Goal: Task Accomplishment & Management: Complete application form

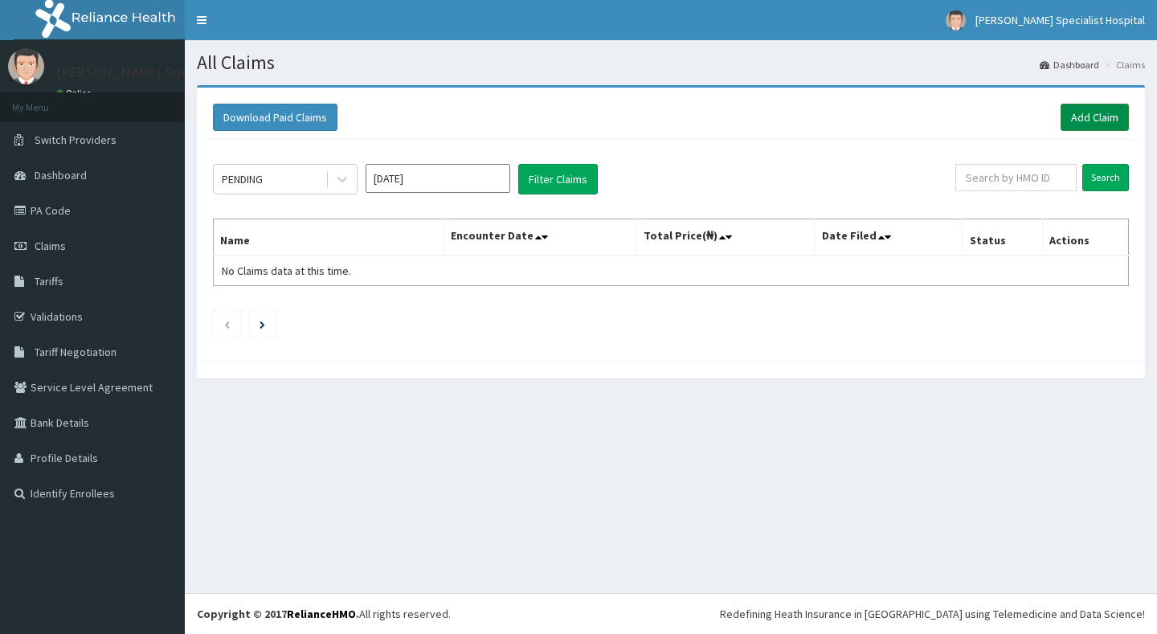
click at [1087, 114] on link "Add Claim" at bounding box center [1095, 117] width 68 height 27
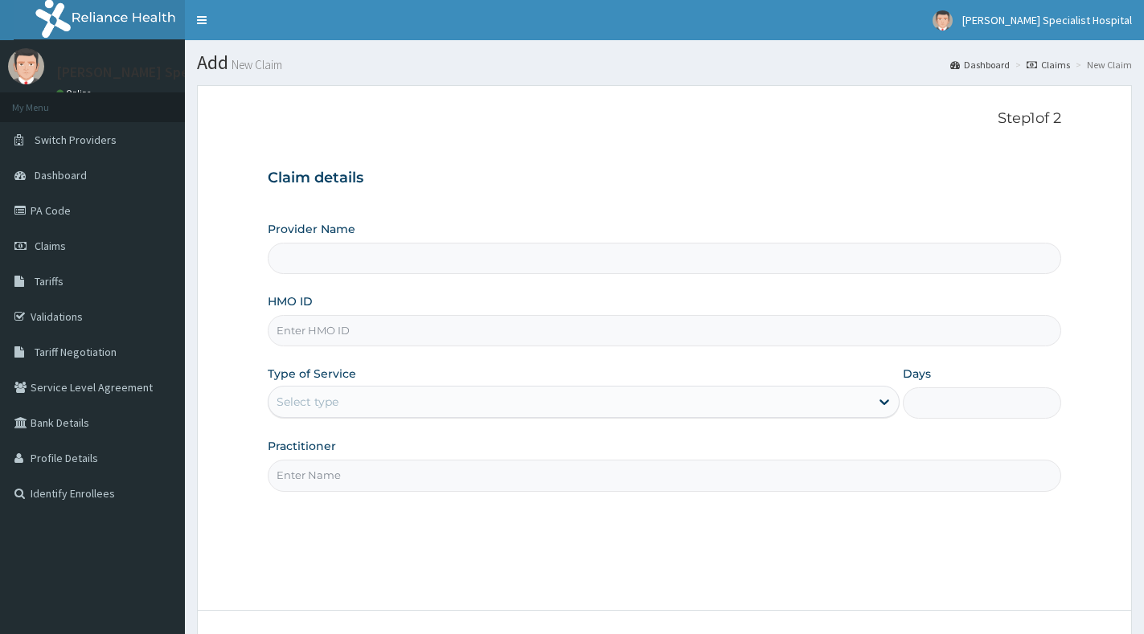
type input "[PERSON_NAME] Specialist Hospital"
click at [437, 320] on input "HMO ID" at bounding box center [664, 330] width 793 height 31
paste input "RET/28344/A"
type input "RET/28344/A"
click at [485, 404] on div "Select type" at bounding box center [568, 402] width 601 height 26
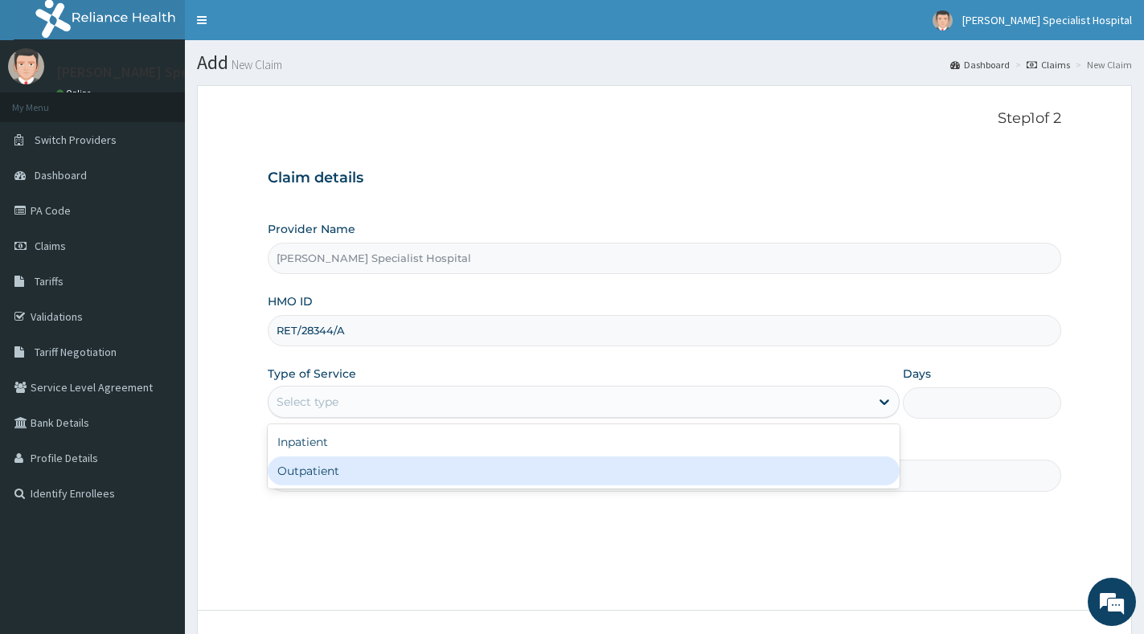
click at [461, 467] on div "Outpatient" at bounding box center [584, 471] width 632 height 29
type input "1"
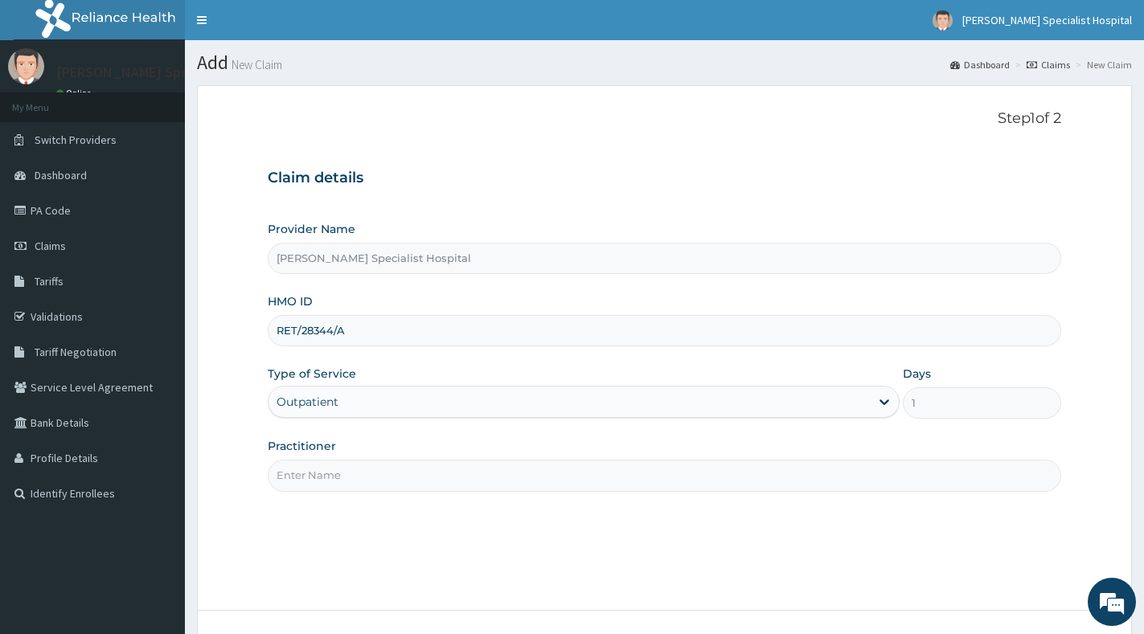
click at [461, 467] on input "Practitioner" at bounding box center [664, 475] width 793 height 31
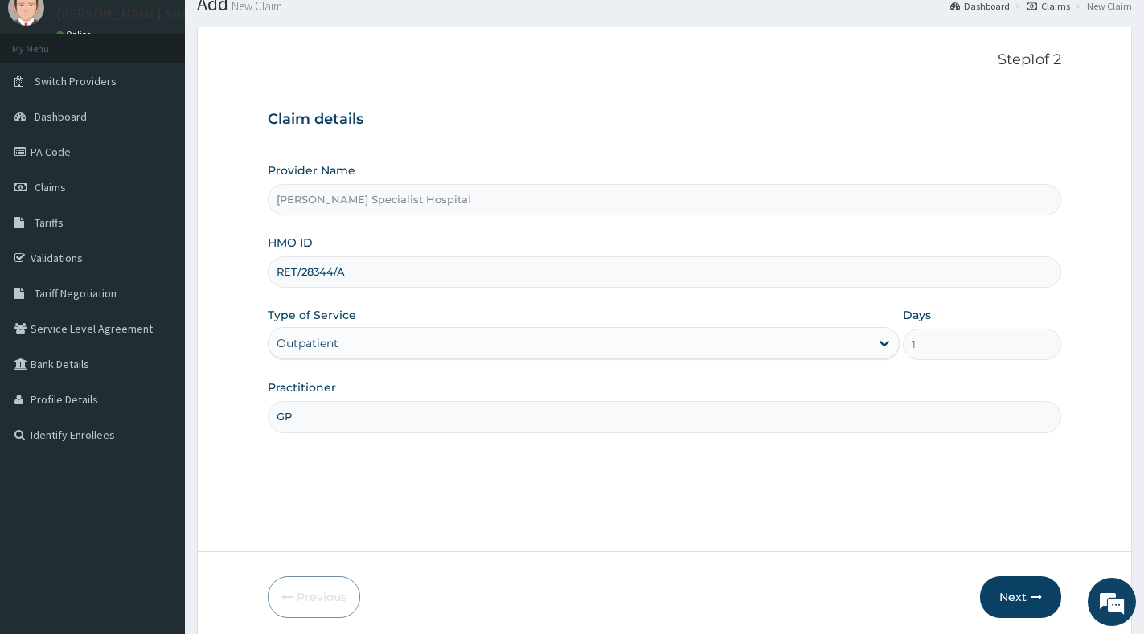
scroll to position [121, 0]
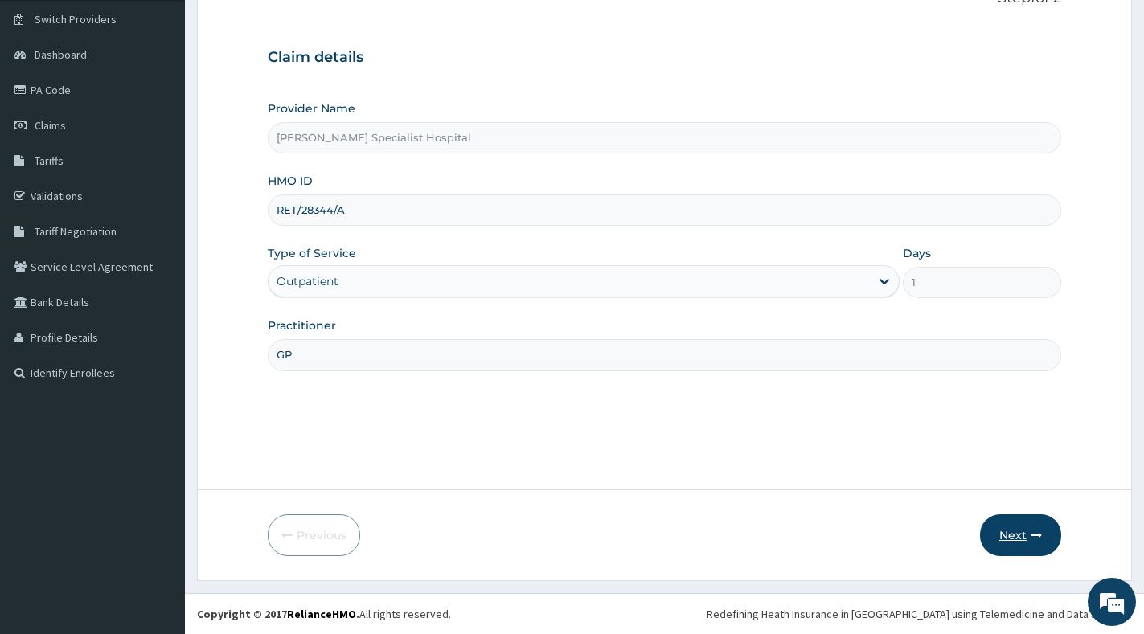
type input "GP"
click at [1028, 531] on button "Next" at bounding box center [1020, 535] width 81 height 42
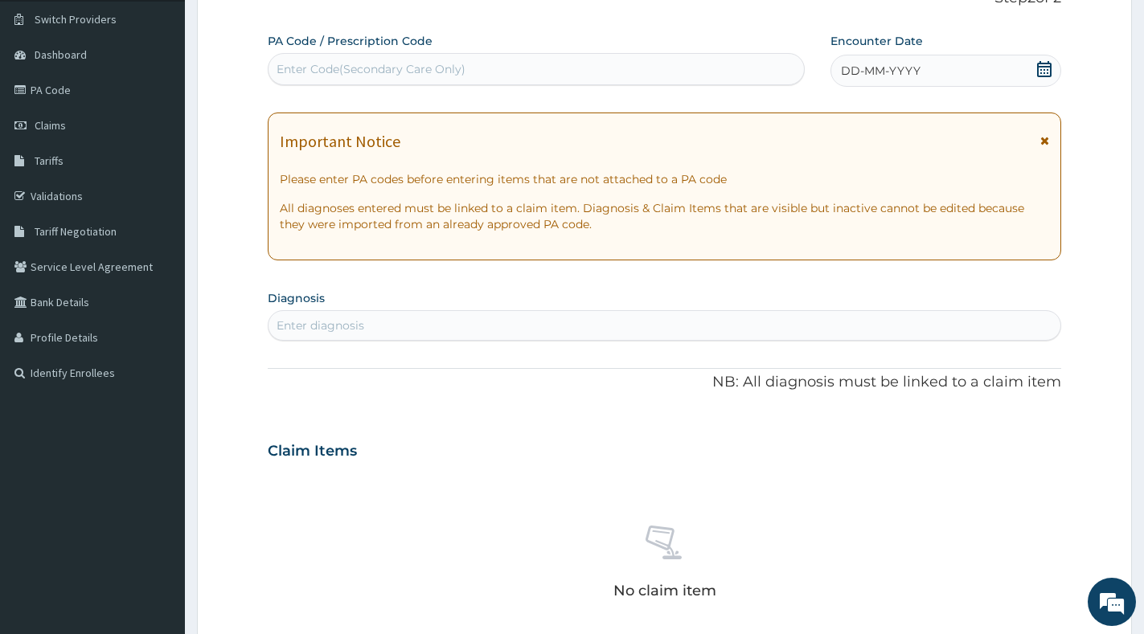
click at [1048, 75] on icon at bounding box center [1044, 69] width 16 height 16
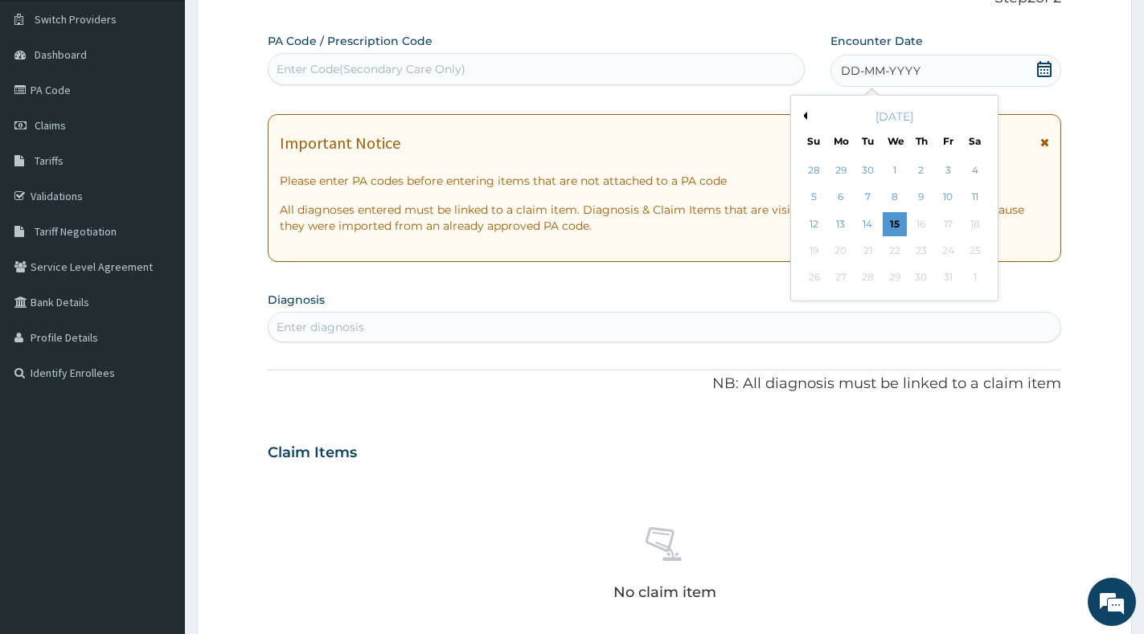
scroll to position [0, 0]
click at [549, 71] on div "Enter Code(Secondary Care Only)" at bounding box center [535, 69] width 535 height 26
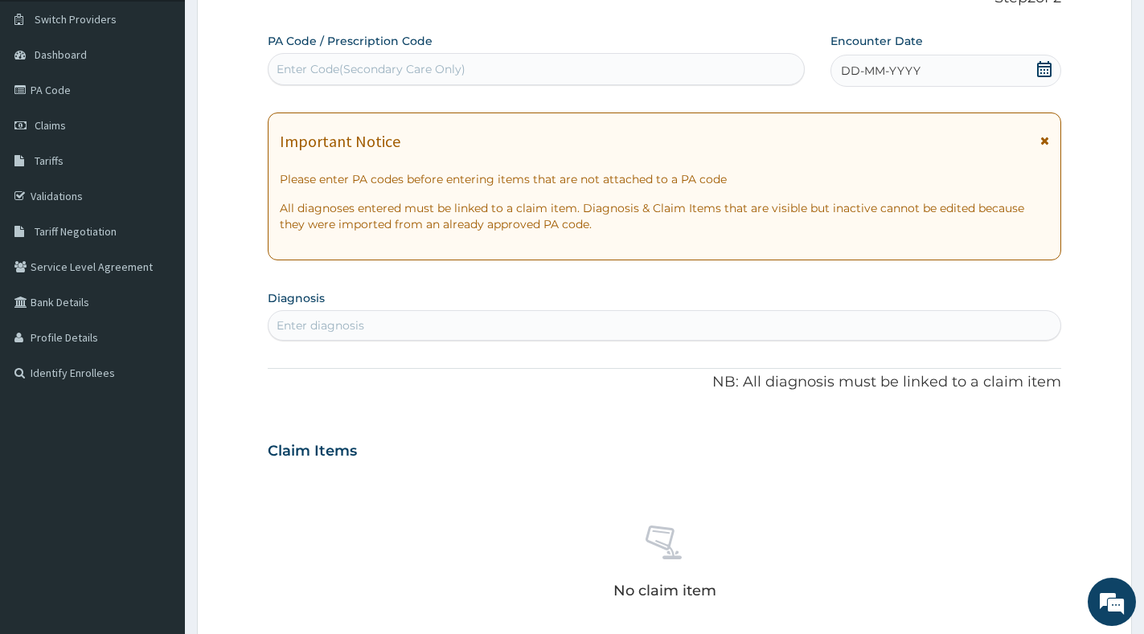
paste input "PA/FDE357"
type input "PA/FDE357"
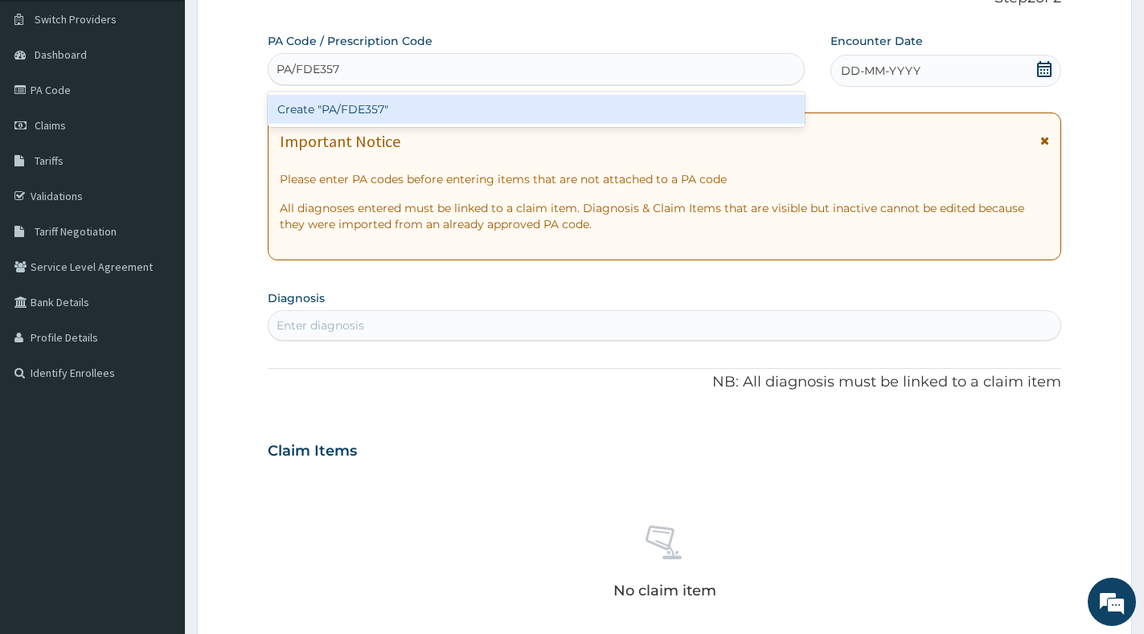
click at [571, 105] on div "Create "PA/FDE357"" at bounding box center [536, 109] width 537 height 29
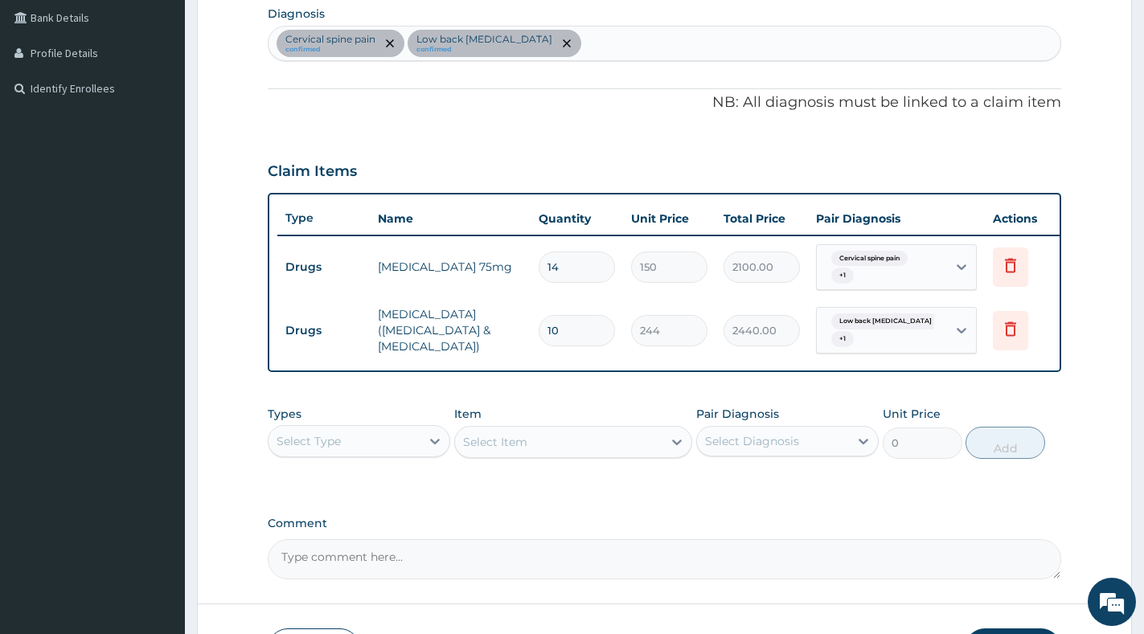
scroll to position [531, 0]
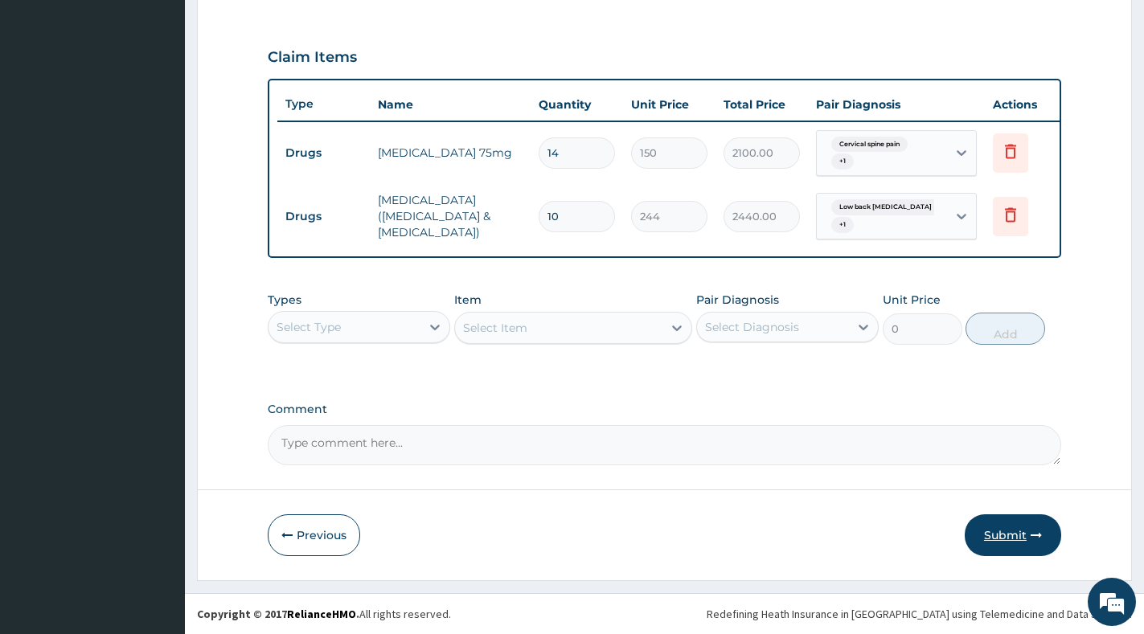
click at [1033, 534] on icon "button" at bounding box center [1035, 535] width 11 height 11
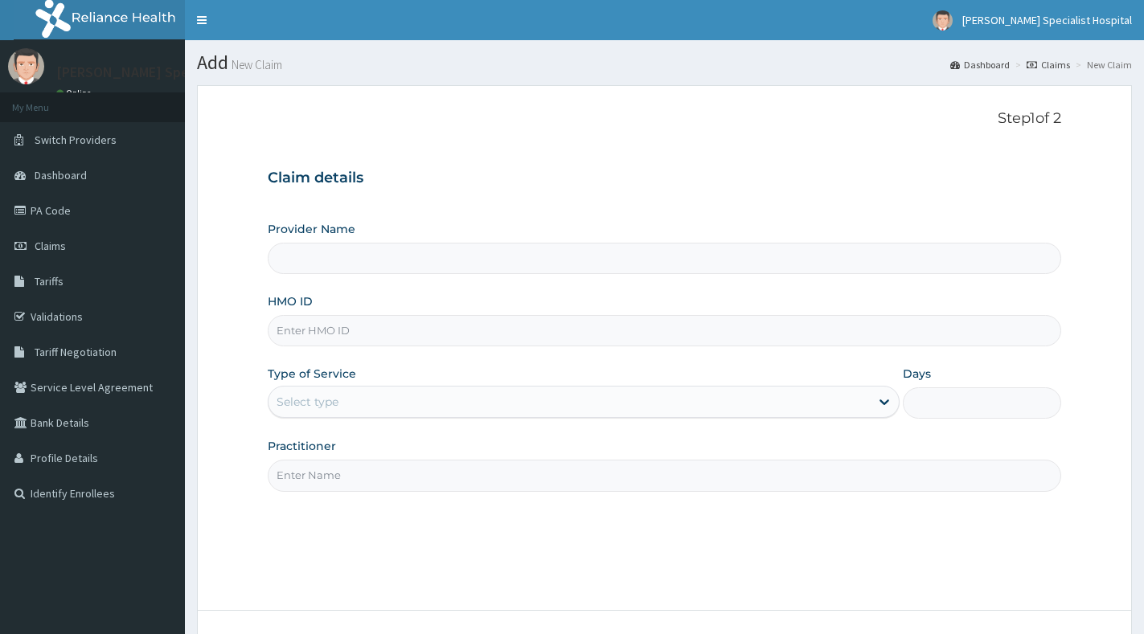
click at [461, 326] on input "HMO ID" at bounding box center [664, 330] width 793 height 31
paste input "GCI/10001/A"
type input "GCI/10001/A"
drag, startPoint x: 506, startPoint y: 397, endPoint x: 500, endPoint y: 418, distance: 21.6
click at [507, 403] on div "Select type" at bounding box center [568, 402] width 601 height 26
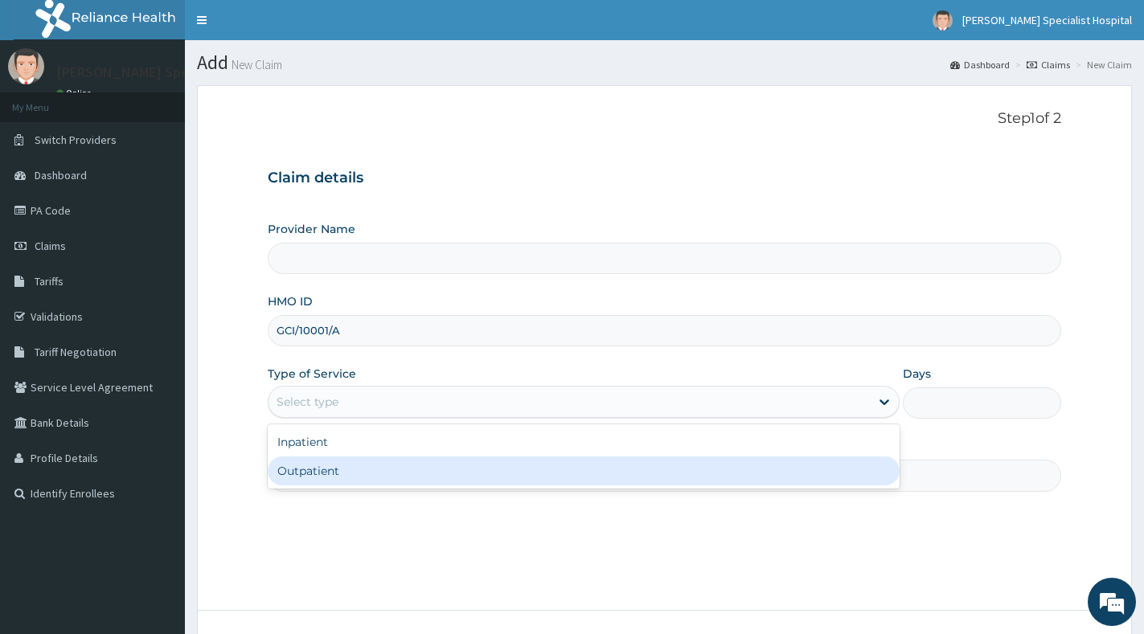
click at [486, 485] on div "Outpatient" at bounding box center [584, 471] width 632 height 29
type input "1"
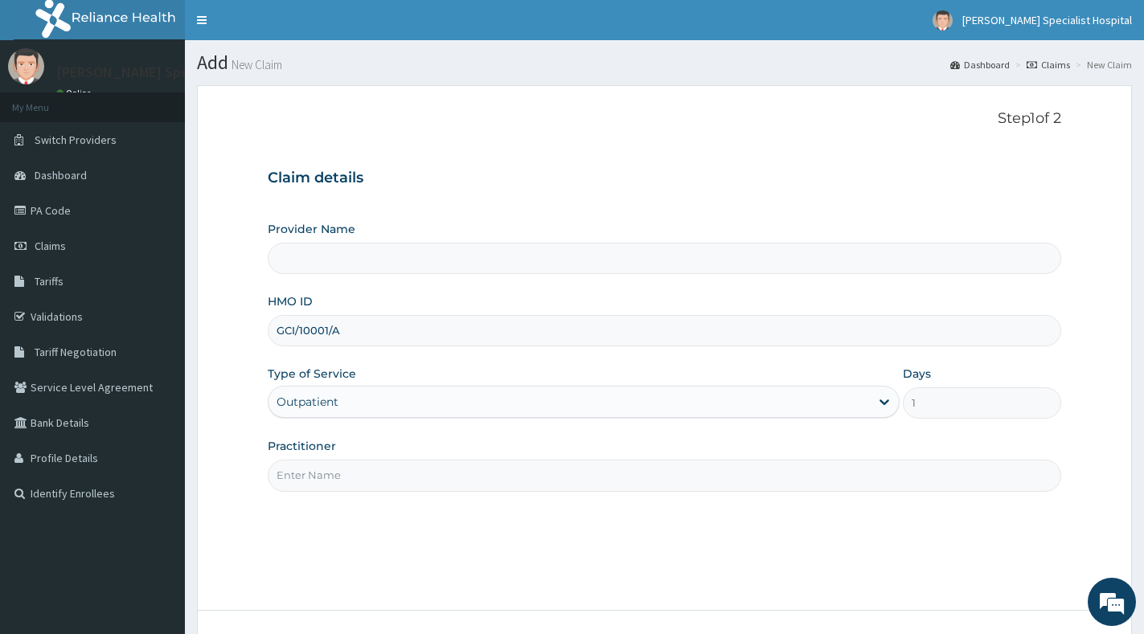
click at [484, 480] on input "Practitioner" at bounding box center [664, 475] width 793 height 31
type input "[PERSON_NAME] Specialist Hospital"
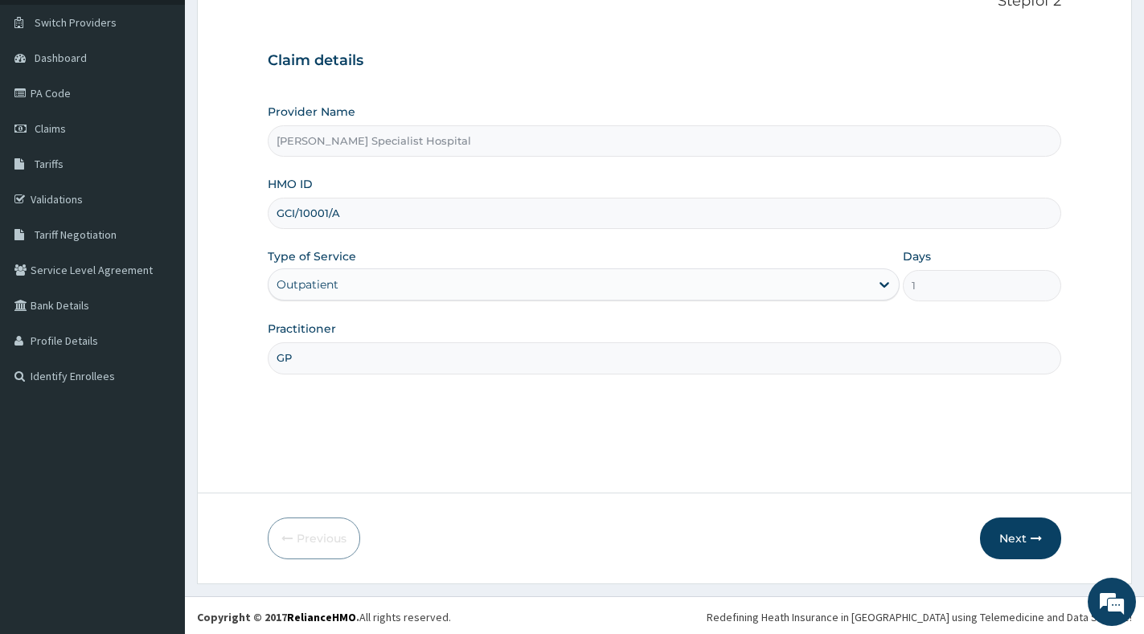
scroll to position [121, 0]
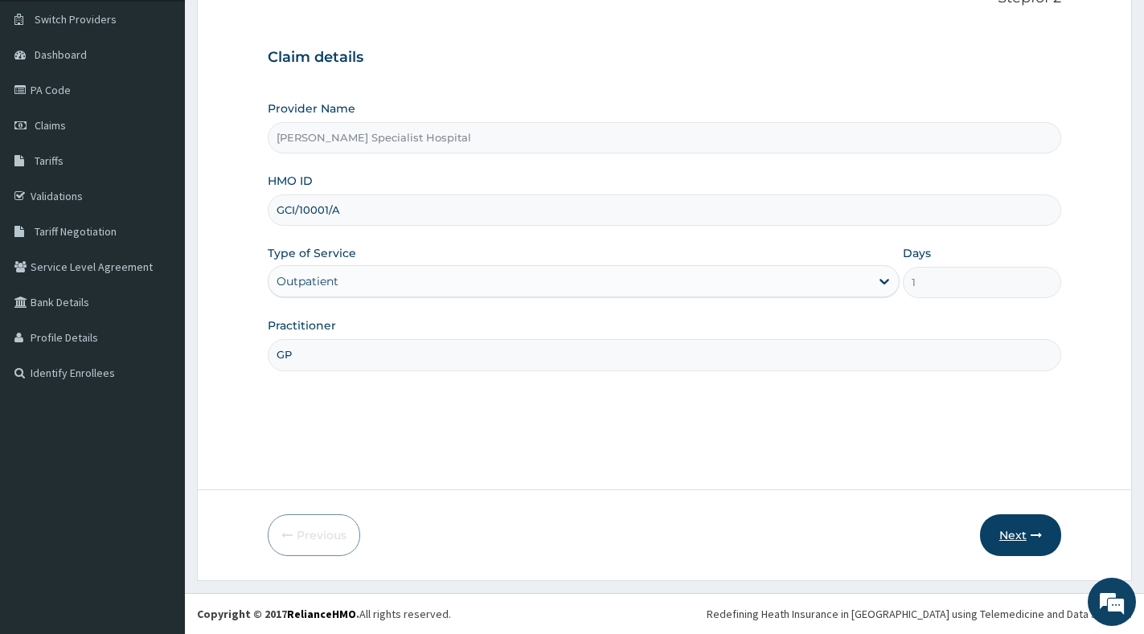
type input "GP"
click at [1026, 534] on button "Next" at bounding box center [1020, 535] width 81 height 42
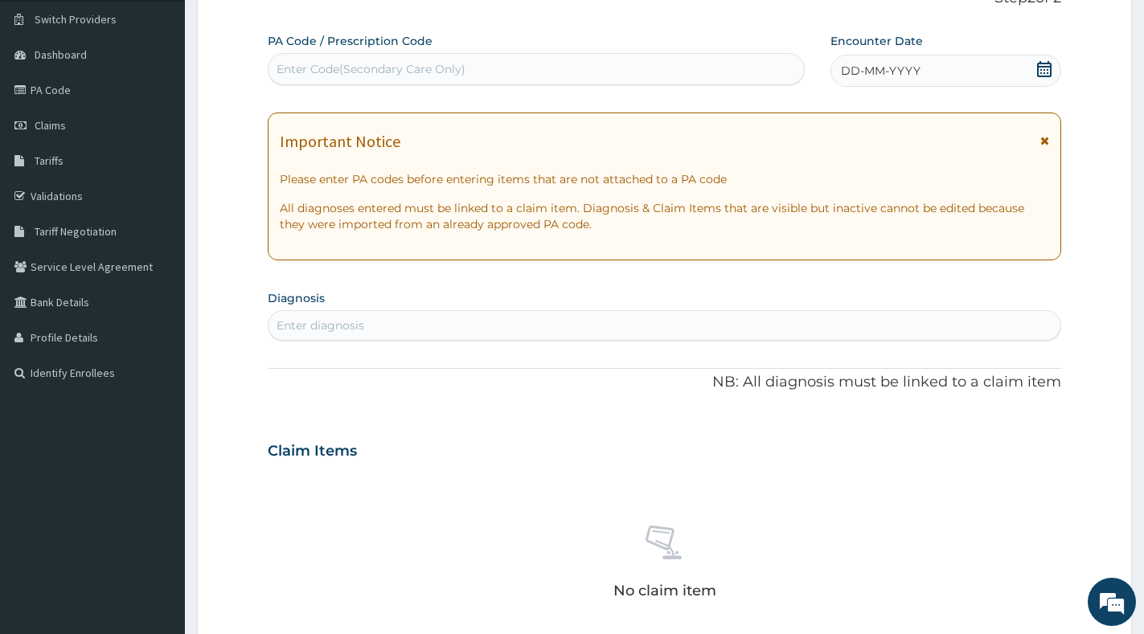
scroll to position [0, 0]
click at [501, 68] on div "Enter Code(Secondary Care Only)" at bounding box center [535, 69] width 535 height 26
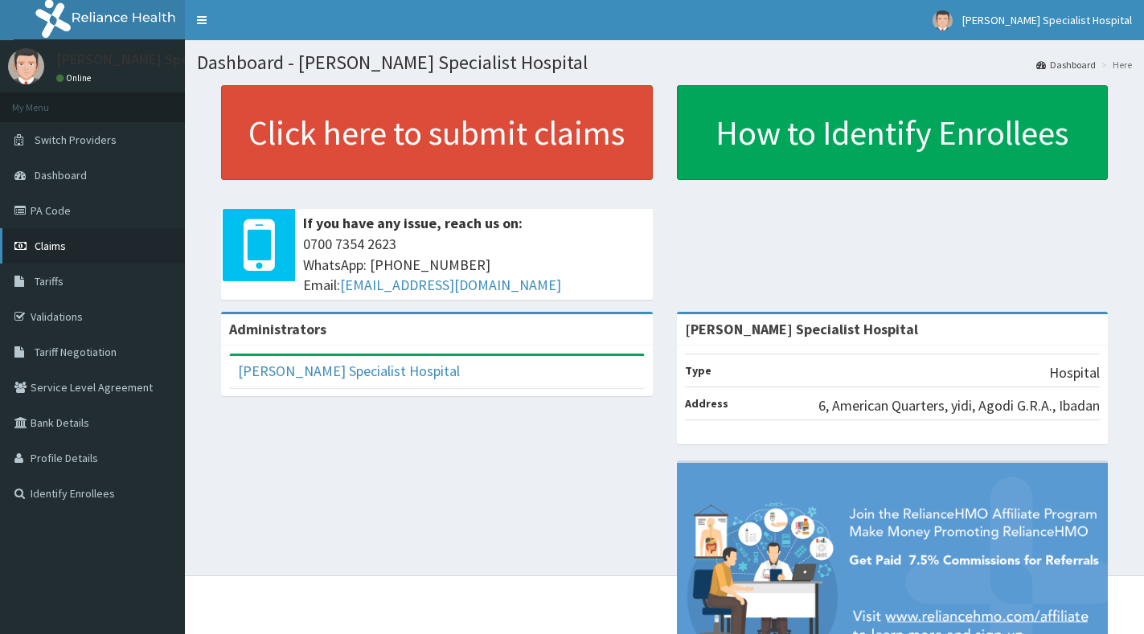
click at [73, 244] on link "Claims" at bounding box center [92, 245] width 185 height 35
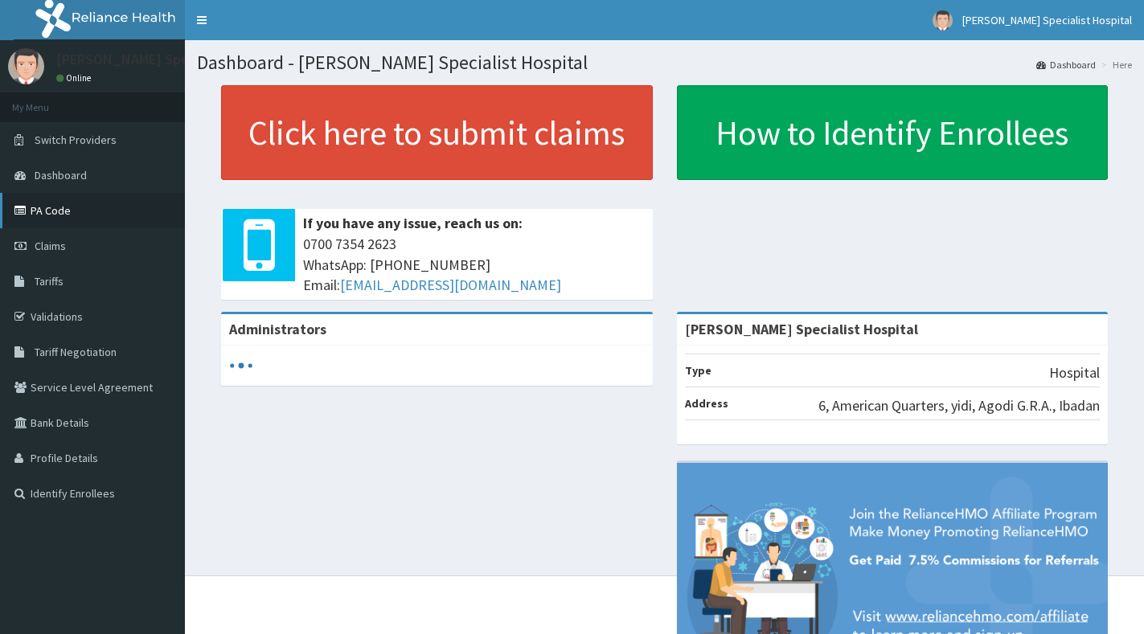
click at [68, 212] on link "PA Code" at bounding box center [92, 210] width 185 height 35
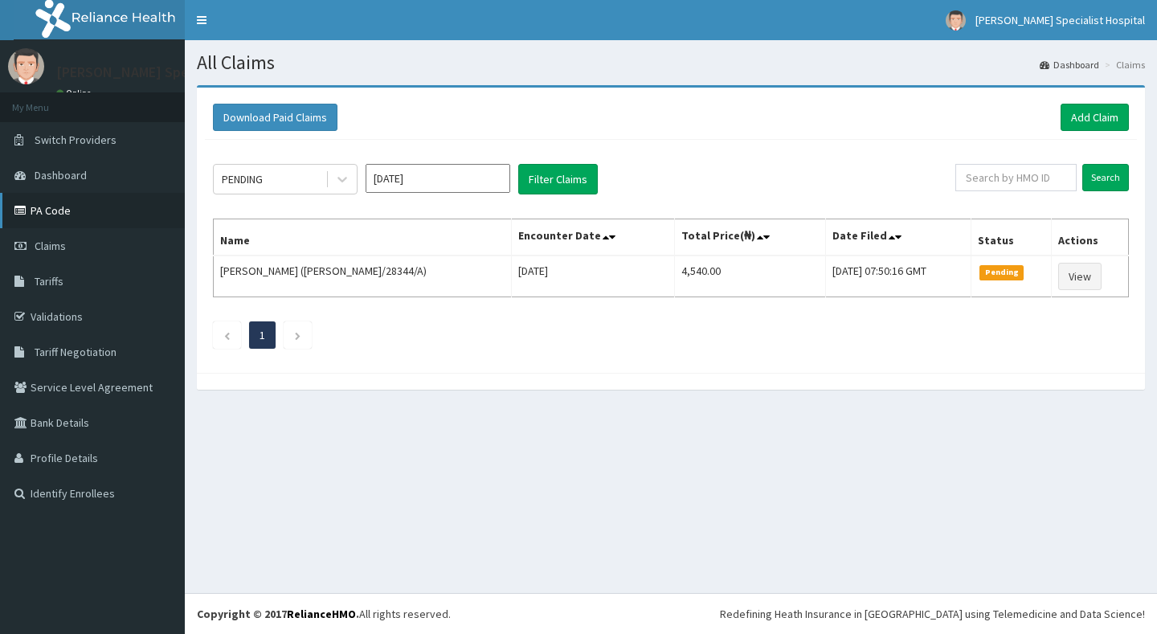
click at [44, 220] on link "PA Code" at bounding box center [92, 210] width 185 height 35
click at [1077, 121] on link "Add Claim" at bounding box center [1095, 117] width 68 height 27
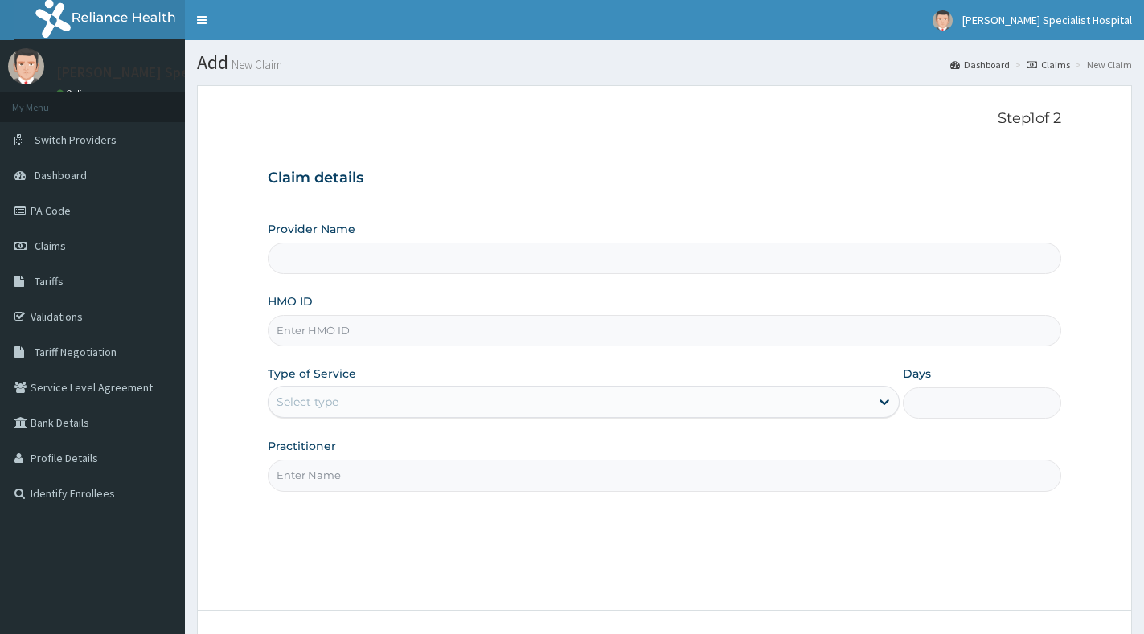
click at [481, 329] on input "HMO ID" at bounding box center [664, 330] width 793 height 31
paste input "GCI/10001/A"
type input "GCI/10001/A"
click at [430, 409] on div "Select type" at bounding box center [568, 402] width 601 height 26
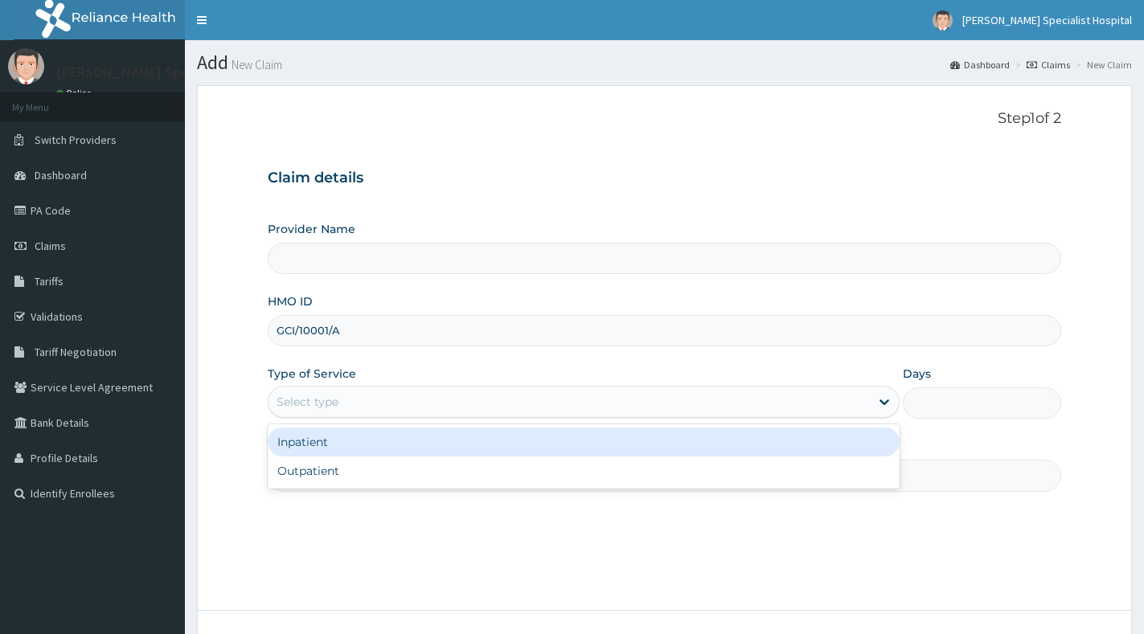
type input "[PERSON_NAME] Specialist Hospital"
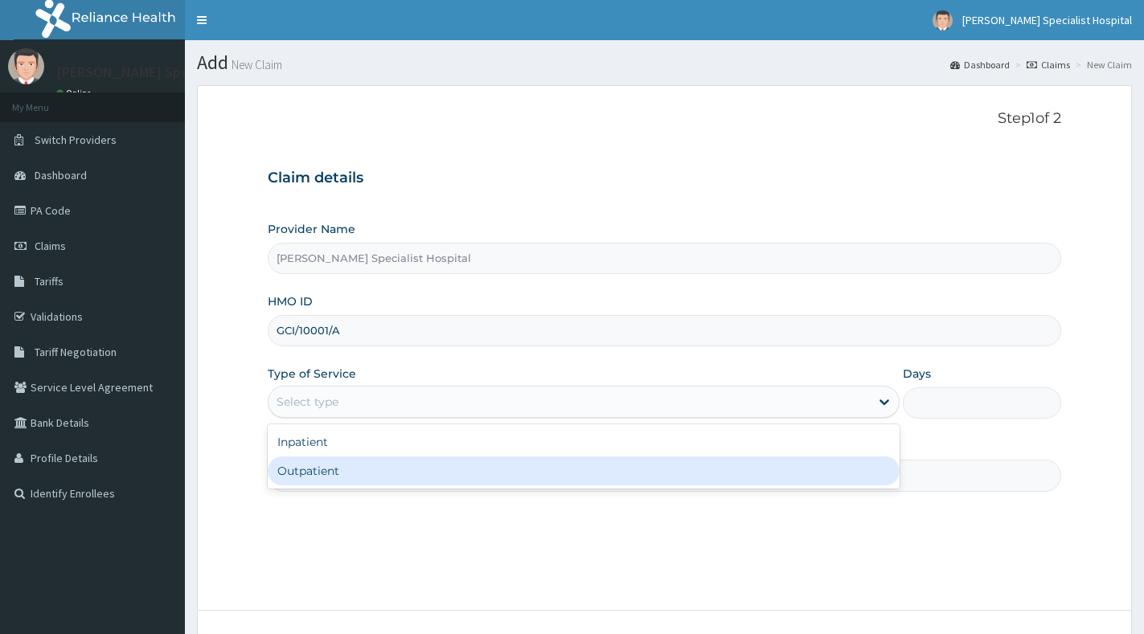
click at [427, 468] on div "Outpatient" at bounding box center [584, 471] width 632 height 29
type input "1"
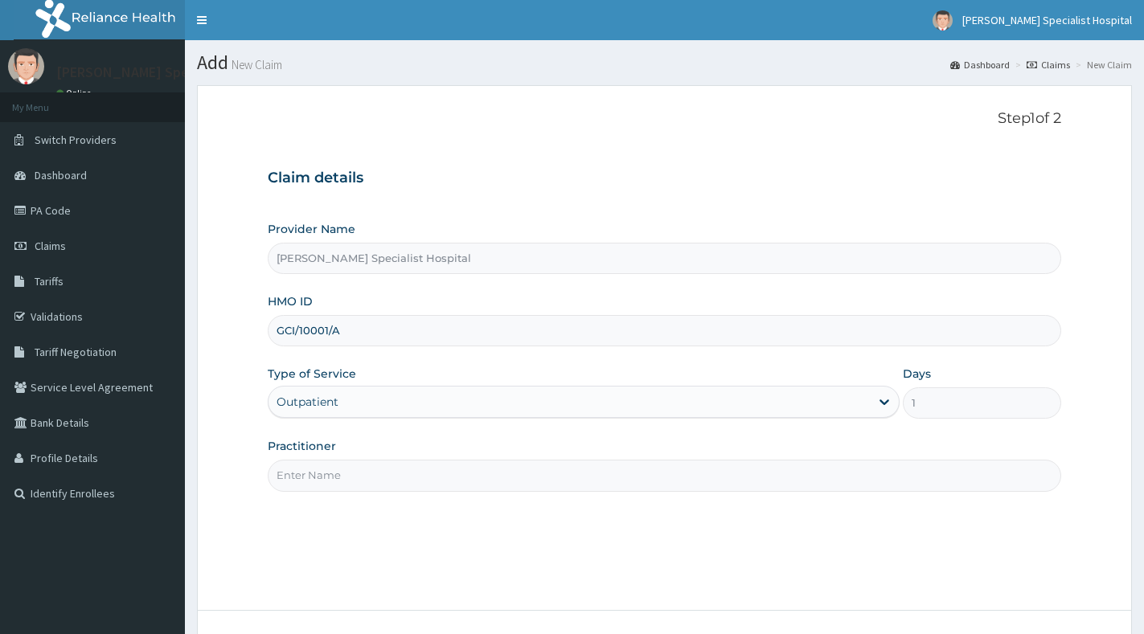
click at [428, 467] on input "Practitioner" at bounding box center [664, 475] width 793 height 31
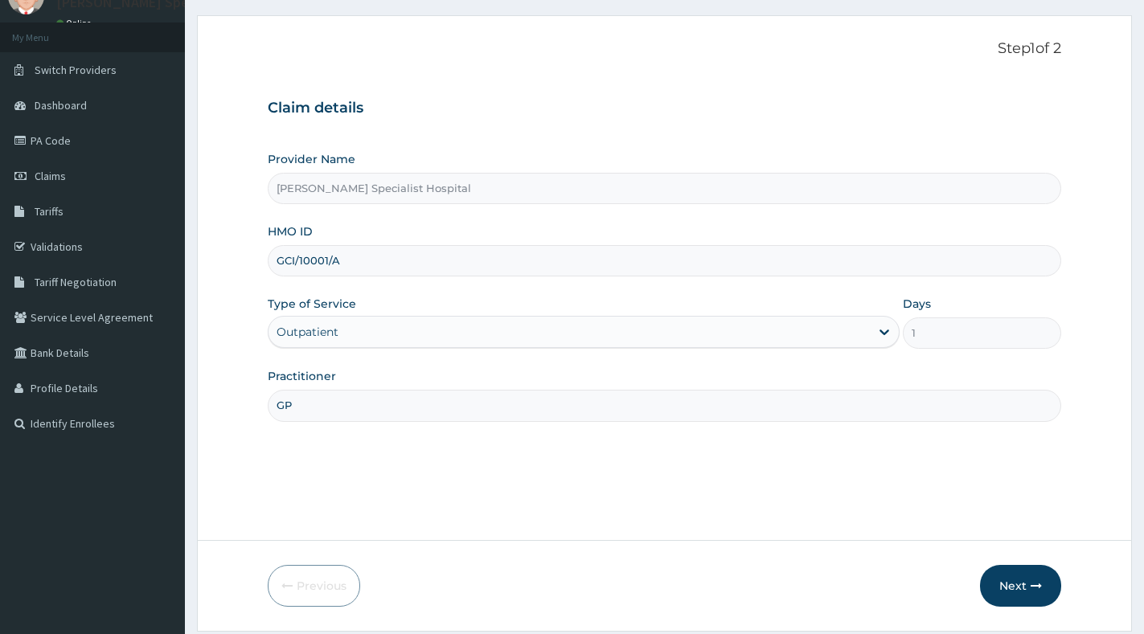
scroll to position [121, 0]
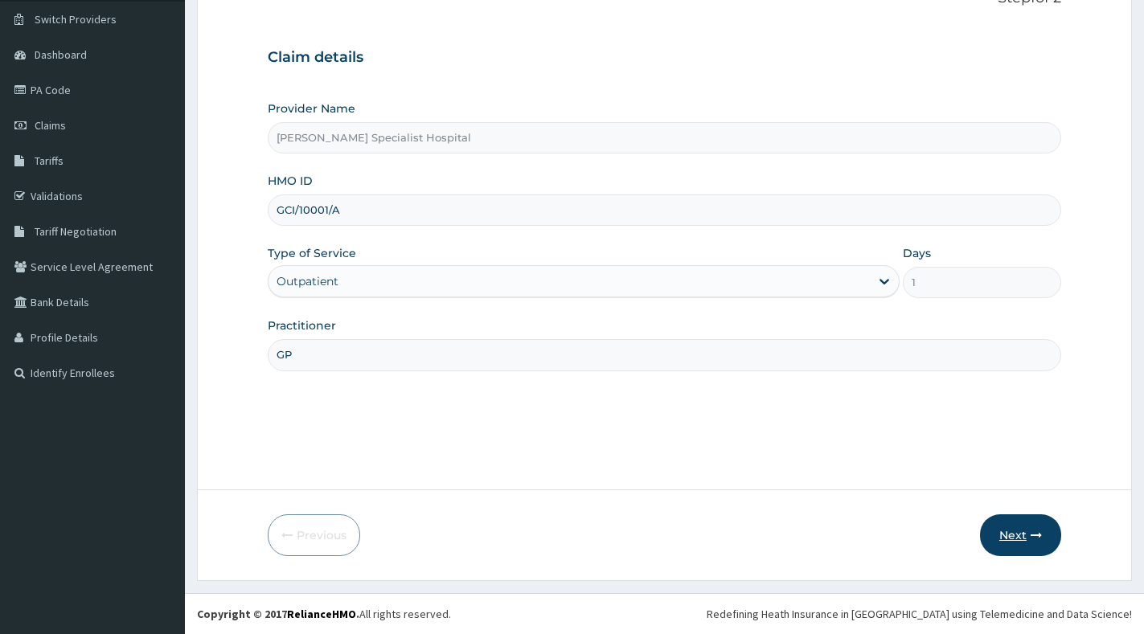
type input "GP"
click at [1023, 541] on button "Next" at bounding box center [1020, 535] width 81 height 42
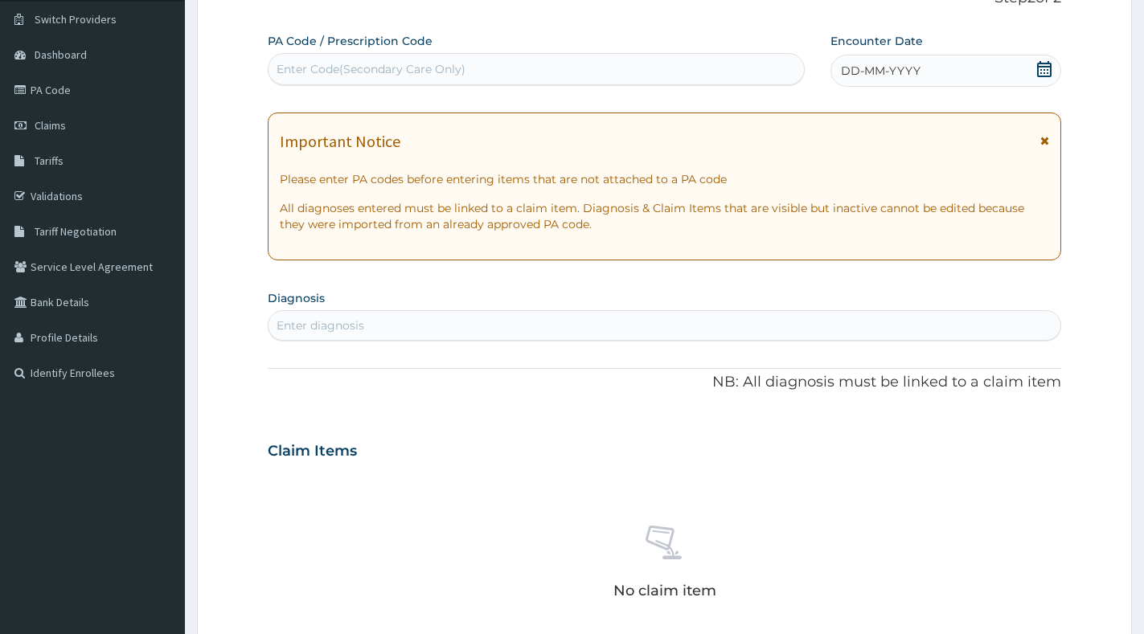
click at [489, 63] on div "Enter Code(Secondary Care Only)" at bounding box center [535, 69] width 535 height 26
paste input "PA/E95778"
type input "PA/E95778"
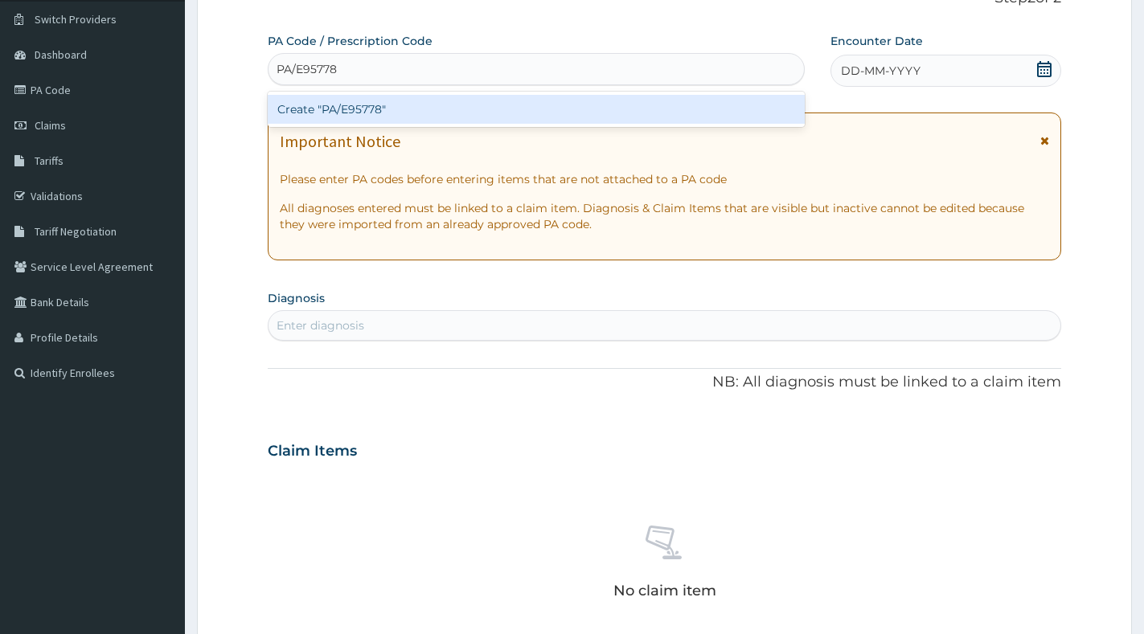
click at [543, 112] on div "Create "PA/E95778"" at bounding box center [536, 109] width 537 height 29
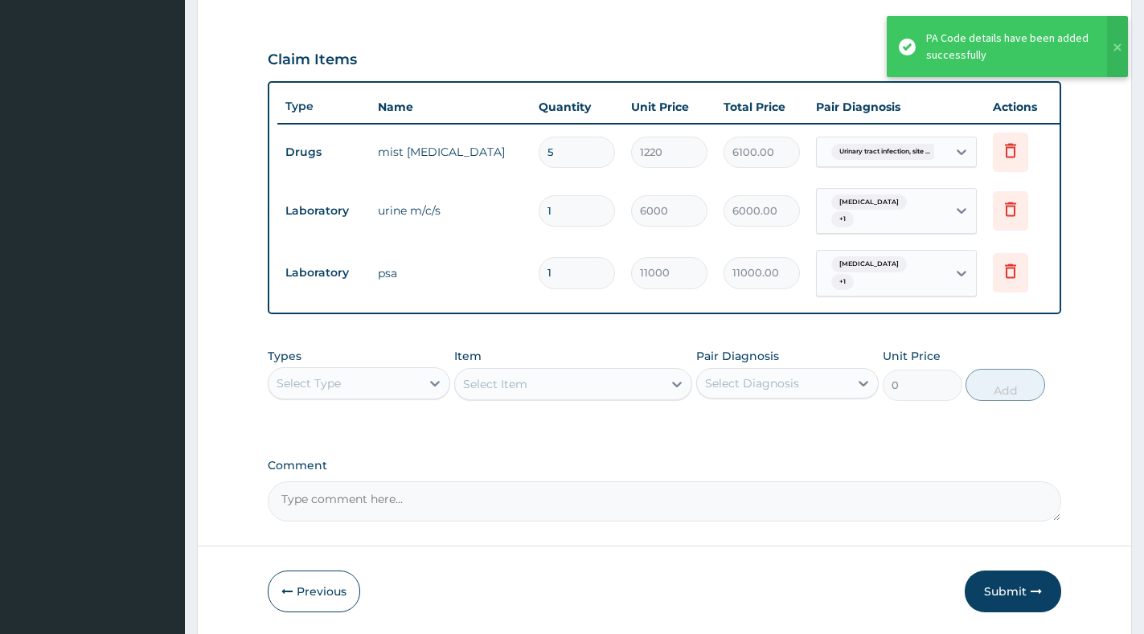
scroll to position [579, 0]
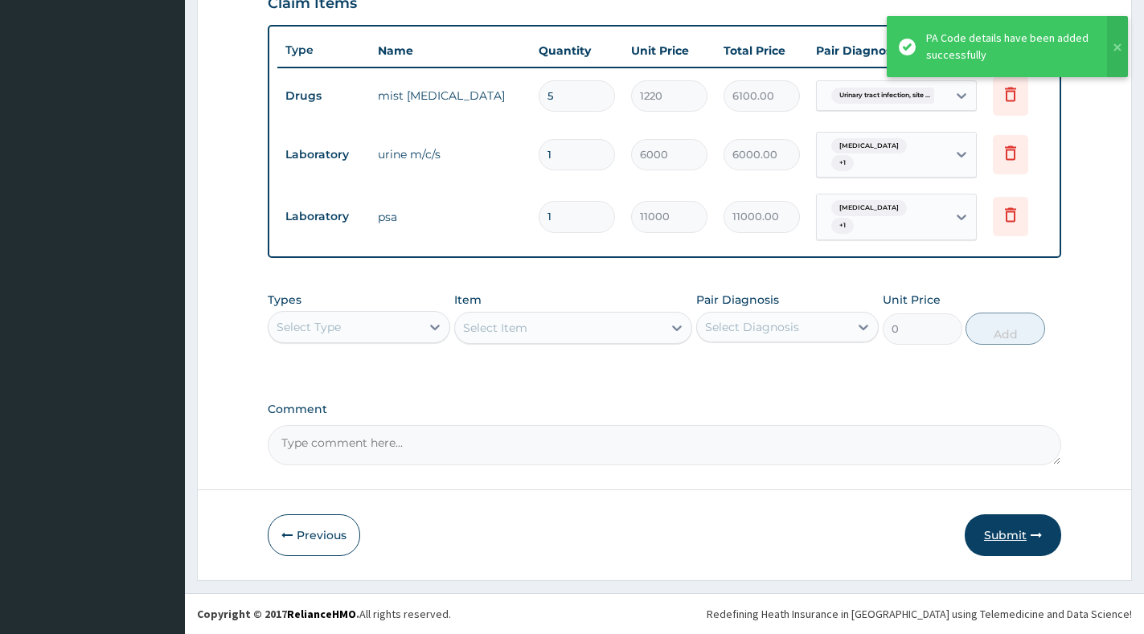
click at [985, 548] on button "Submit" at bounding box center [1012, 535] width 96 height 42
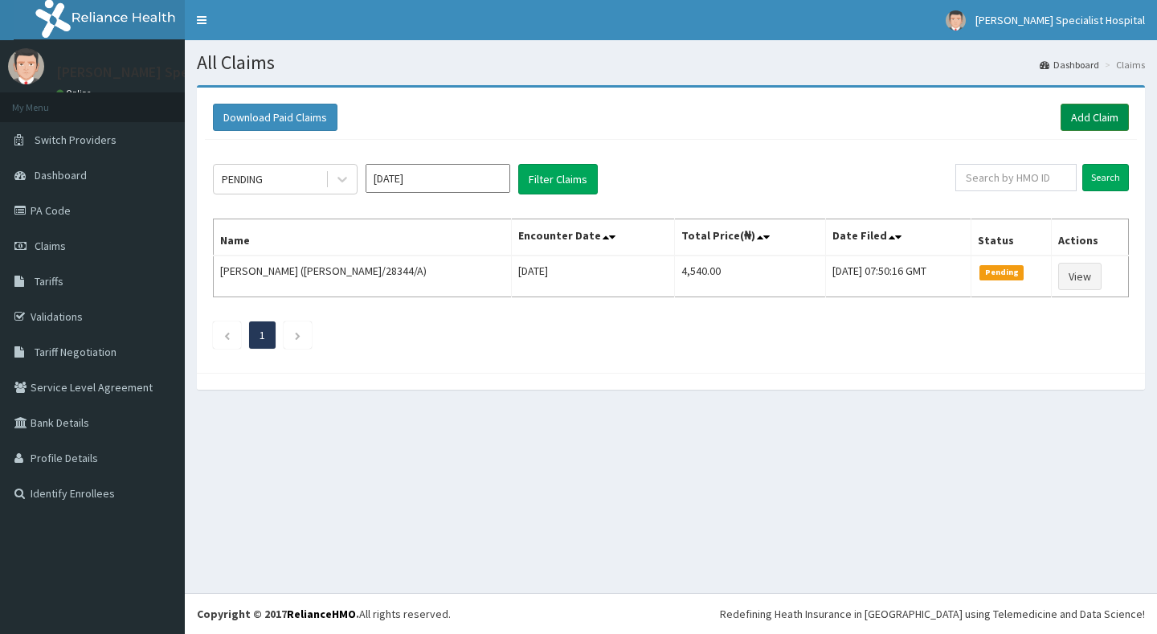
click at [1075, 117] on link "Add Claim" at bounding box center [1095, 117] width 68 height 27
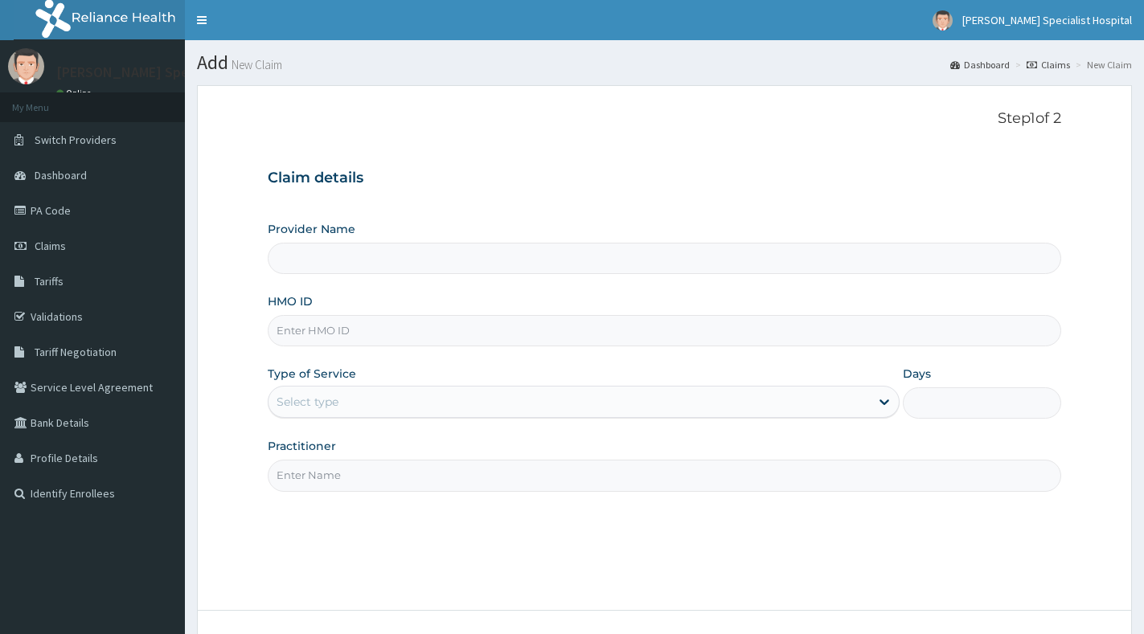
click at [493, 329] on input "HMO ID" at bounding box center [664, 330] width 793 height 31
paste input "DTE/10011/A"
type input "DTE/10011/A"
type input "[PERSON_NAME] Specialist Hospital"
click at [532, 412] on div "Select type" at bounding box center [568, 402] width 601 height 26
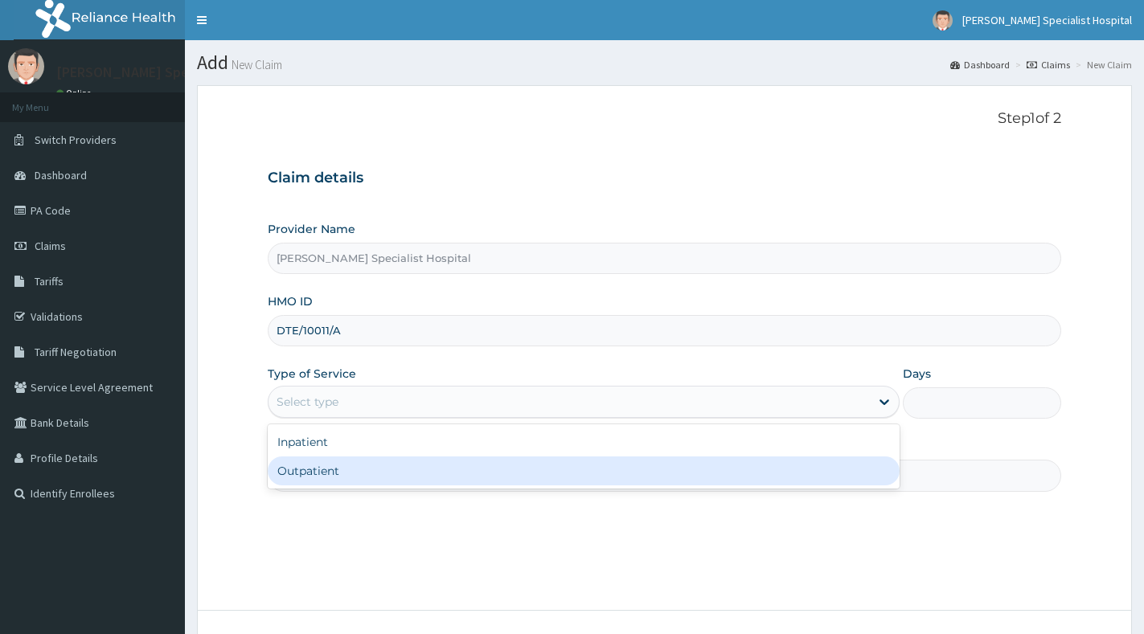
click at [532, 469] on div "Outpatient" at bounding box center [584, 471] width 632 height 29
type input "1"
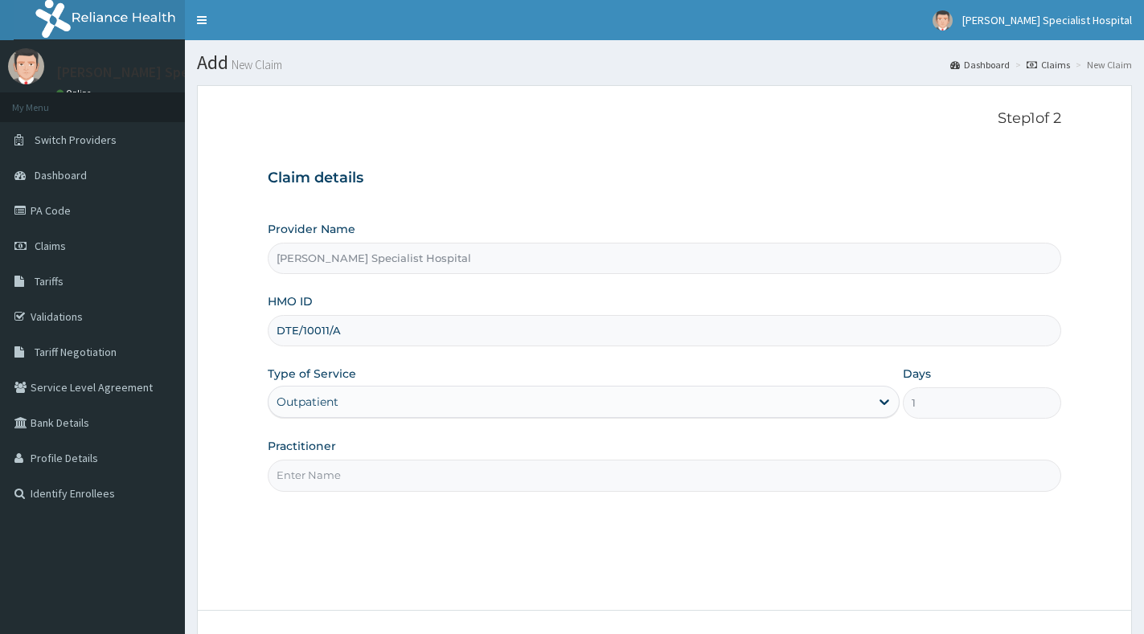
click at [506, 486] on input "Practitioner" at bounding box center [664, 475] width 793 height 31
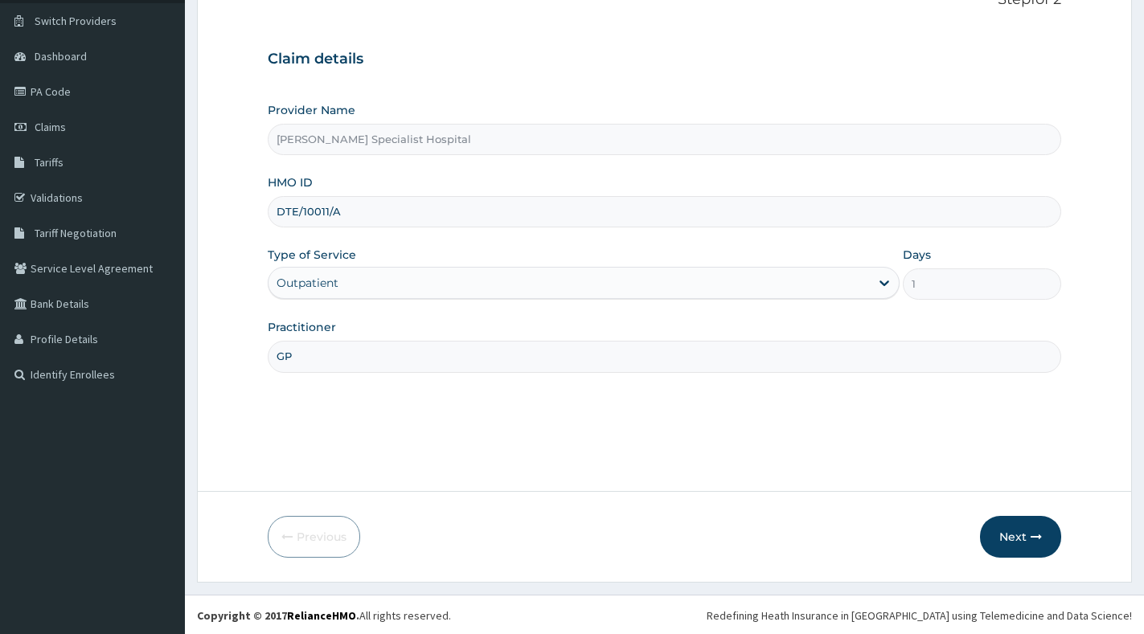
scroll to position [121, 0]
type input "GP"
click at [1021, 542] on button "Next" at bounding box center [1020, 535] width 81 height 42
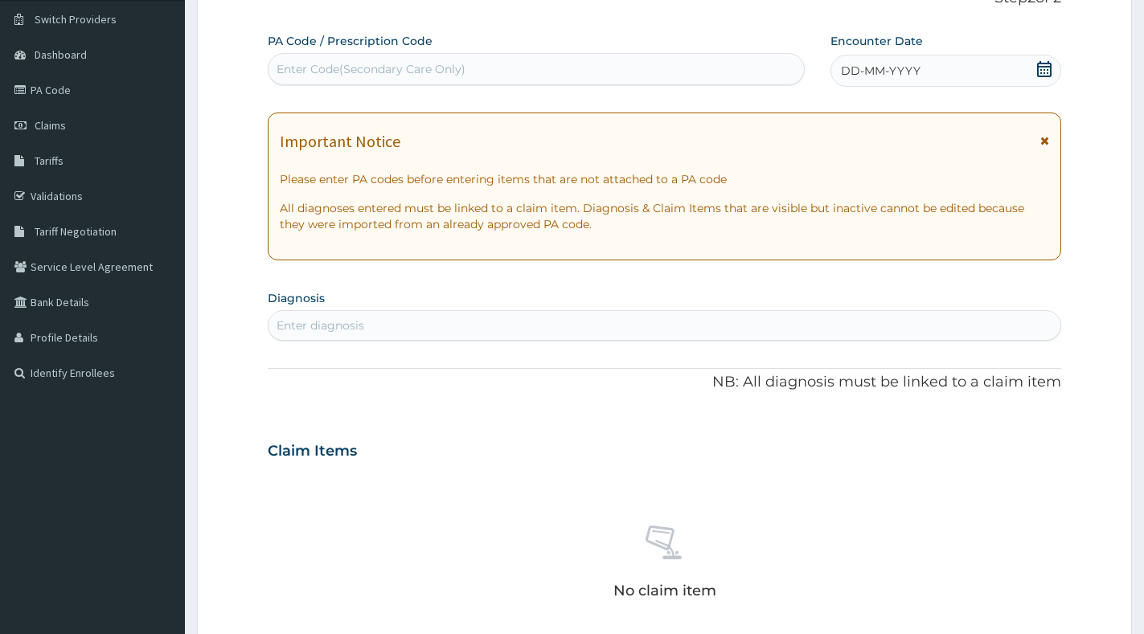
click at [553, 71] on div "Enter Code(Secondary Care Only)" at bounding box center [535, 69] width 535 height 26
paste input "PA/665FA2"
type input "PA/665FA2"
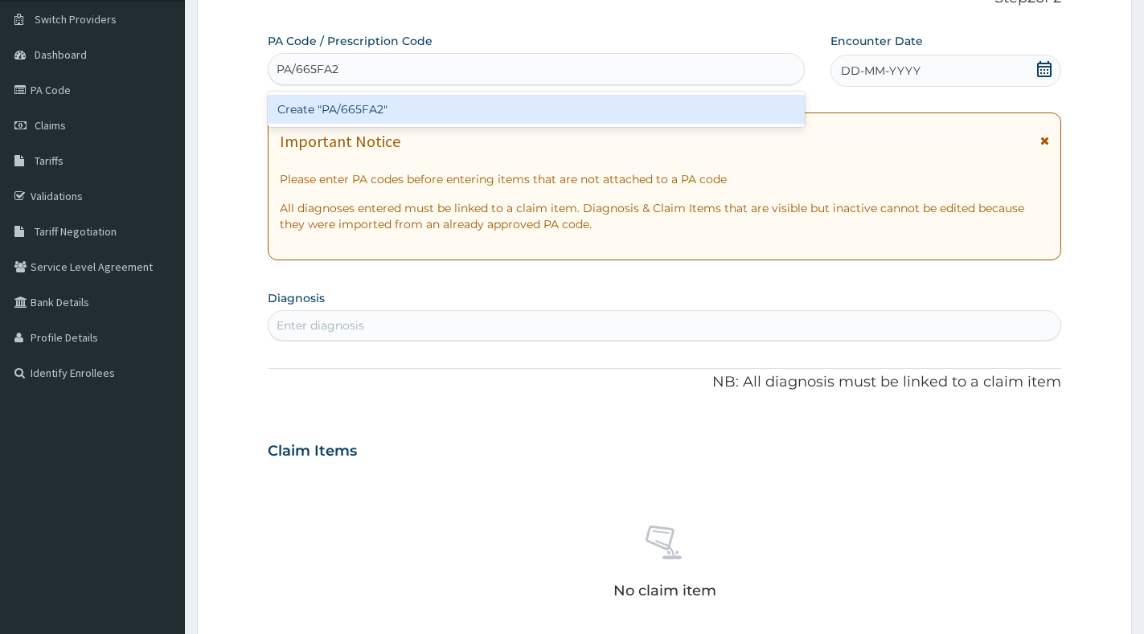
click at [583, 107] on div "Create "PA/665FA2"" at bounding box center [536, 109] width 537 height 29
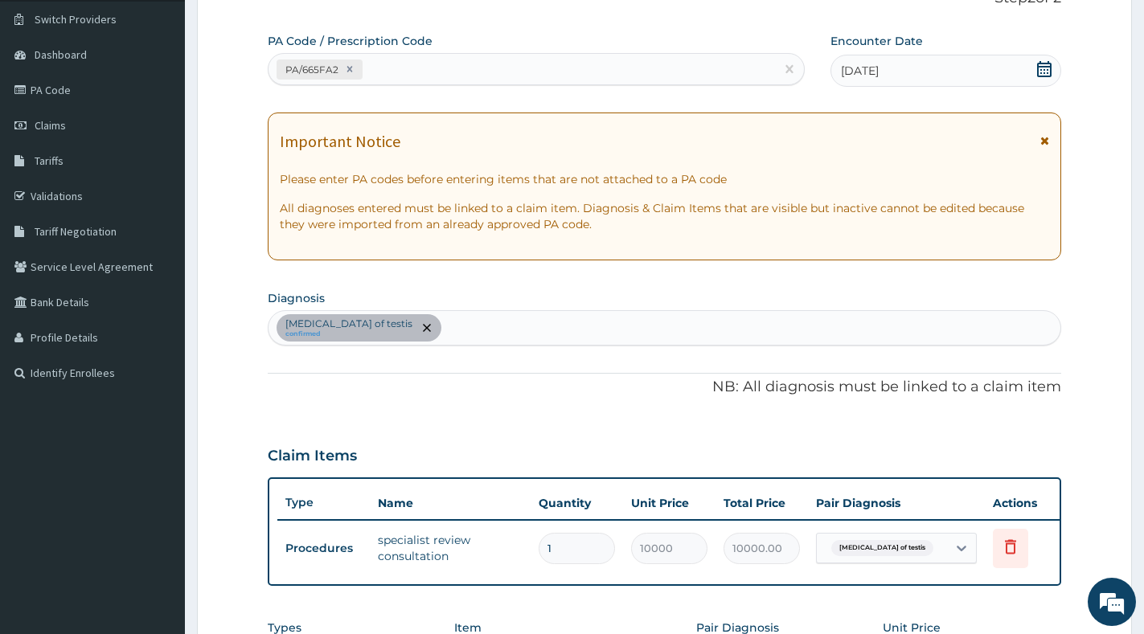
scroll to position [462, 0]
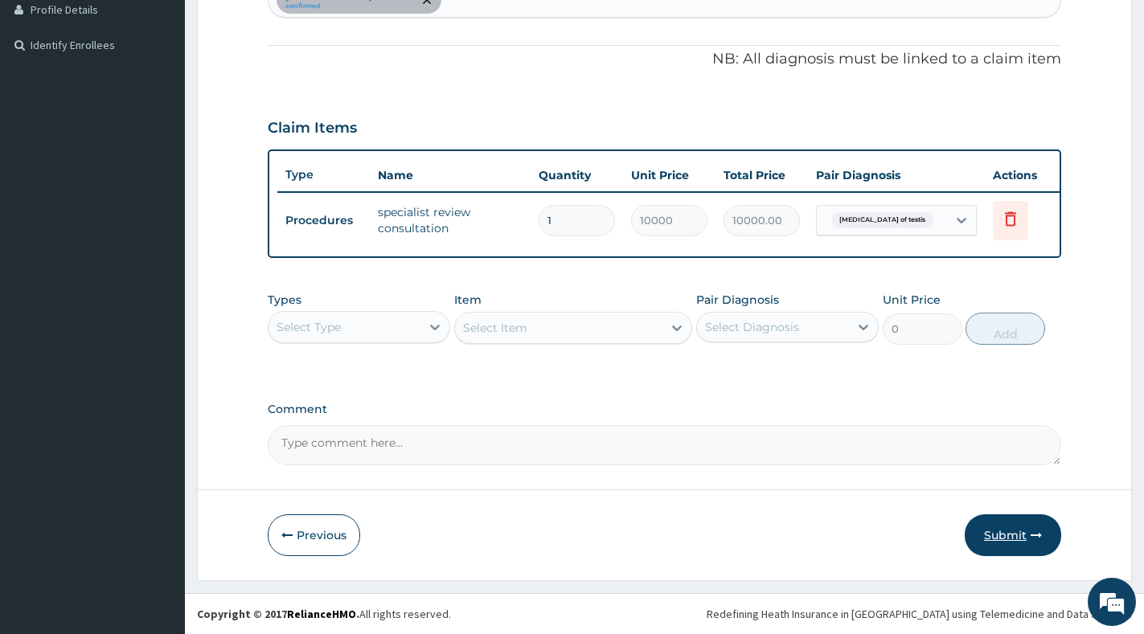
click at [991, 535] on button "Submit" at bounding box center [1012, 535] width 96 height 42
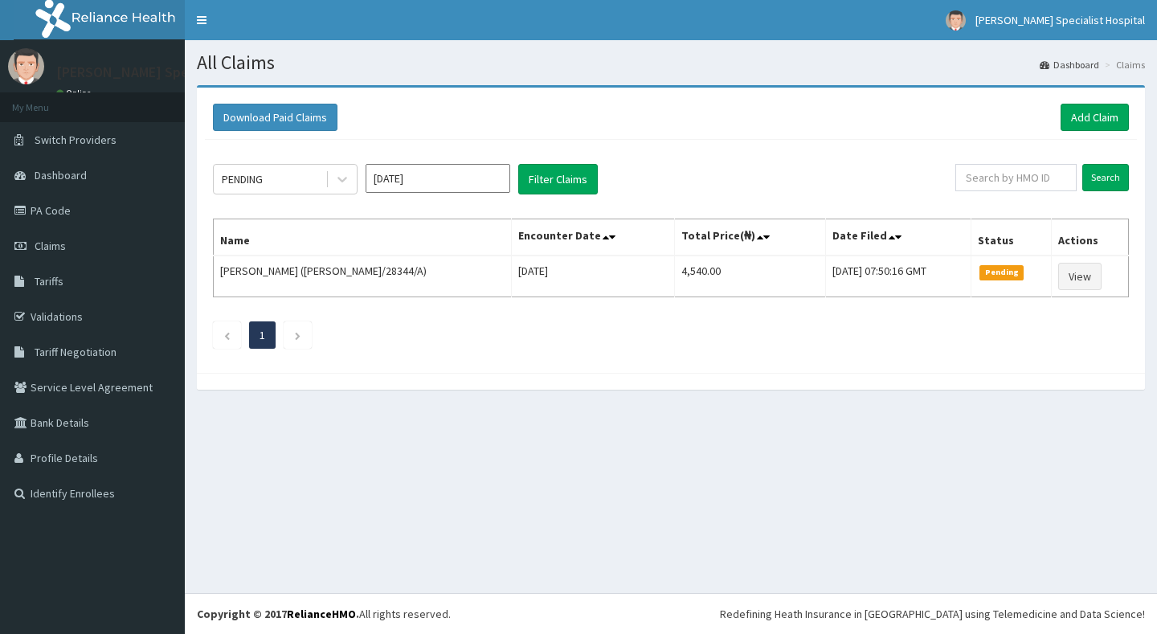
click at [1098, 137] on div "Download Paid Claims Add Claim" at bounding box center [671, 118] width 932 height 44
click at [1115, 119] on link "Add Claim" at bounding box center [1095, 117] width 68 height 27
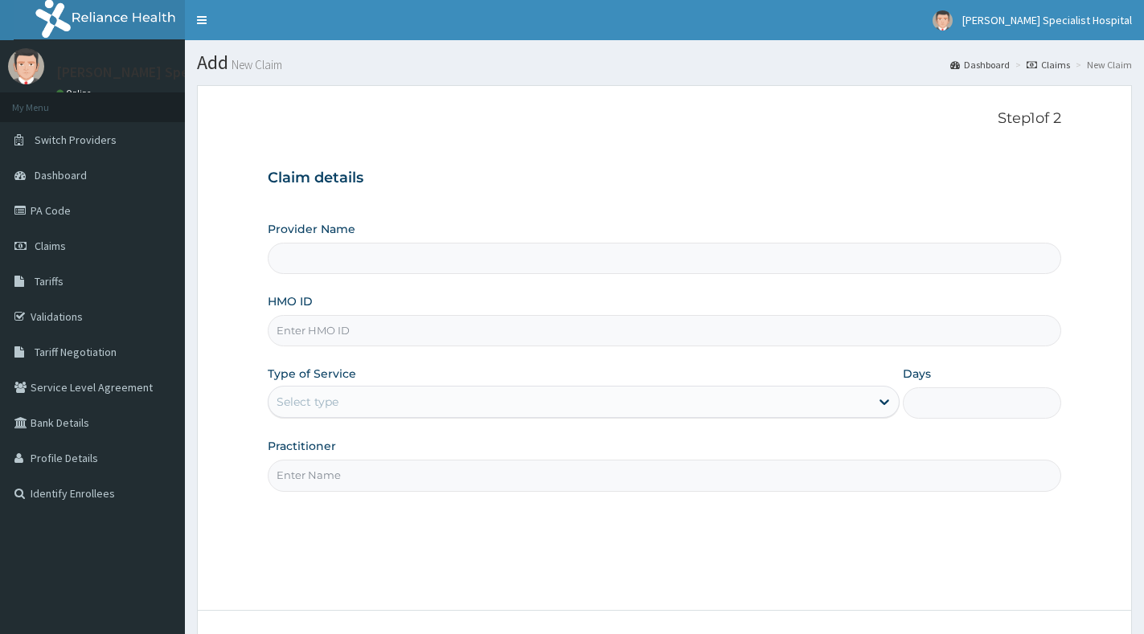
click at [533, 319] on input "HMO ID" at bounding box center [664, 330] width 793 height 31
paste input "RET/28344/A"
type input "RET/28344/A"
type input "[PERSON_NAME] Specialist Hospital"
type input "RET/28344/A"
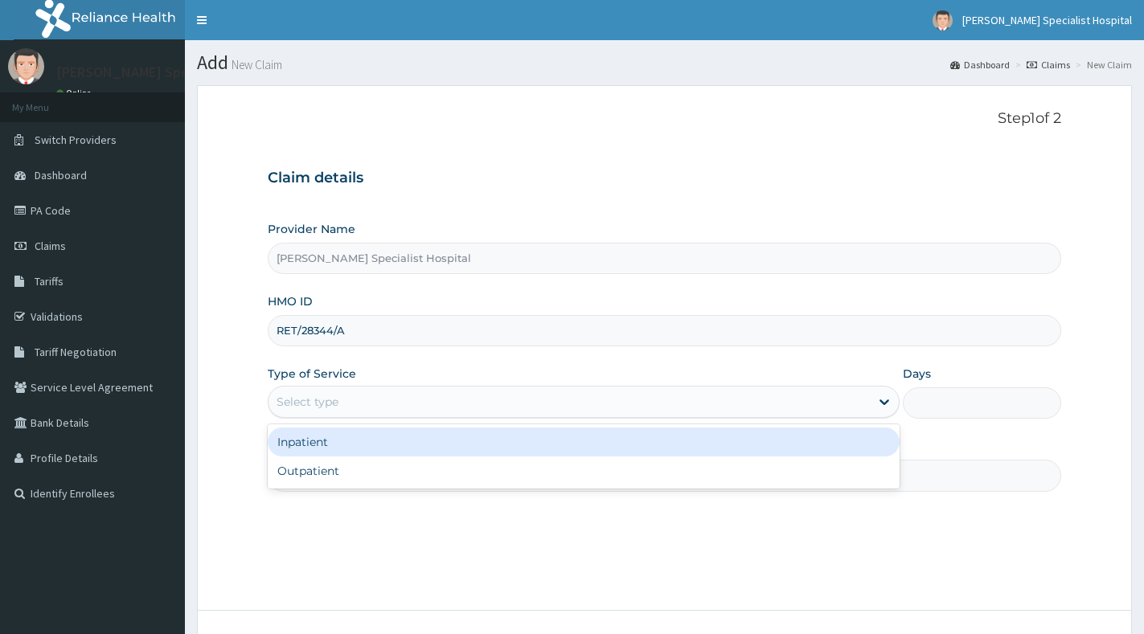
click at [619, 407] on div "Select type" at bounding box center [568, 402] width 601 height 26
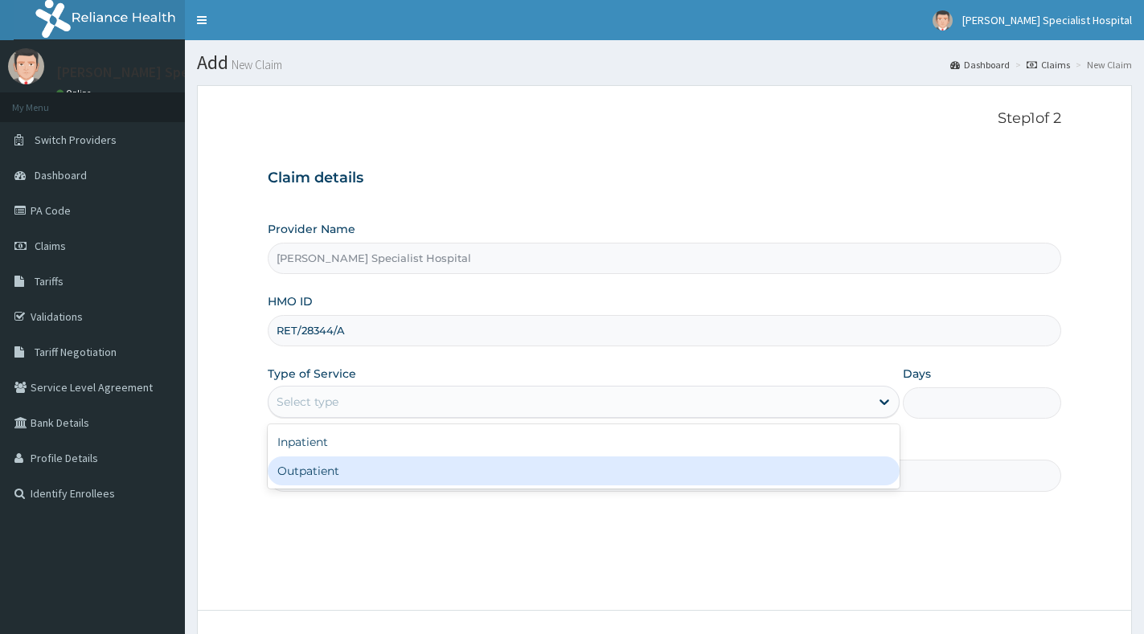
click at [583, 477] on div "Outpatient" at bounding box center [584, 471] width 632 height 29
type input "1"
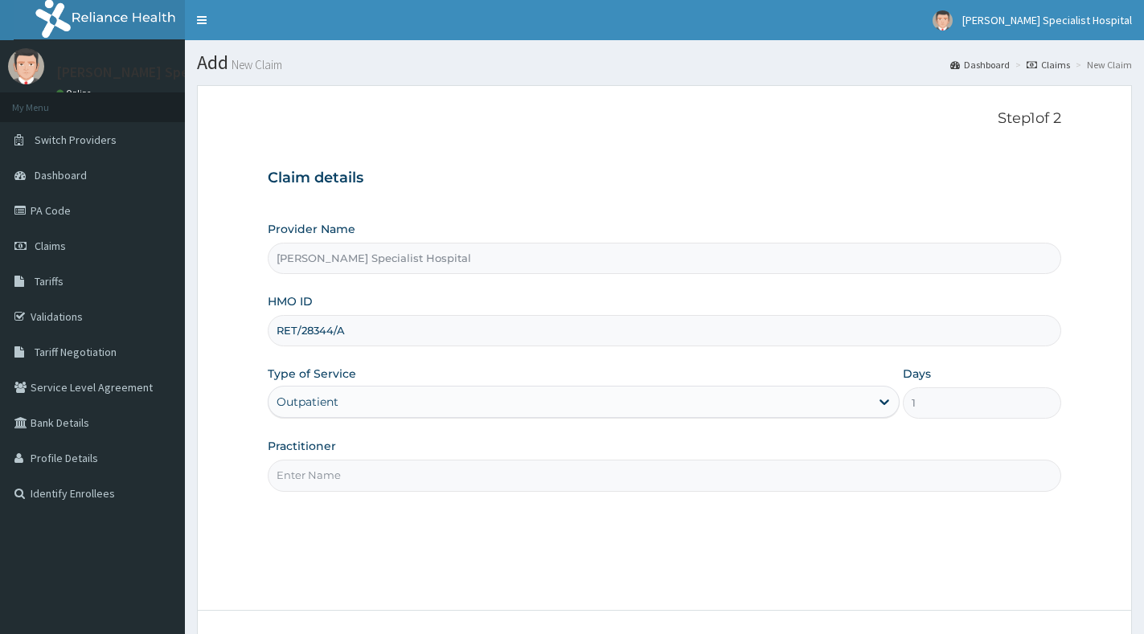
scroll to position [121, 0]
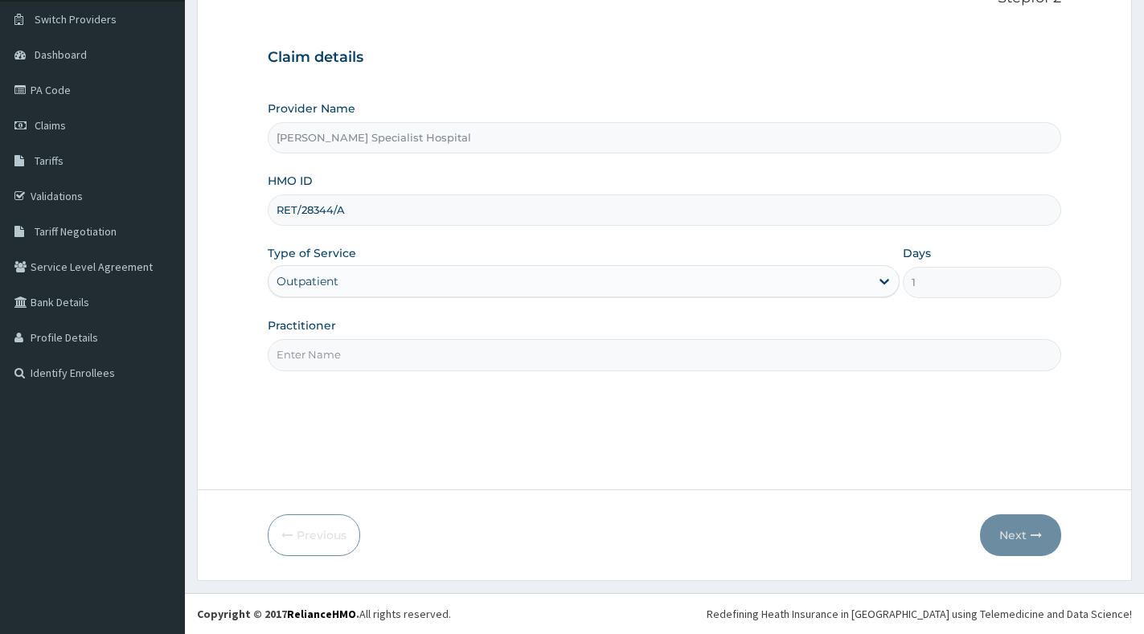
click at [481, 355] on input "Practitioner" at bounding box center [664, 354] width 793 height 31
type input "GP"
click at [1013, 540] on button "Next" at bounding box center [1020, 535] width 81 height 42
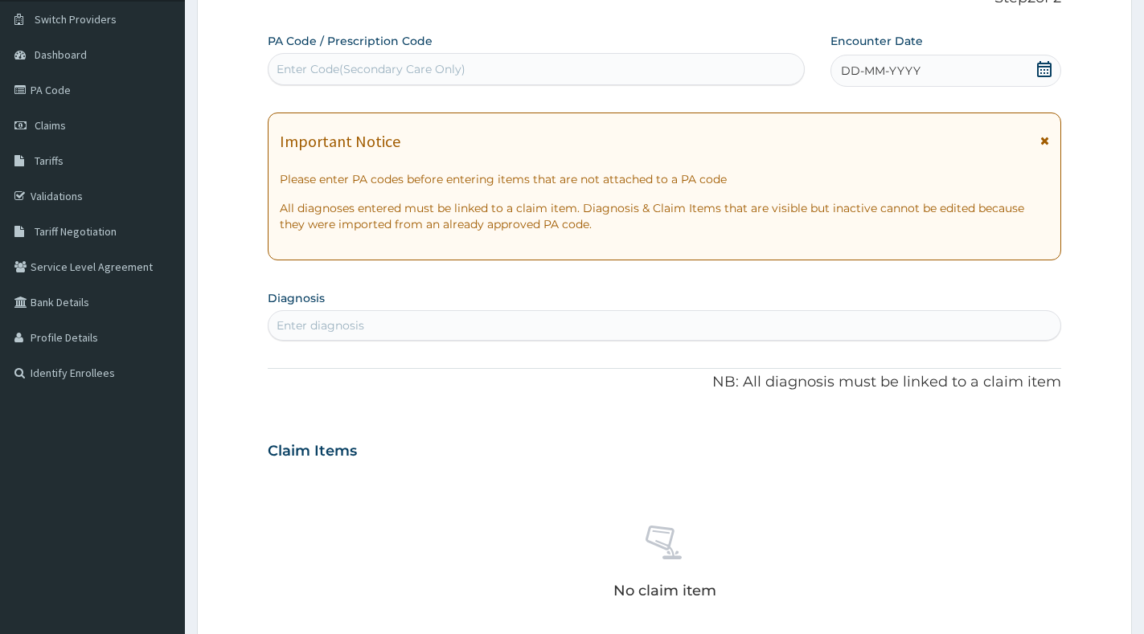
click at [469, 73] on div "Enter Code(Secondary Care Only)" at bounding box center [535, 69] width 535 height 26
paste input "PA/C384EE"
type input "PA/C384EE"
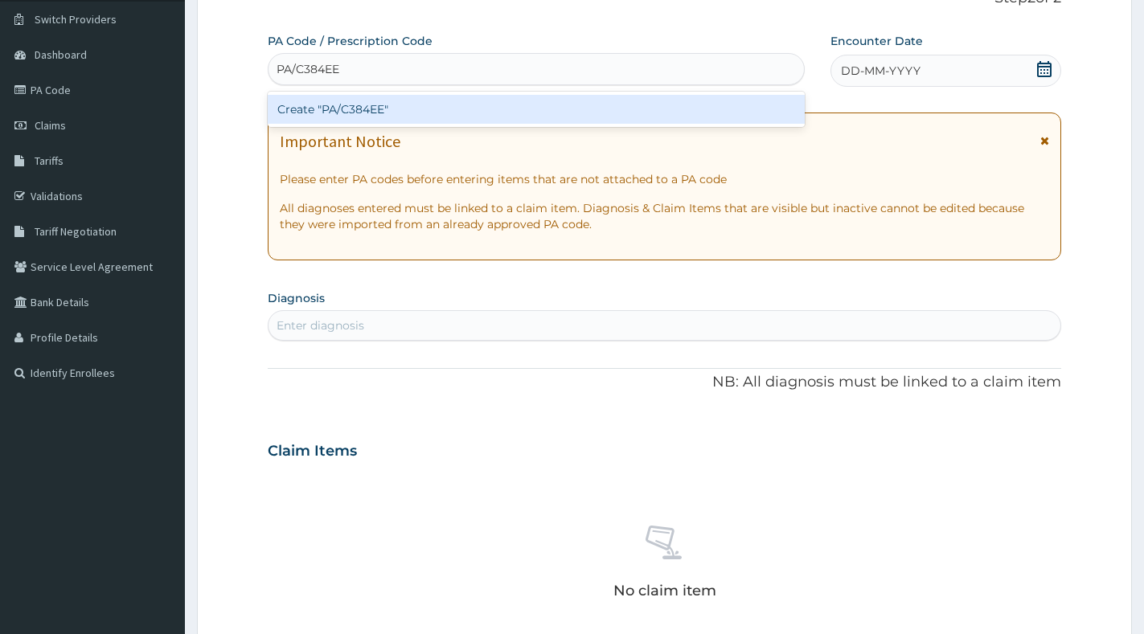
click at [485, 110] on div "Create "PA/C384EE"" at bounding box center [536, 109] width 537 height 29
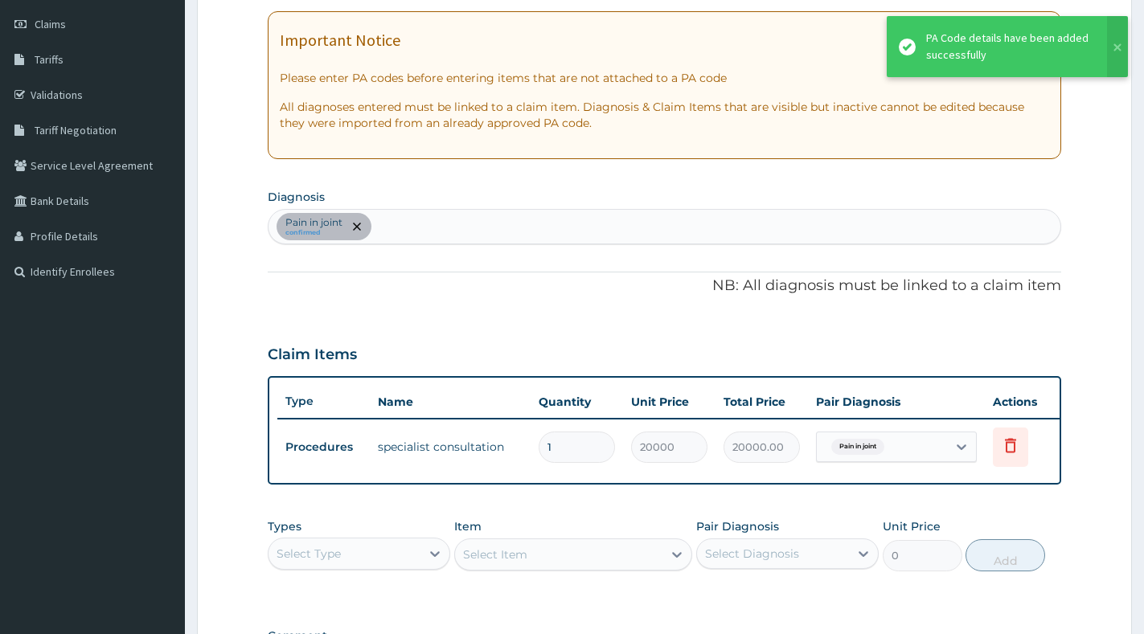
scroll to position [462, 0]
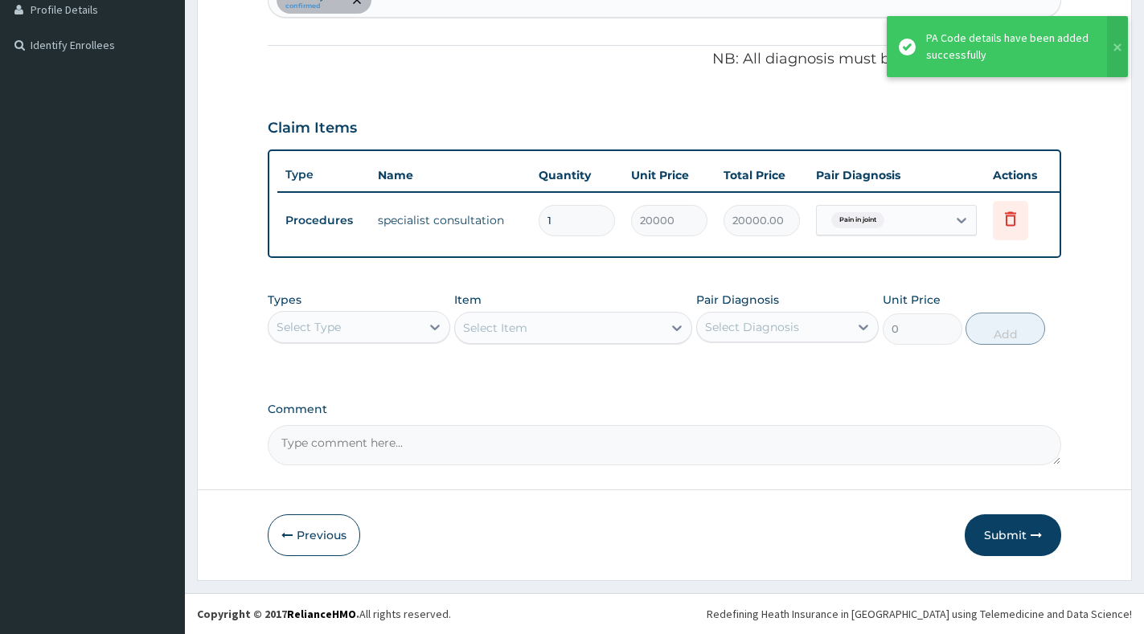
click at [989, 528] on button "Submit" at bounding box center [1012, 535] width 96 height 42
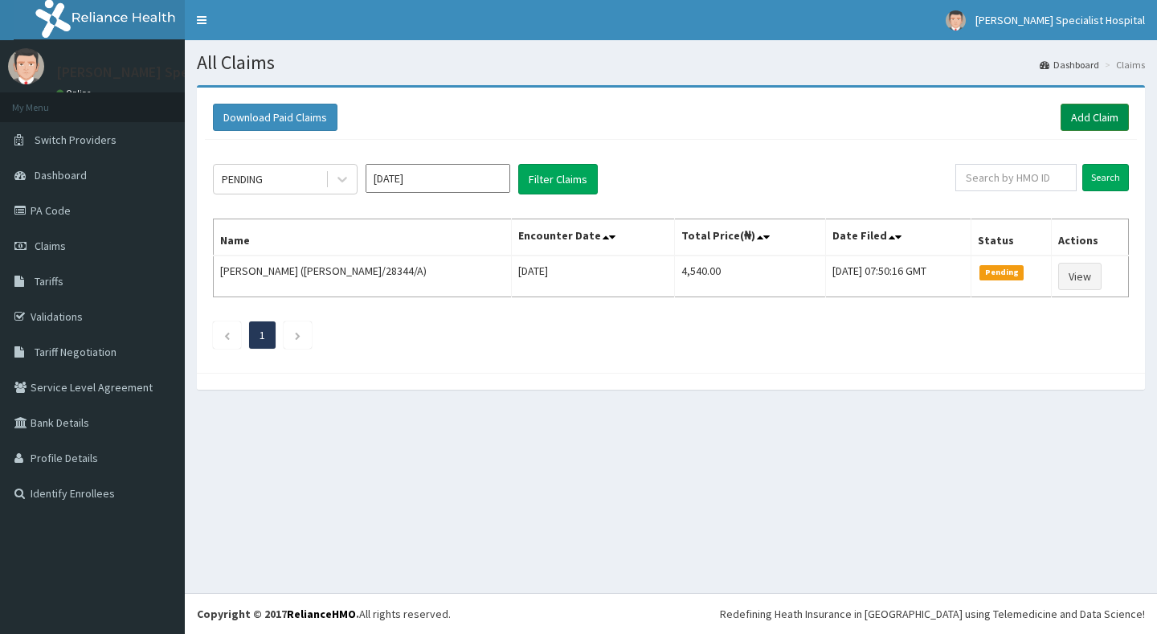
click at [1080, 111] on link "Add Claim" at bounding box center [1095, 117] width 68 height 27
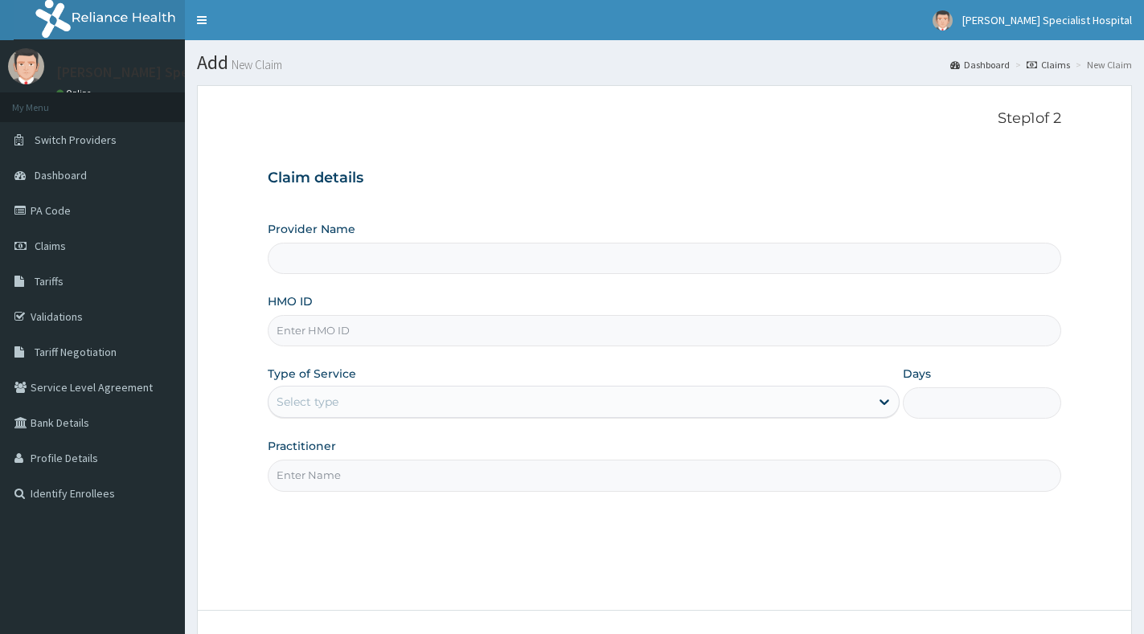
click at [375, 329] on input "HMO ID" at bounding box center [664, 330] width 793 height 31
paste input "RET/28344/A"
type input "RET/28344/A"
click at [389, 396] on div "Select type" at bounding box center [568, 402] width 601 height 26
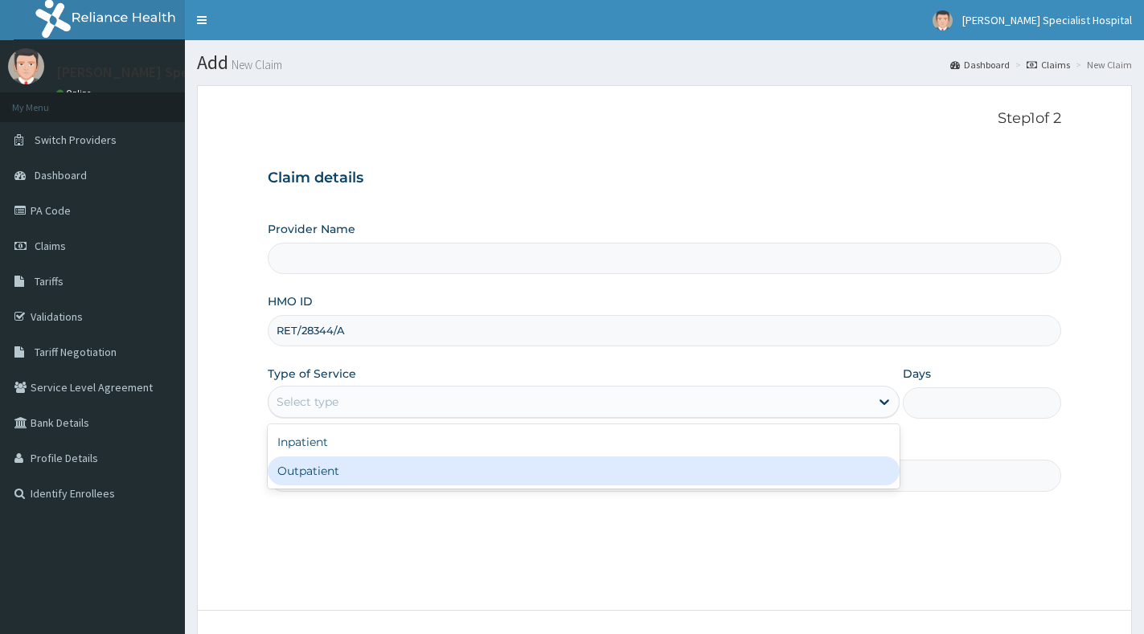
click at [379, 475] on div "Outpatient" at bounding box center [584, 471] width 632 height 29
type input "1"
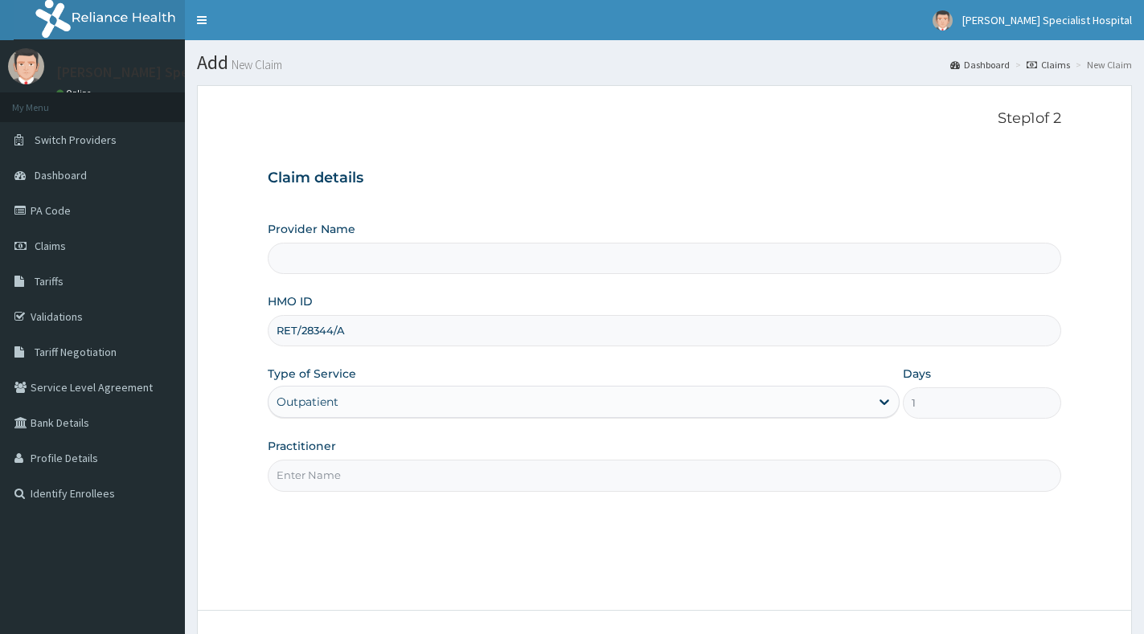
click at [379, 475] on input "Practitioner" at bounding box center [664, 475] width 793 height 31
type input "[PERSON_NAME] Specialist Hospital"
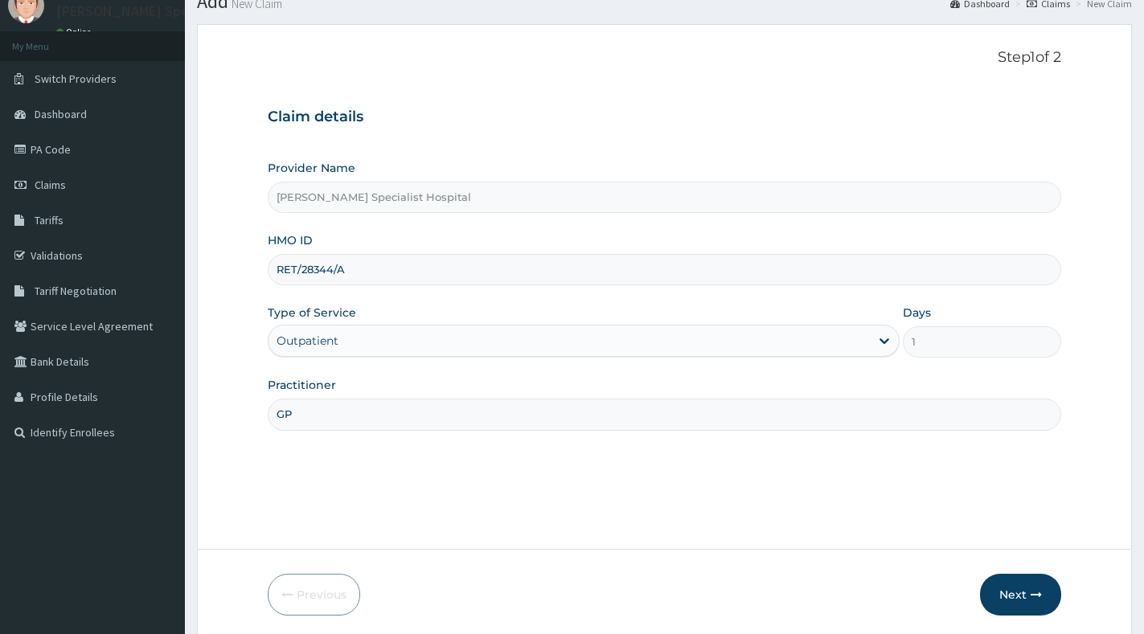
scroll to position [121, 0]
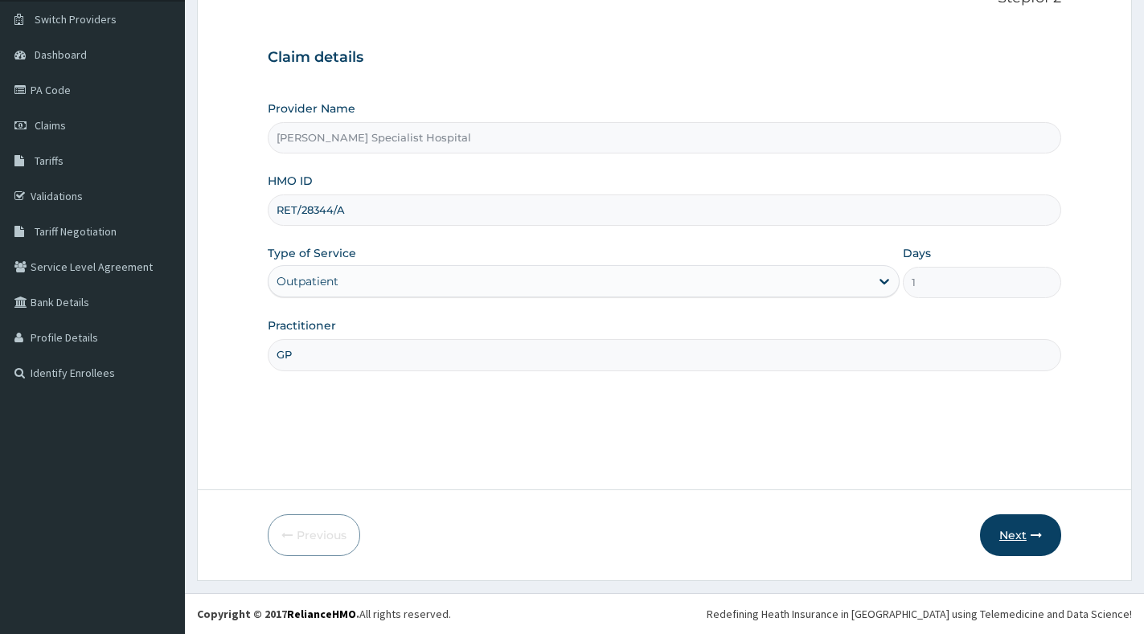
type input "GP"
click at [1020, 527] on button "Next" at bounding box center [1020, 535] width 81 height 42
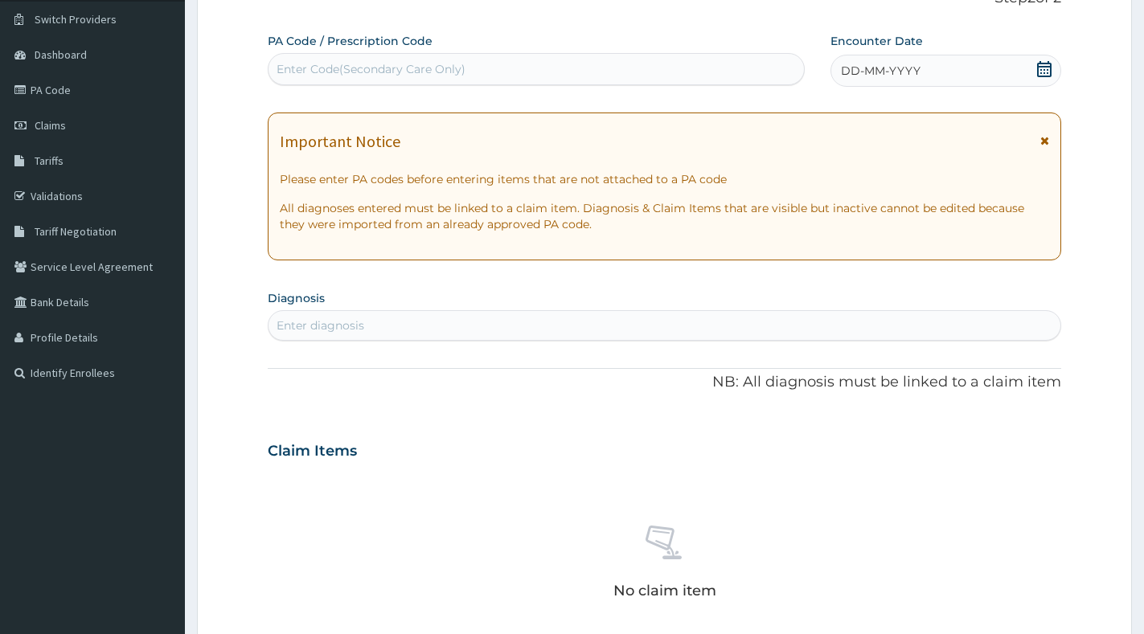
click at [474, 66] on div "Enter Code(Secondary Care Only)" at bounding box center [535, 69] width 535 height 26
paste input "PA/F7C298"
type input "PA/F7C298"
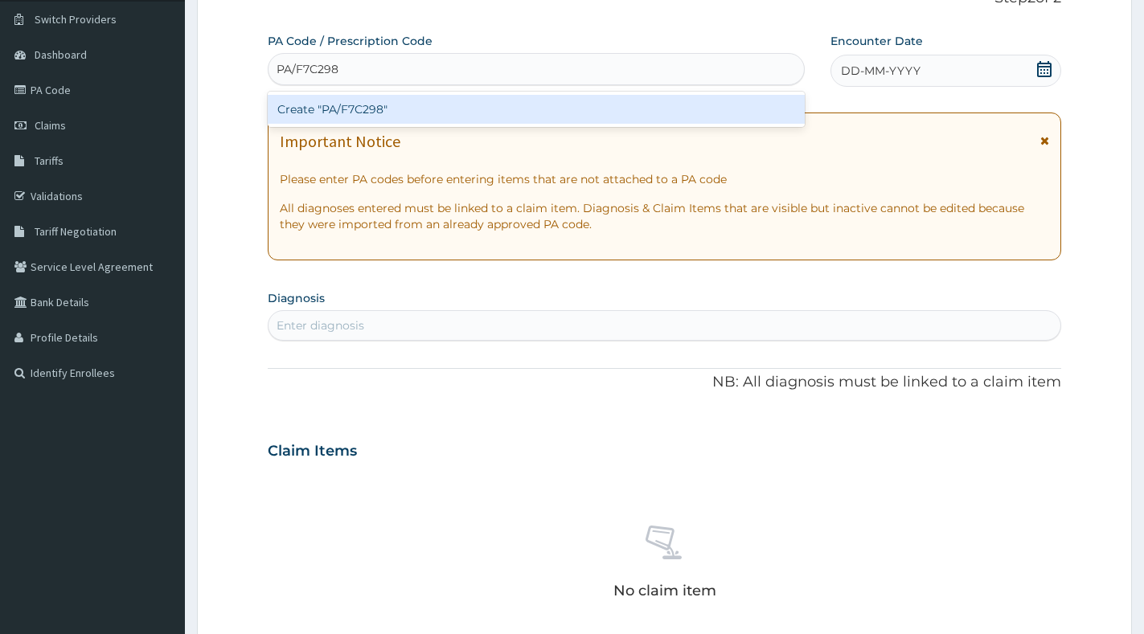
click at [566, 109] on div "Create "PA/F7C298"" at bounding box center [536, 109] width 537 height 29
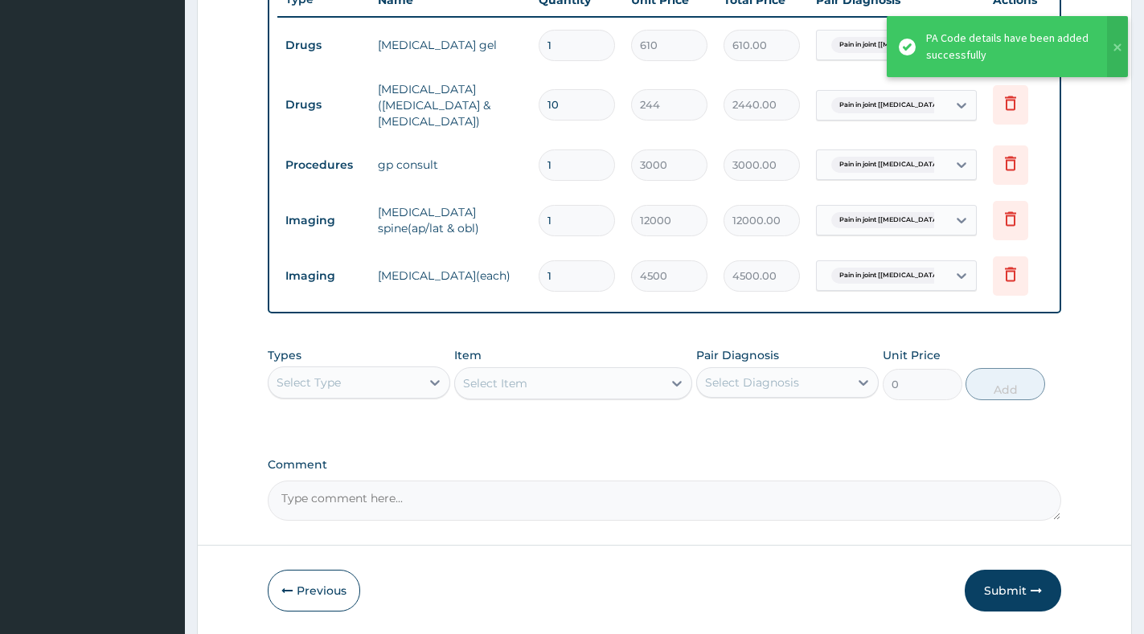
scroll to position [684, 0]
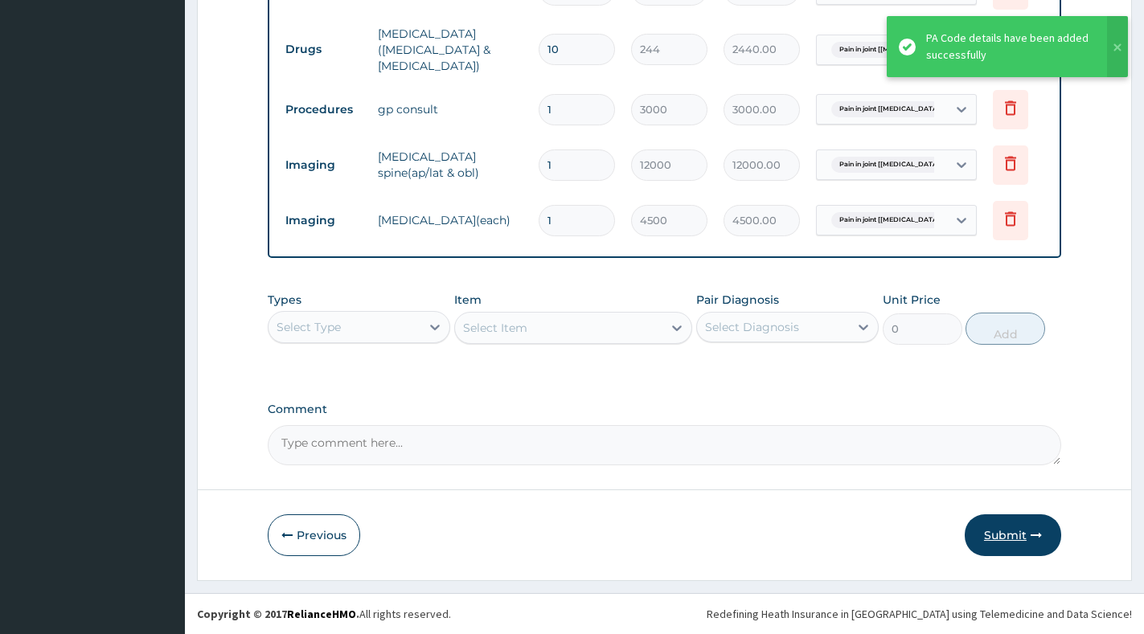
click at [1018, 544] on button "Submit" at bounding box center [1012, 535] width 96 height 42
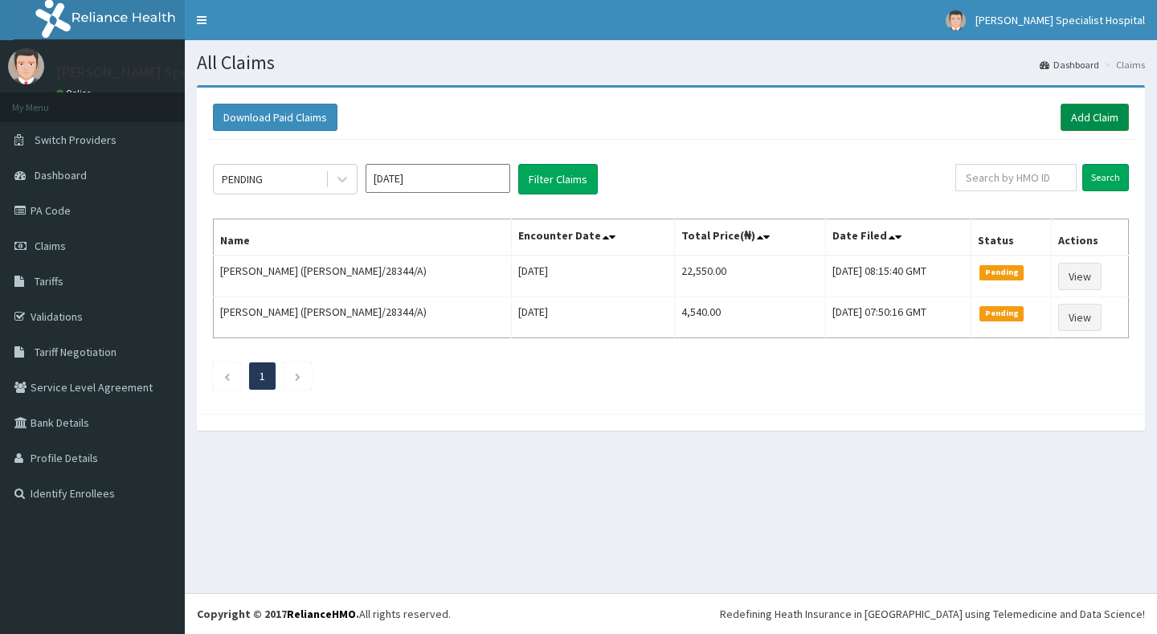
click at [1075, 121] on link "Add Claim" at bounding box center [1095, 117] width 68 height 27
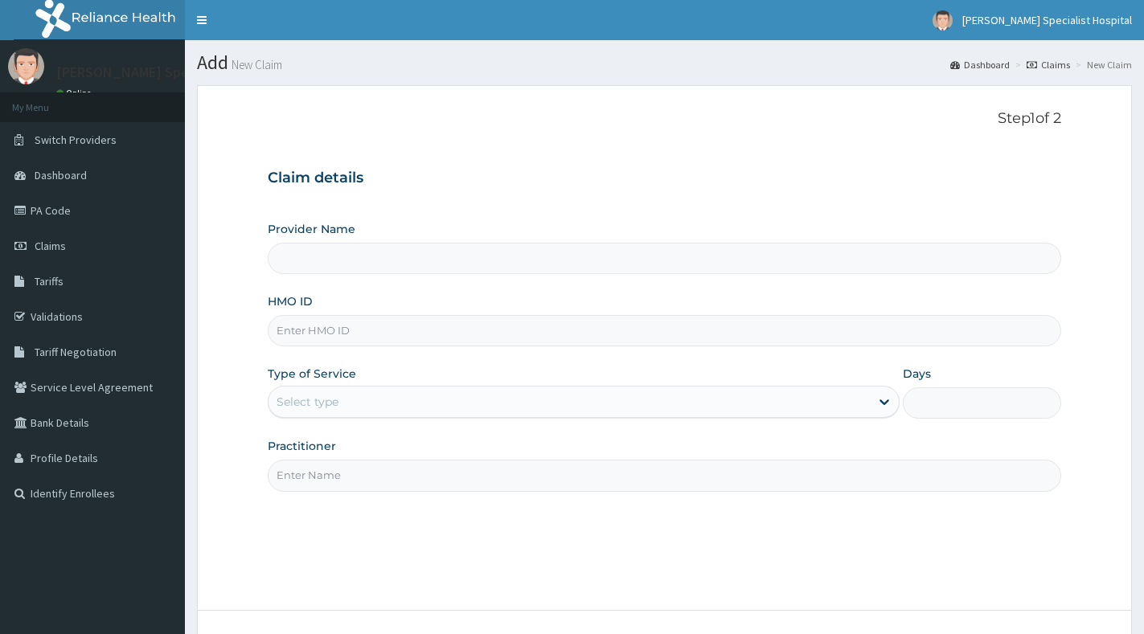
click at [449, 342] on input "HMO ID" at bounding box center [664, 330] width 793 height 31
paste input "TCP/10004/F"
type input "TCP/10004/F"
click at [473, 408] on div "Select type" at bounding box center [568, 402] width 601 height 26
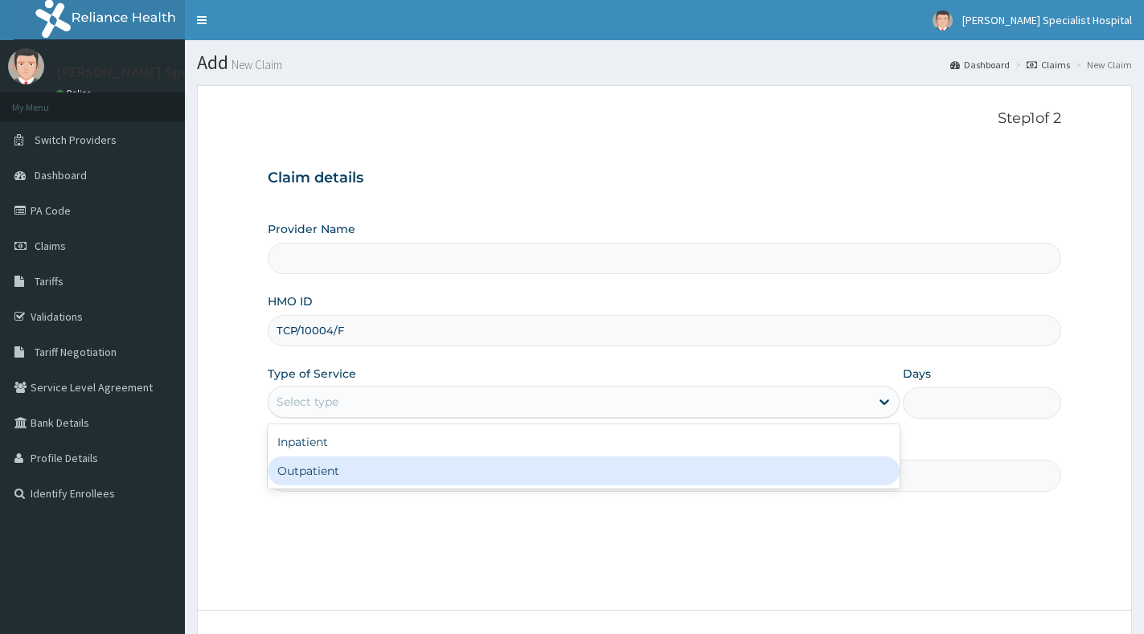
click at [471, 474] on div "Outpatient" at bounding box center [584, 471] width 632 height 29
type input "1"
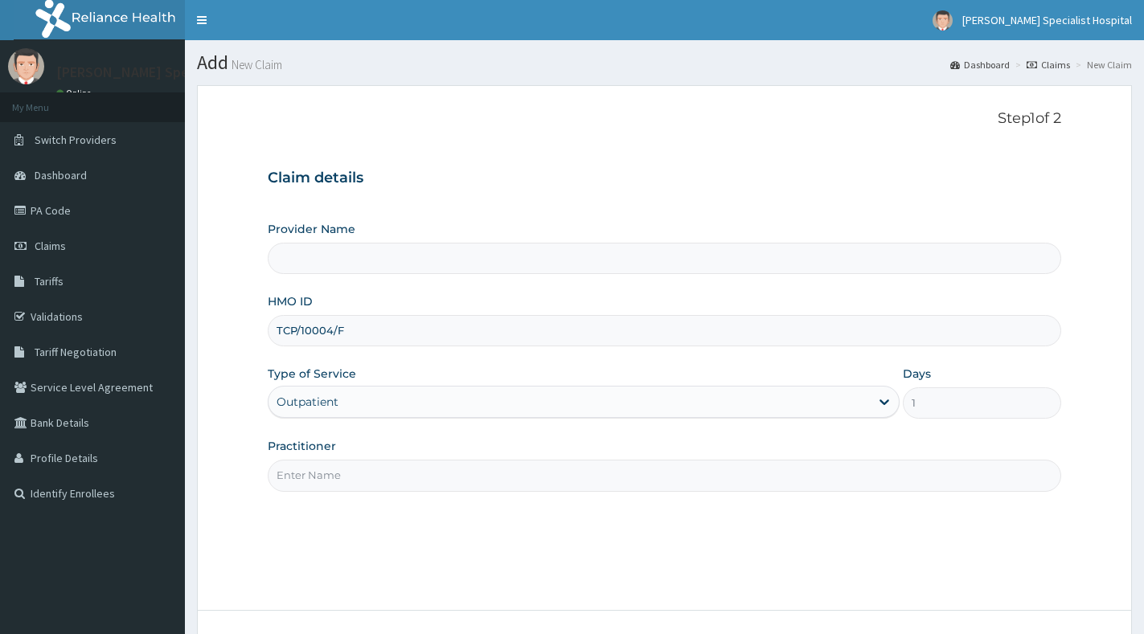
click at [458, 473] on input "Practitioner" at bounding box center [664, 475] width 793 height 31
type input "[PERSON_NAME] Specialist Hospital"
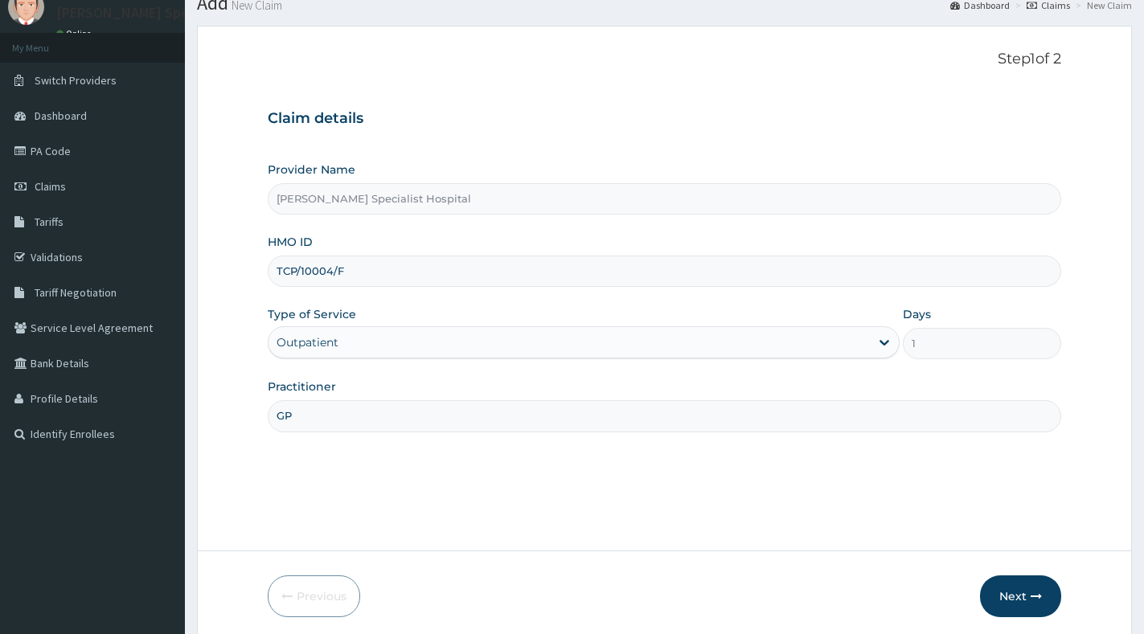
scroll to position [121, 0]
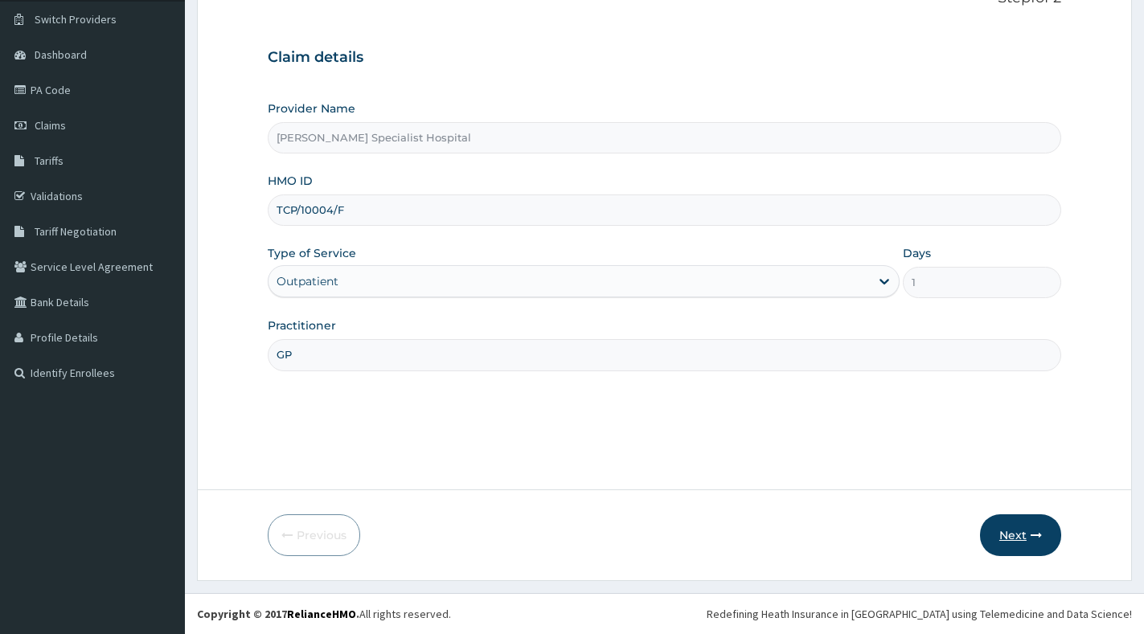
type input "GP"
click at [1003, 530] on button "Next" at bounding box center [1020, 535] width 81 height 42
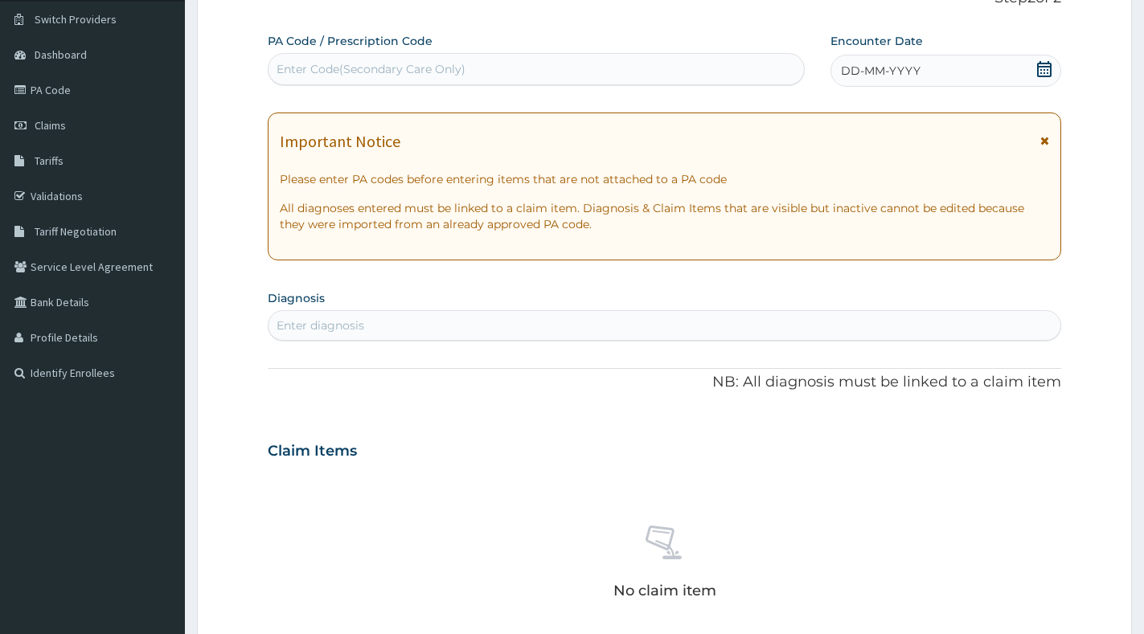
click at [512, 61] on div "Enter Code(Secondary Care Only)" at bounding box center [535, 69] width 535 height 26
paste input "PA/2D7BFE"
type input "PA/2D7BFE"
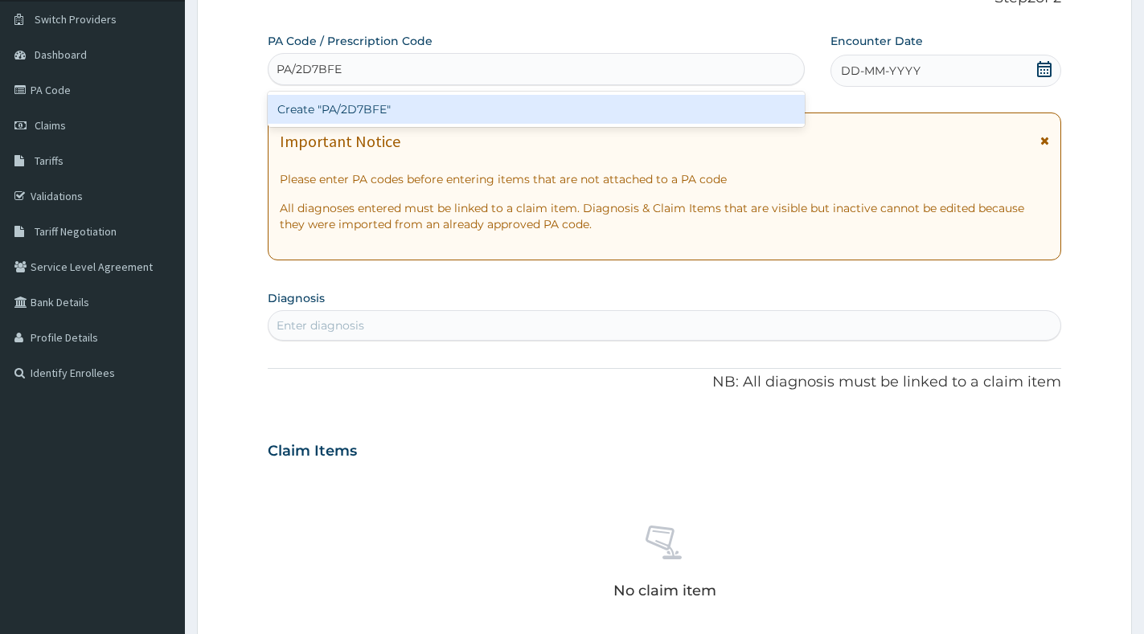
click at [521, 113] on div "Create "PA/2D7BFE"" at bounding box center [536, 109] width 537 height 29
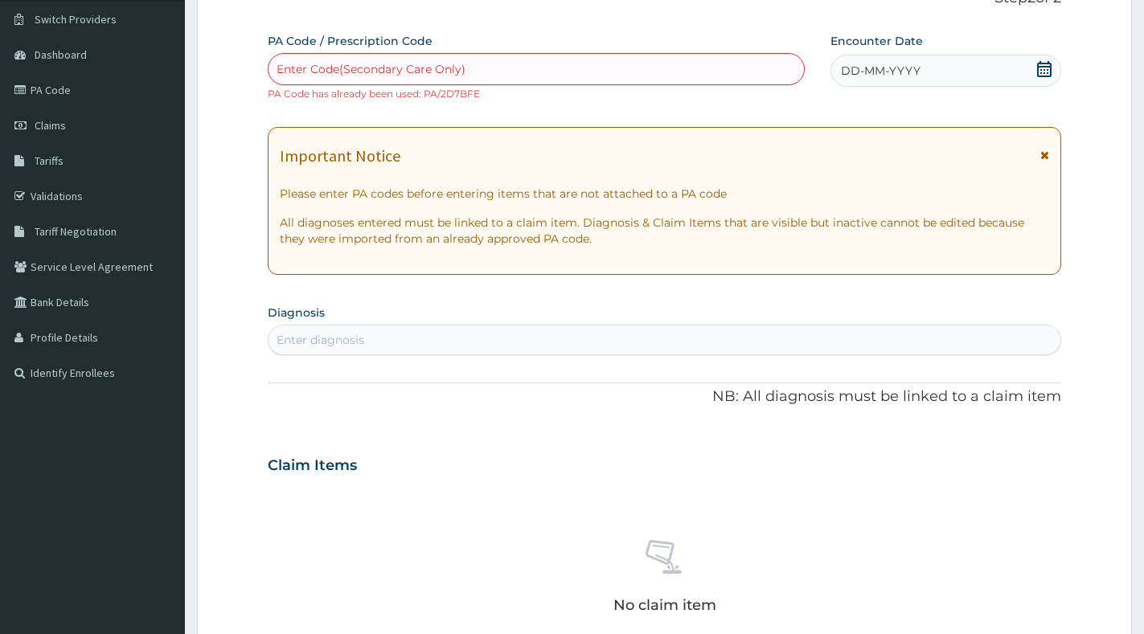
click at [493, 59] on div "Enter Code(Secondary Care Only)" at bounding box center [535, 69] width 535 height 26
click at [491, 72] on div "Enter Code(Secondary Care Only)" at bounding box center [535, 69] width 535 height 26
paste input "GCI/10001/A"
type input "GCI/10001/A"
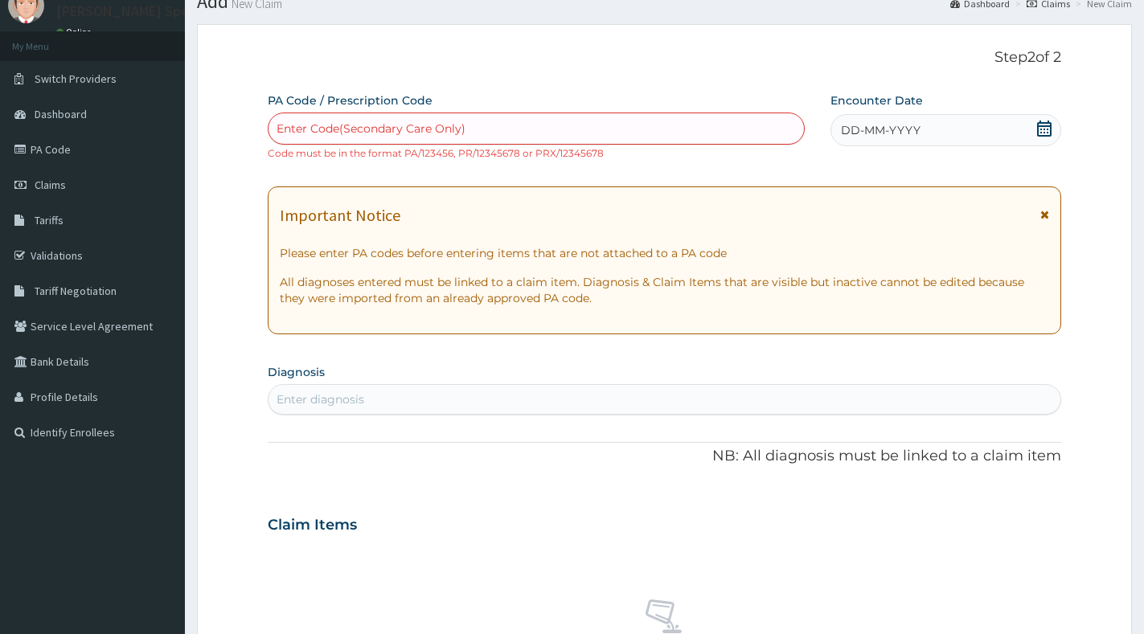
scroll to position [0, 0]
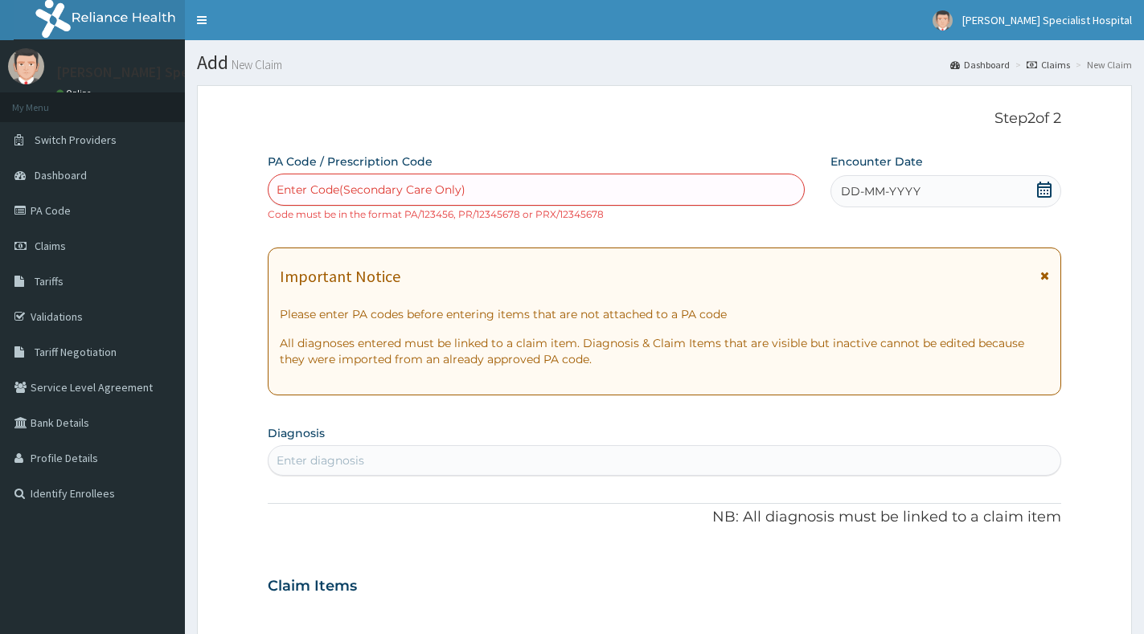
click at [1059, 67] on link "Claims" at bounding box center [1047, 65] width 43 height 14
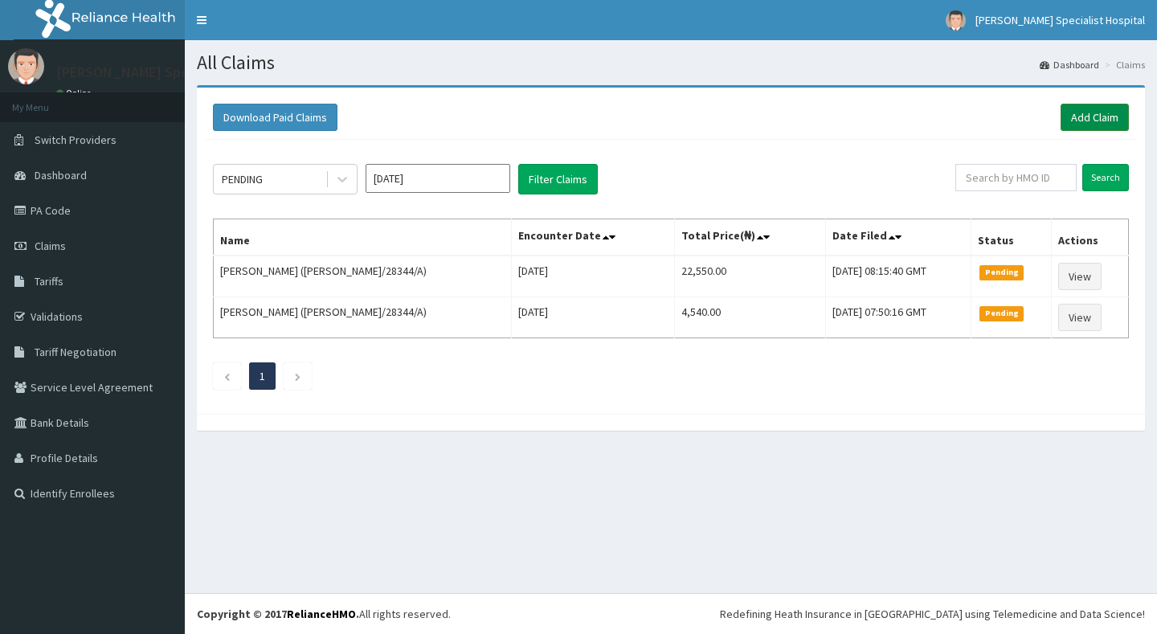
click at [1087, 109] on link "Add Claim" at bounding box center [1095, 117] width 68 height 27
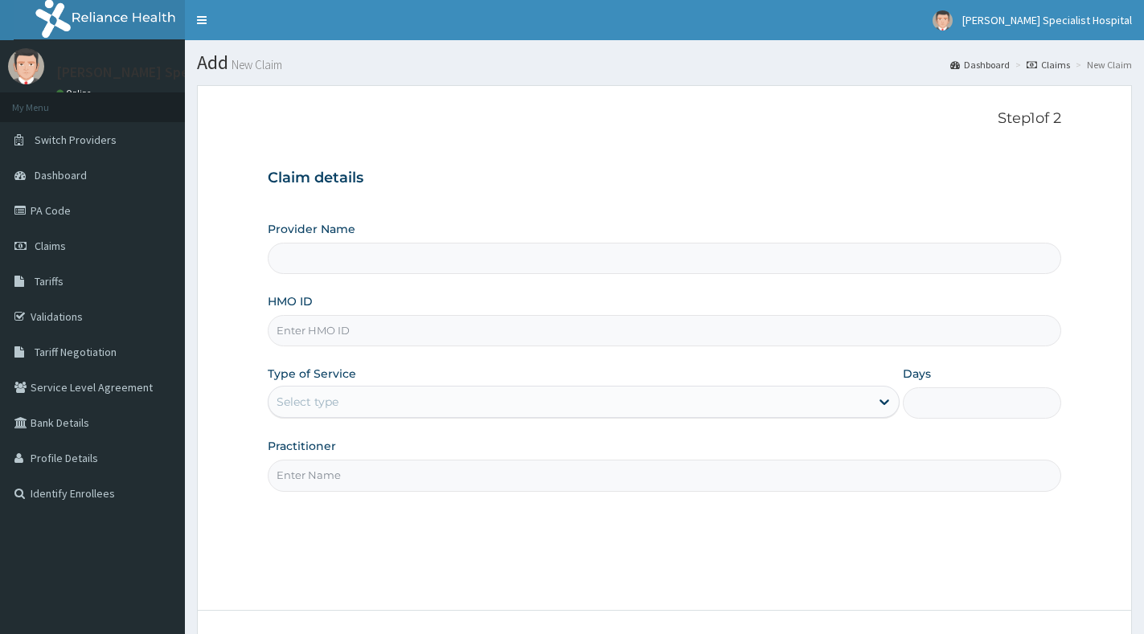
click at [509, 350] on div "Provider Name HMO ID Type of Service Select type Days Practitioner" at bounding box center [664, 356] width 793 height 270
click at [496, 337] on input "HMO ID" at bounding box center [664, 330] width 793 height 31
paste input "GCI/10001/A"
type input "GCI/10001/A"
type input "[PERSON_NAME] Specialist Hospital"
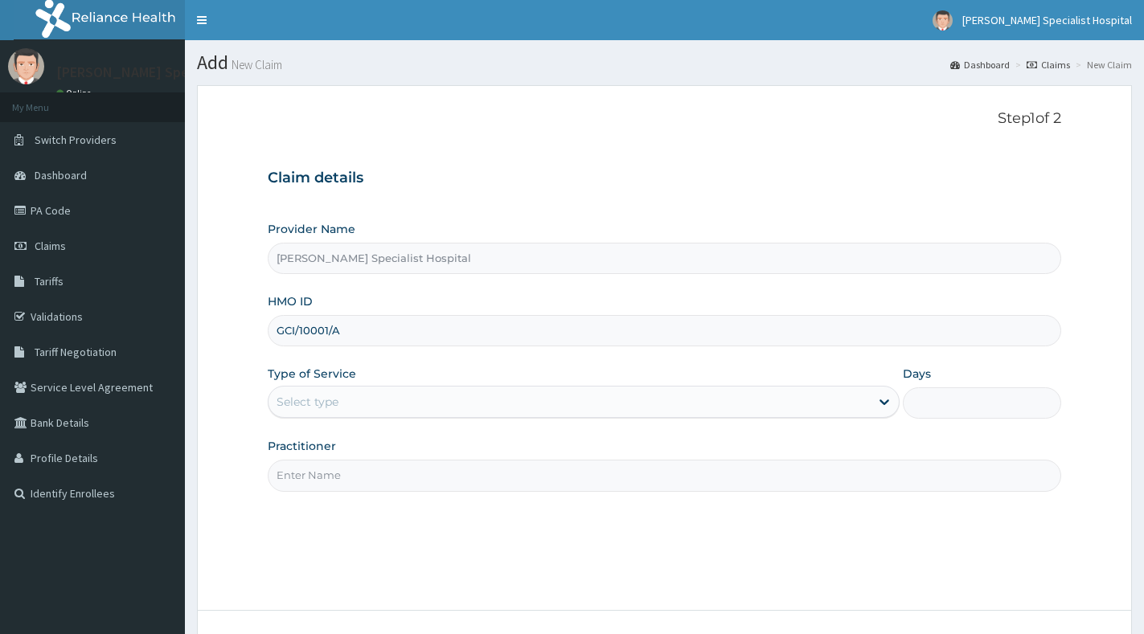
type input "GCI/10001/A"
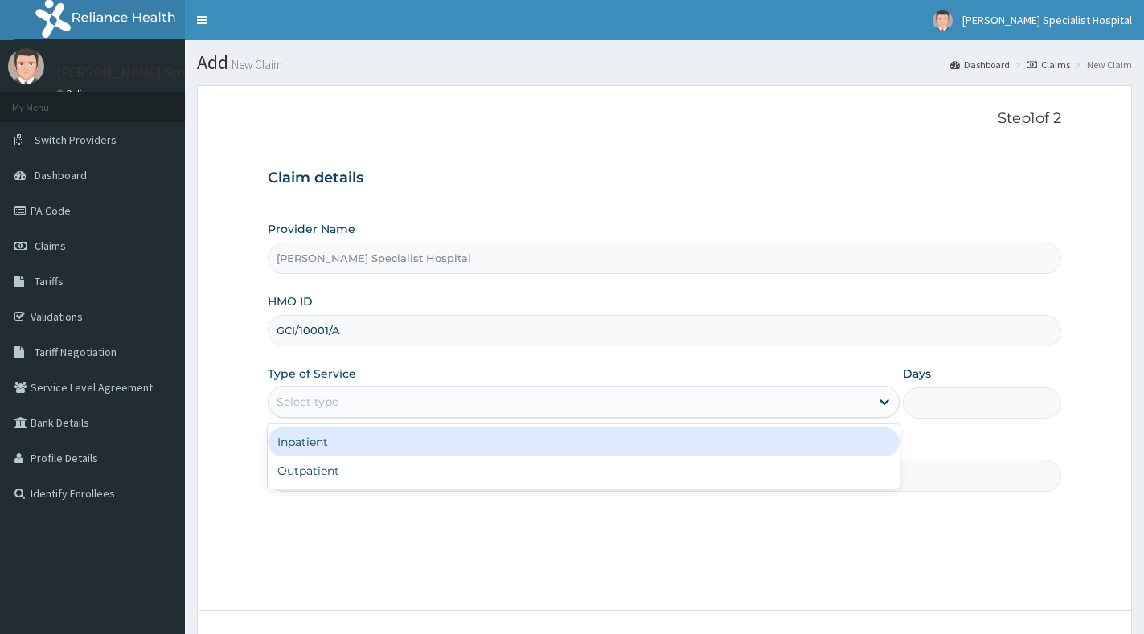
click at [398, 399] on div "Select type" at bounding box center [568, 402] width 601 height 26
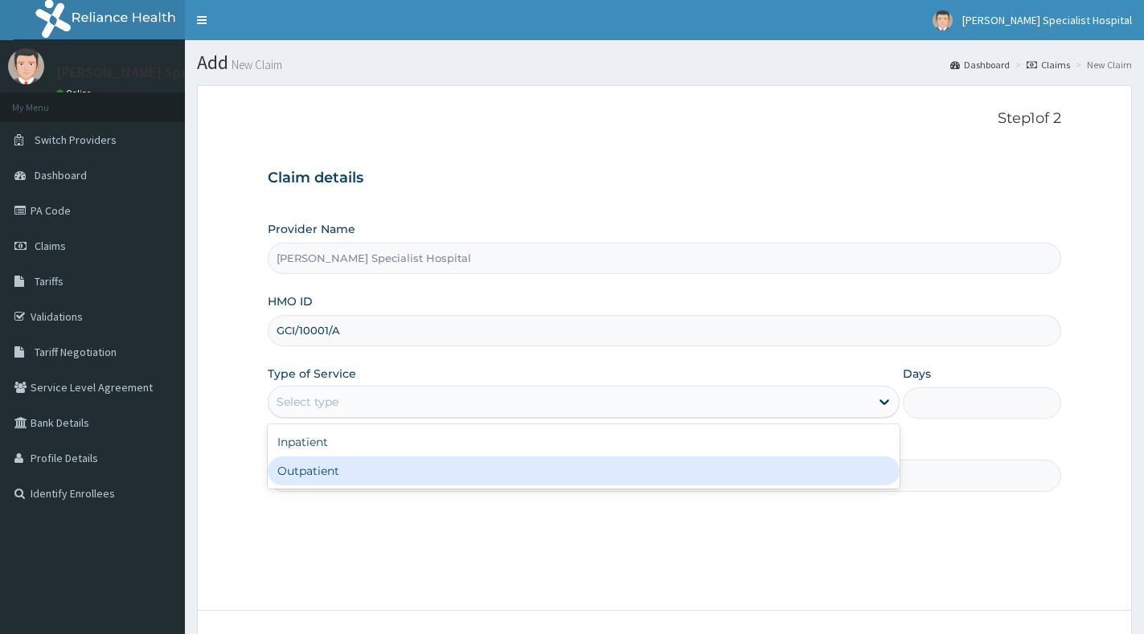
click at [382, 472] on div "Outpatient" at bounding box center [584, 471] width 632 height 29
type input "1"
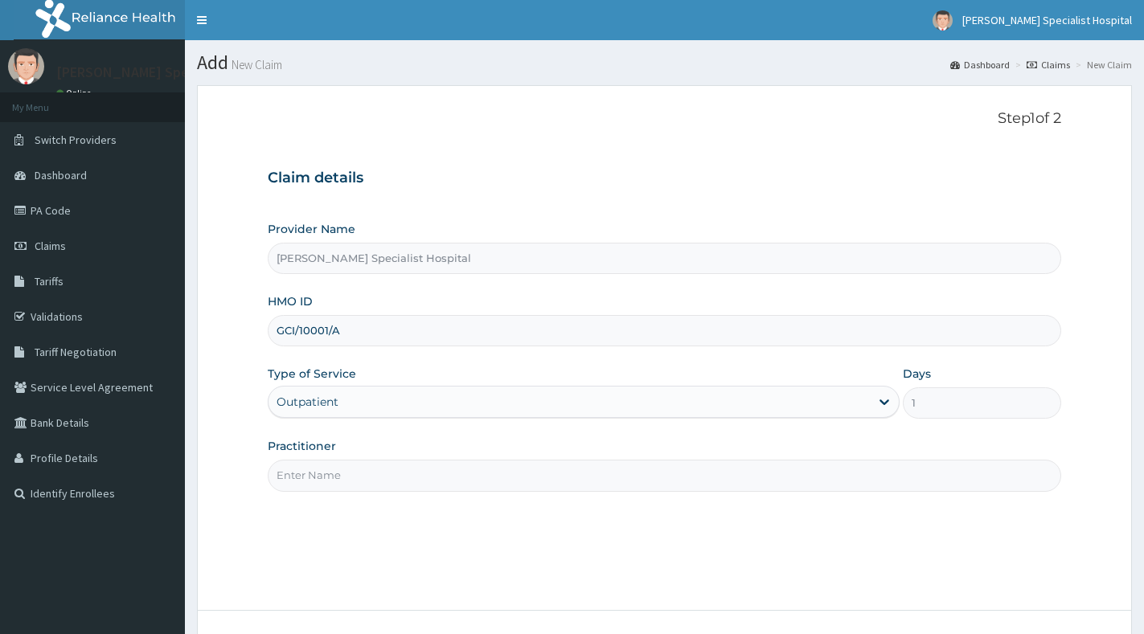
click at [381, 473] on input "Practitioner" at bounding box center [664, 475] width 793 height 31
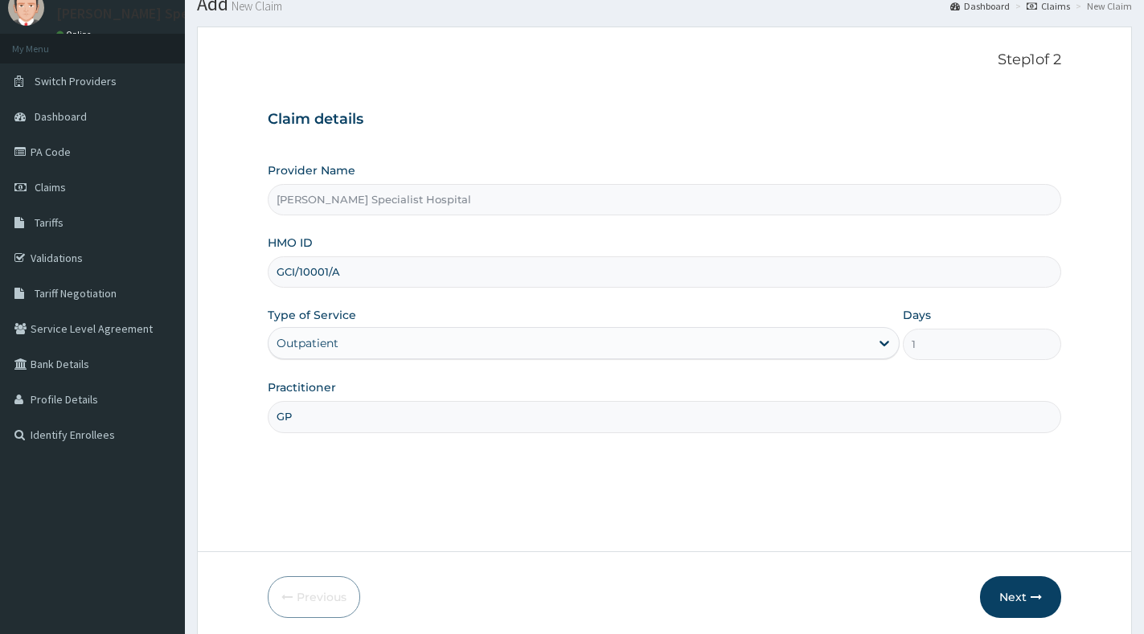
scroll to position [121, 0]
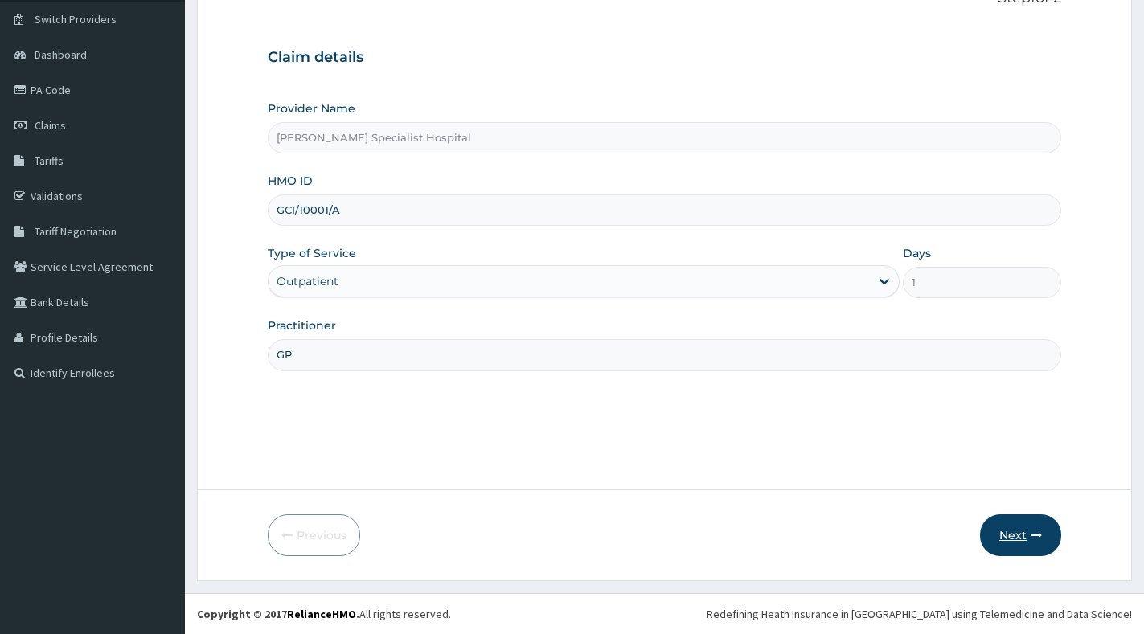
type input "GP"
click at [1017, 535] on button "Next" at bounding box center [1020, 535] width 81 height 42
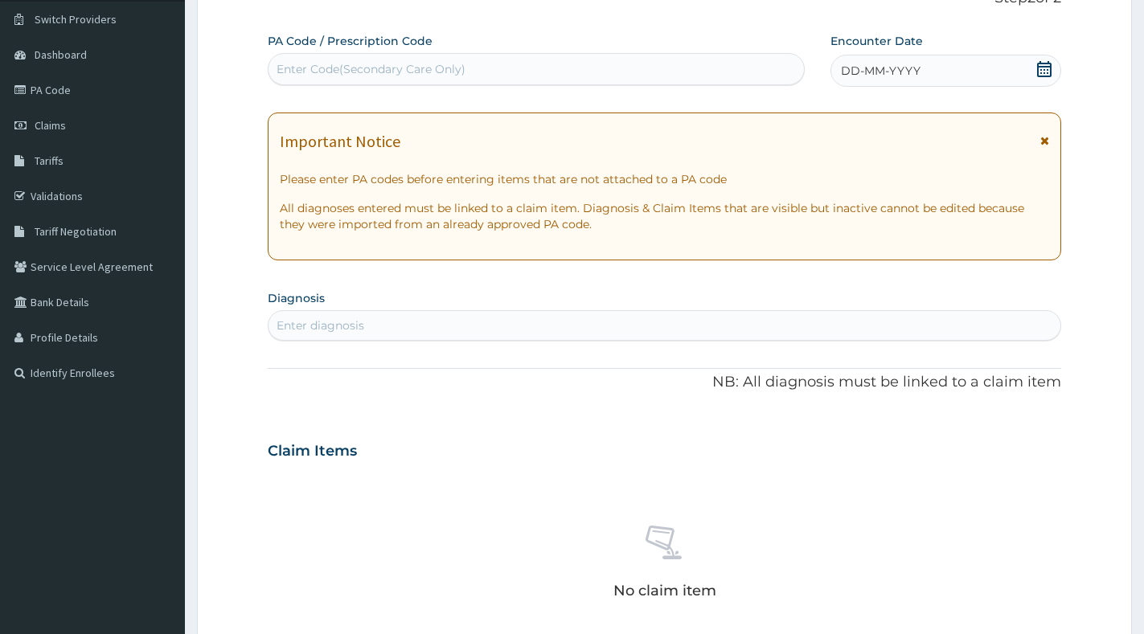
click at [555, 46] on div "PA Code / Prescription Code Enter Code(Secondary Care Only)" at bounding box center [536, 59] width 537 height 52
click at [549, 60] on div "Enter Code(Secondary Care Only)" at bounding box center [535, 69] width 535 height 26
paste input "PA/E95778"
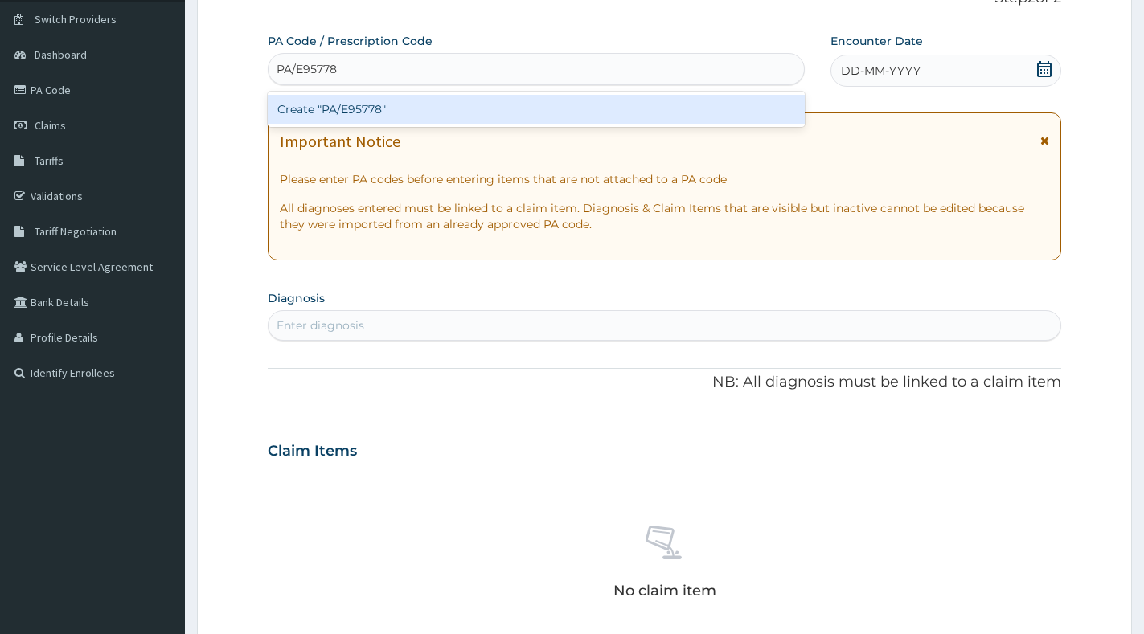
type input "PA/E95778"
click at [538, 128] on div "PA Code / Prescription Code option Create "PA/E95778" focused, 1 of 1. 1 result…" at bounding box center [664, 449] width 793 height 832
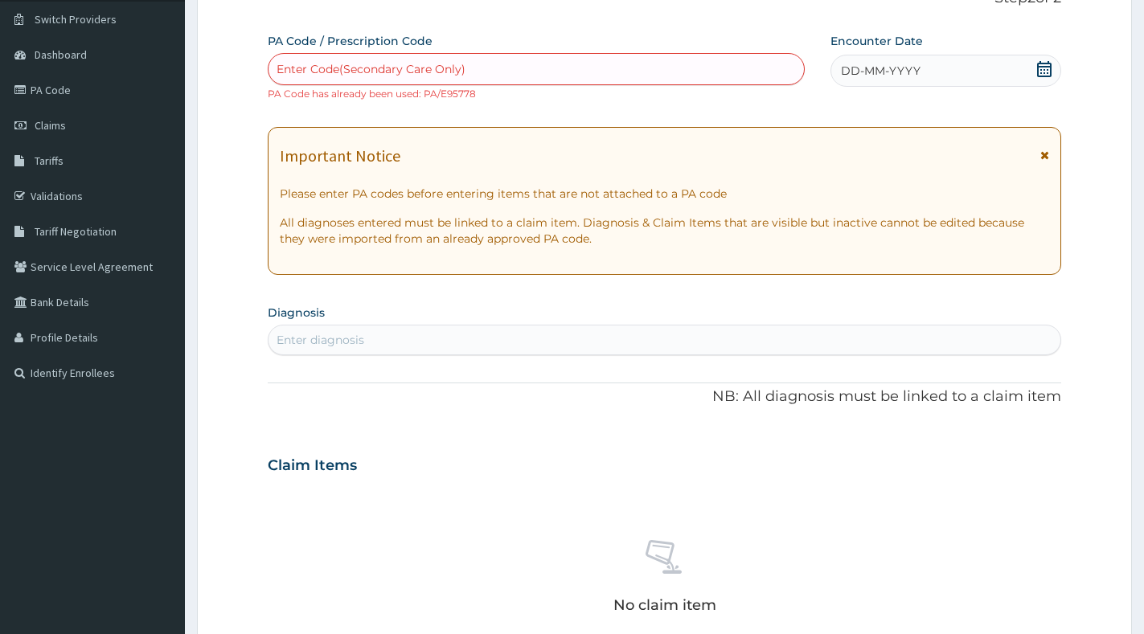
scroll to position [0, 0]
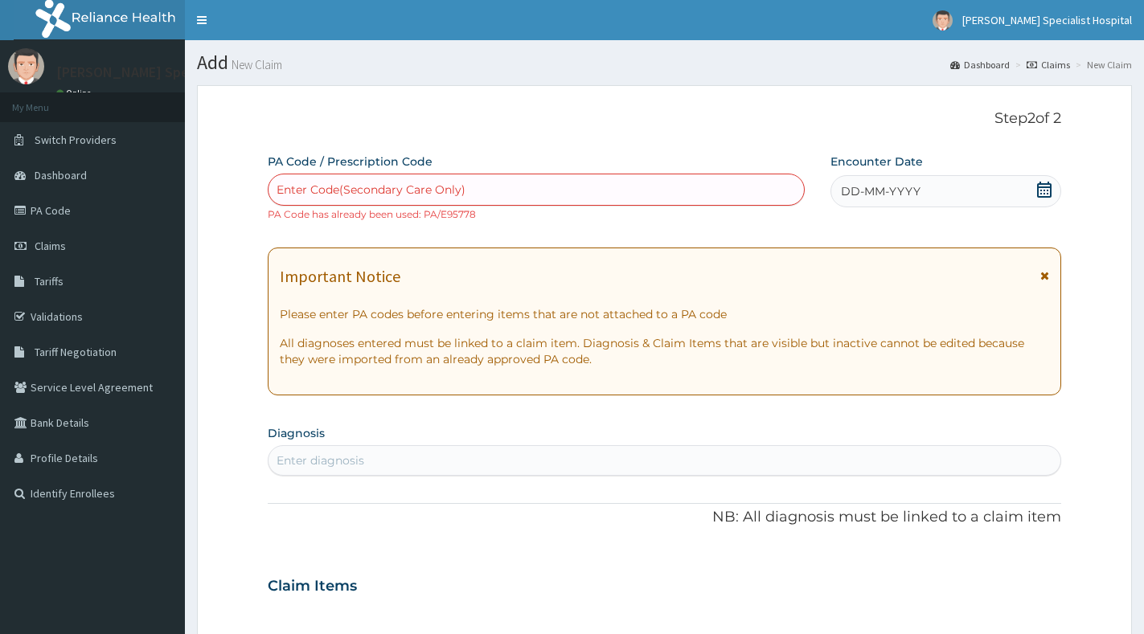
click at [1040, 71] on link "Claims" at bounding box center [1047, 65] width 43 height 14
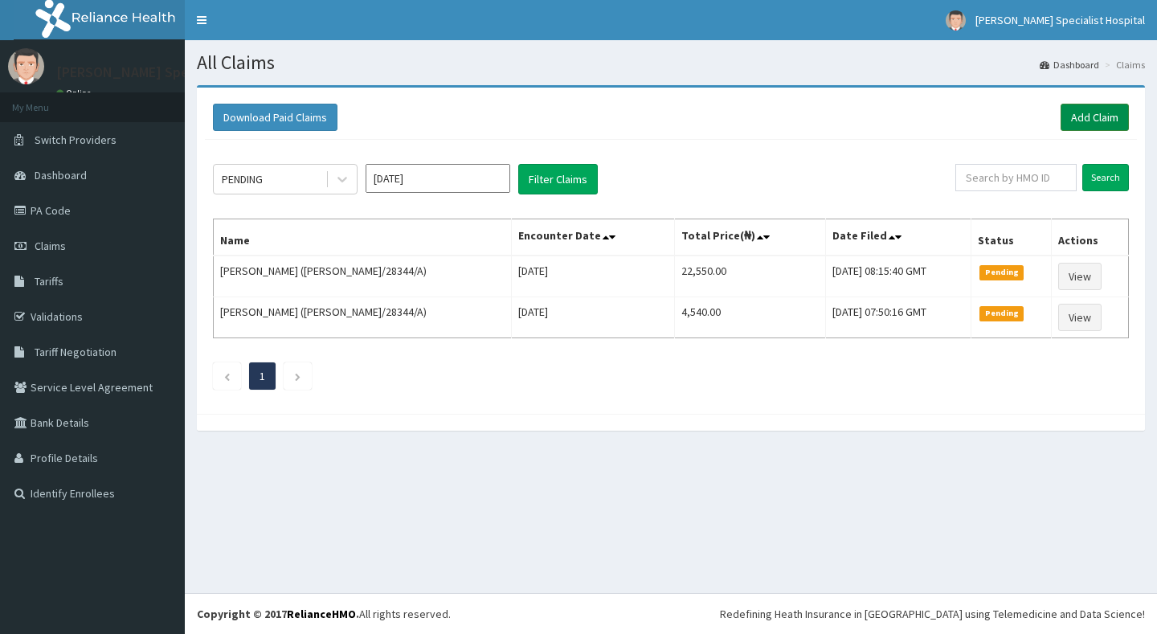
click at [1068, 124] on link "Add Claim" at bounding box center [1095, 117] width 68 height 27
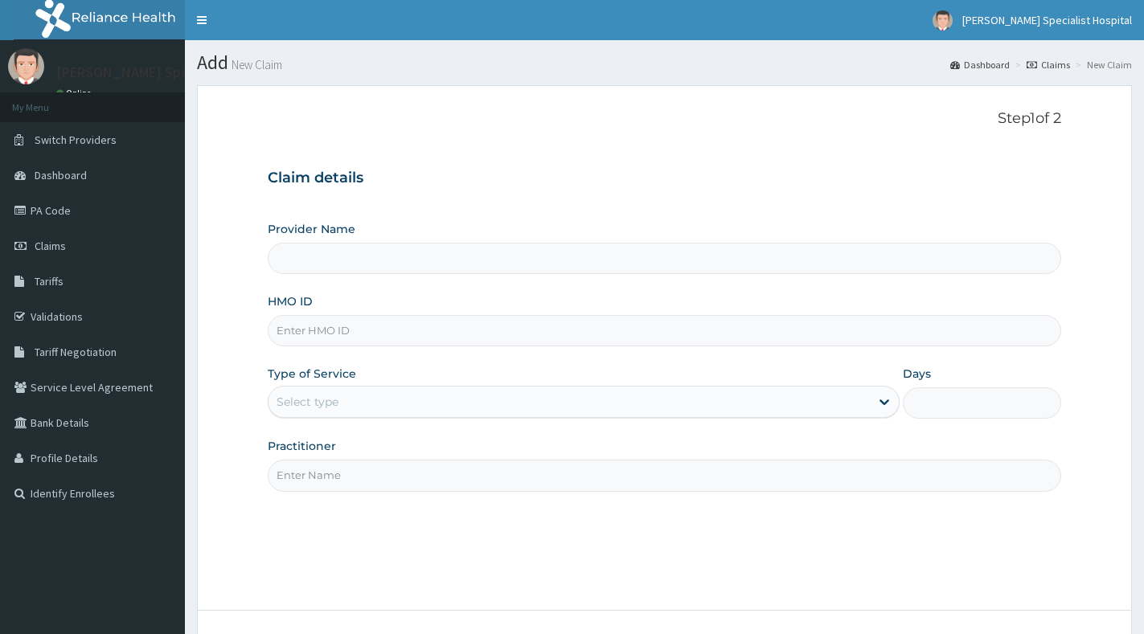
click at [437, 320] on input "HMO ID" at bounding box center [664, 330] width 793 height 31
paste input "DTE/10011/A"
type input "DTE/10011/A"
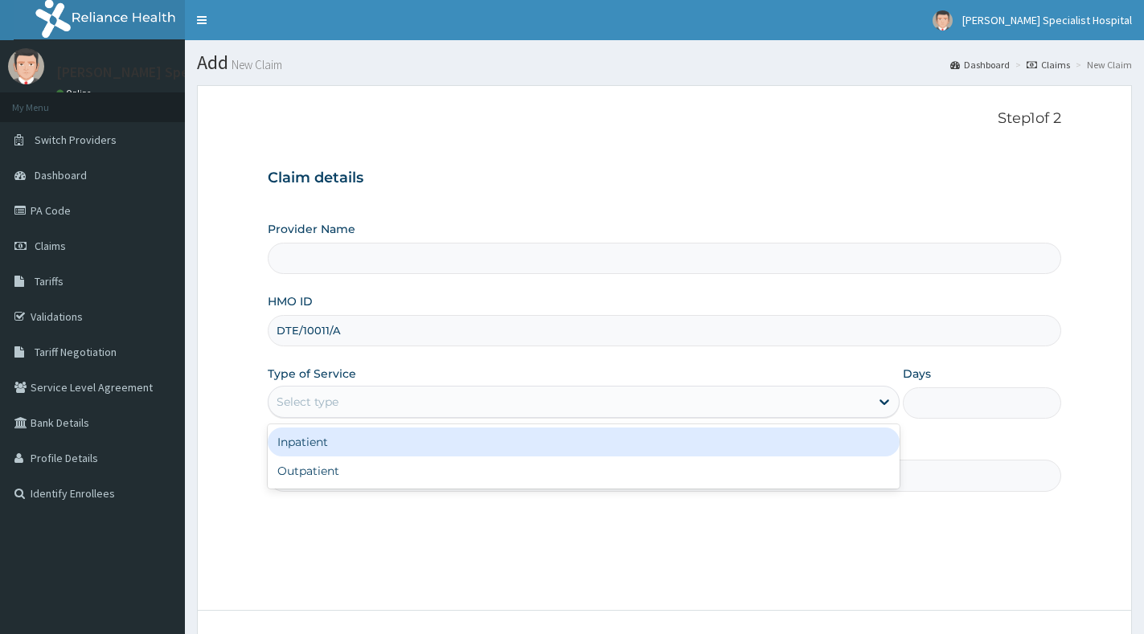
click at [459, 404] on div "Select type" at bounding box center [568, 402] width 601 height 26
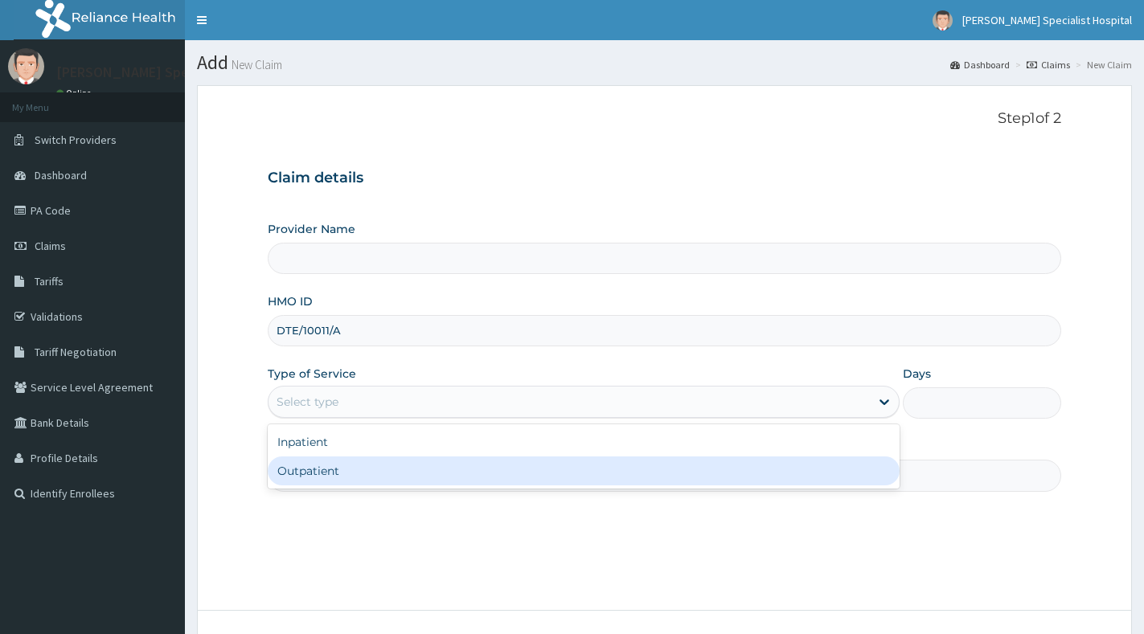
click at [437, 482] on div "Outpatient" at bounding box center [584, 471] width 632 height 29
type input "1"
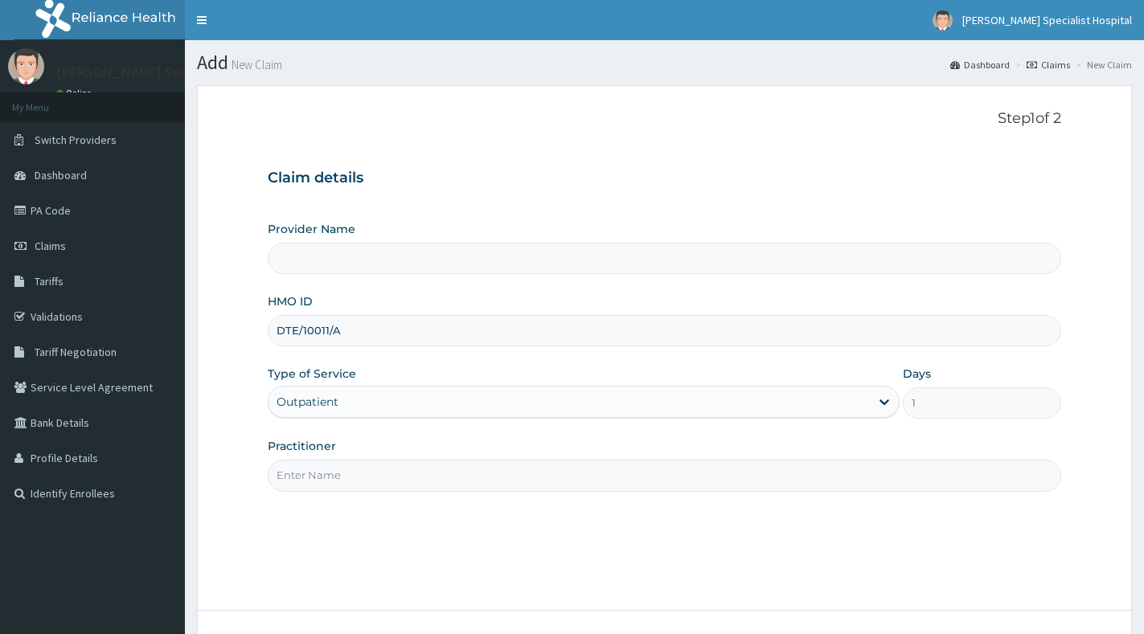
click at [436, 478] on input "Practitioner" at bounding box center [664, 475] width 793 height 31
type input "GP"
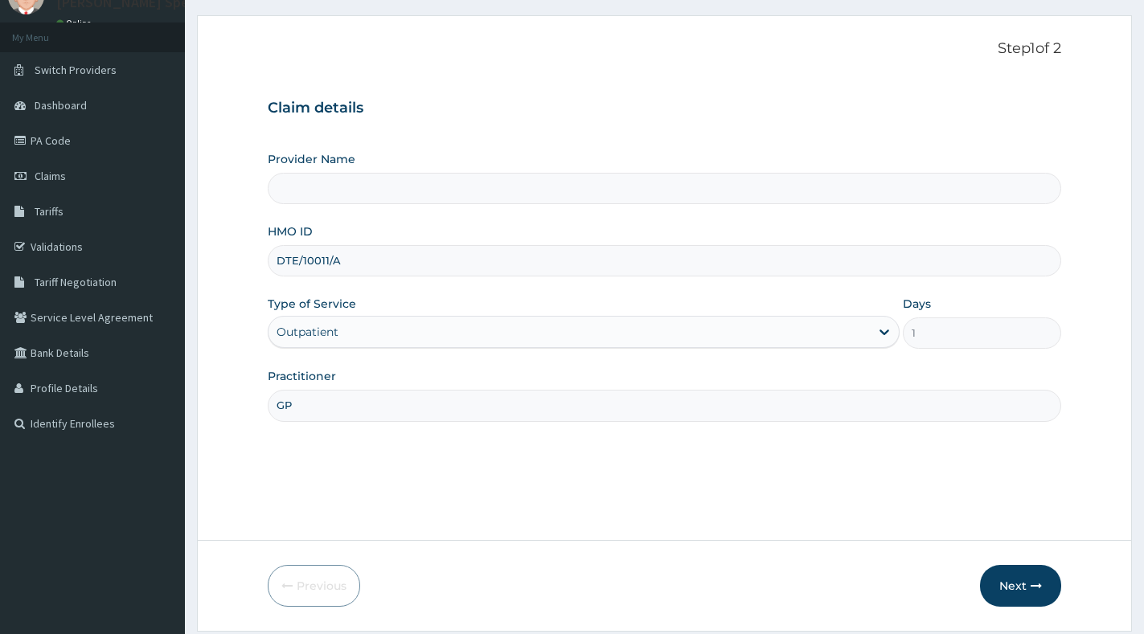
type input "[PERSON_NAME] Specialist Hospital"
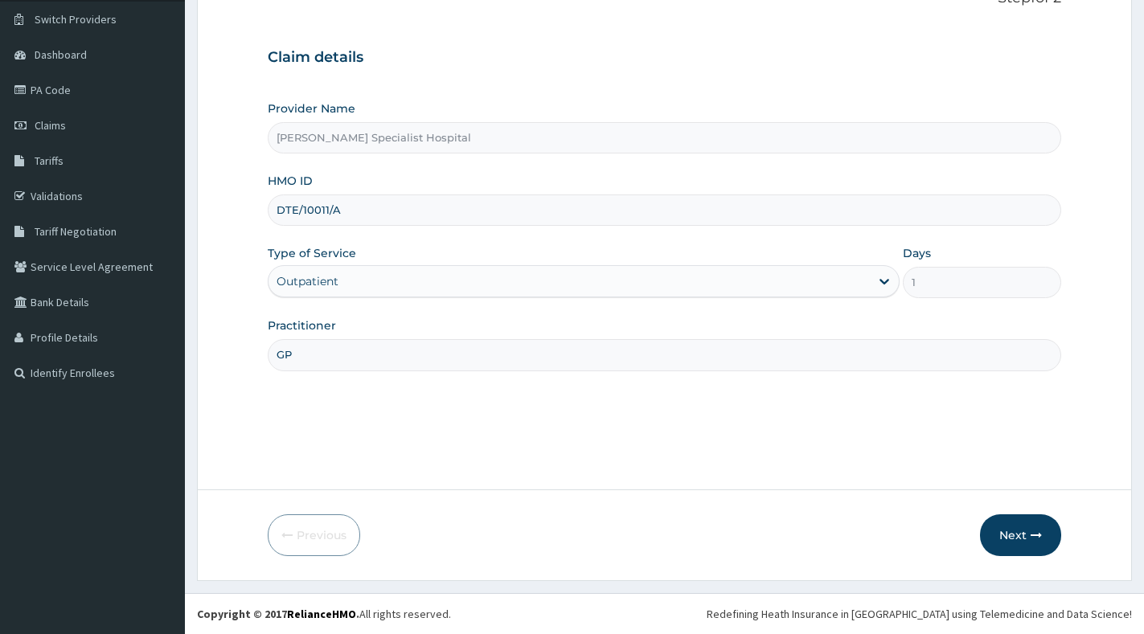
type input "GP"
drag, startPoint x: 1043, startPoint y: 563, endPoint x: 1034, endPoint y: 549, distance: 16.3
click at [1042, 563] on form "Step 1 of 2 Claim details Provider Name Molly Specialist Hospital HMO ID DTE/10…" at bounding box center [664, 273] width 935 height 616
click at [1022, 531] on button "Next" at bounding box center [1020, 535] width 81 height 42
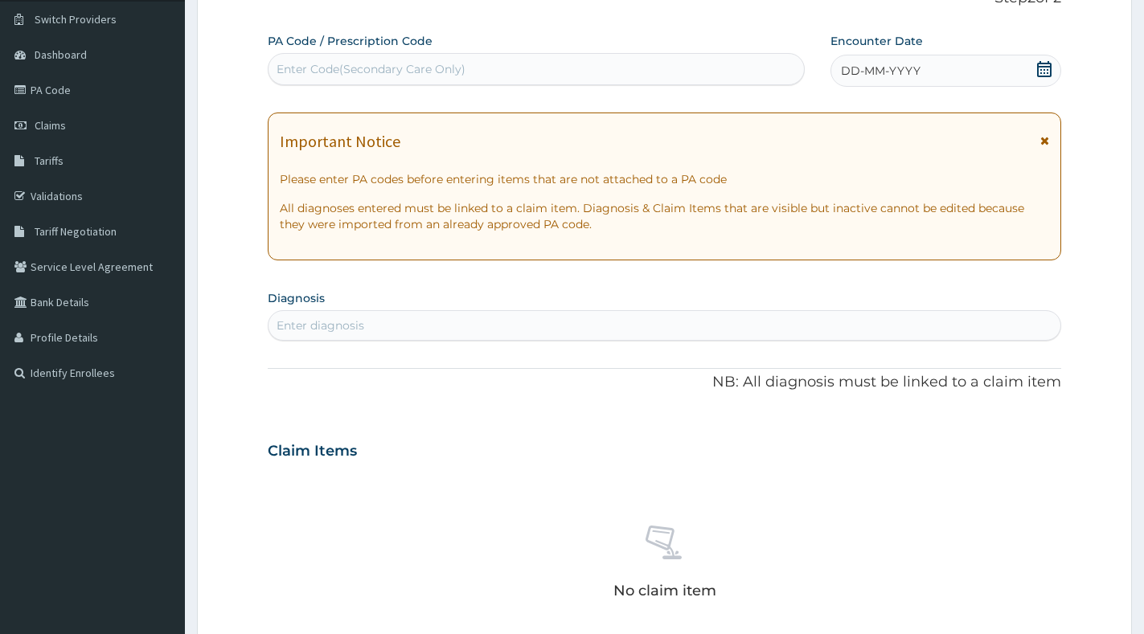
click at [606, 65] on div "Enter Code(Secondary Care Only)" at bounding box center [535, 69] width 535 height 26
paste input "PA/665FA2"
type input "PA/665FA2"
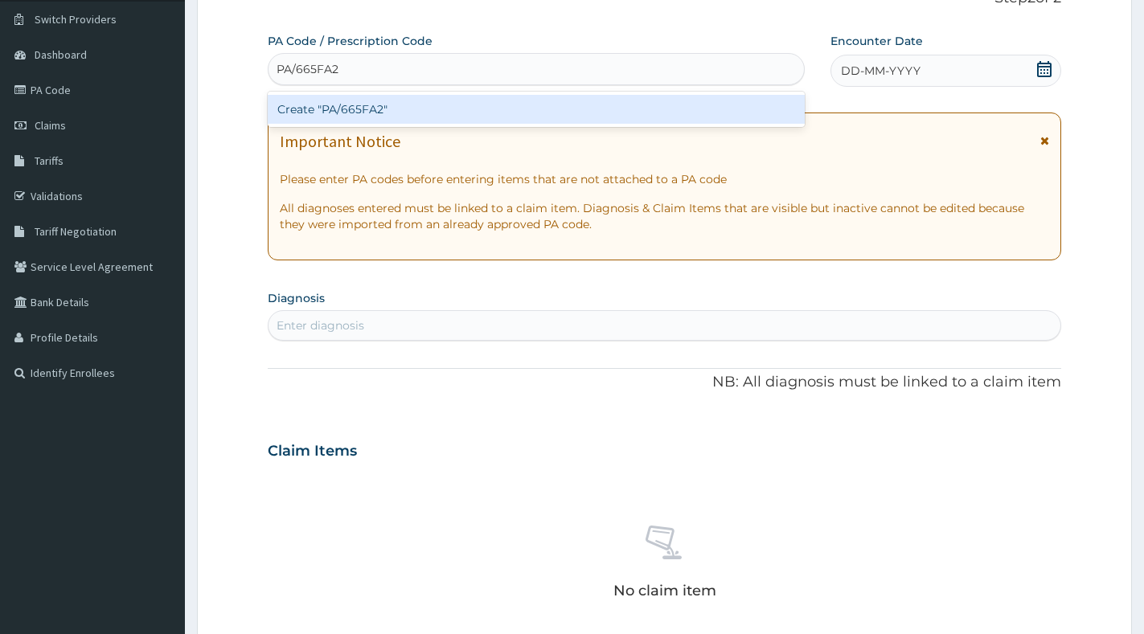
click at [570, 99] on div "Create "PA/665FA2"" at bounding box center [536, 109] width 537 height 29
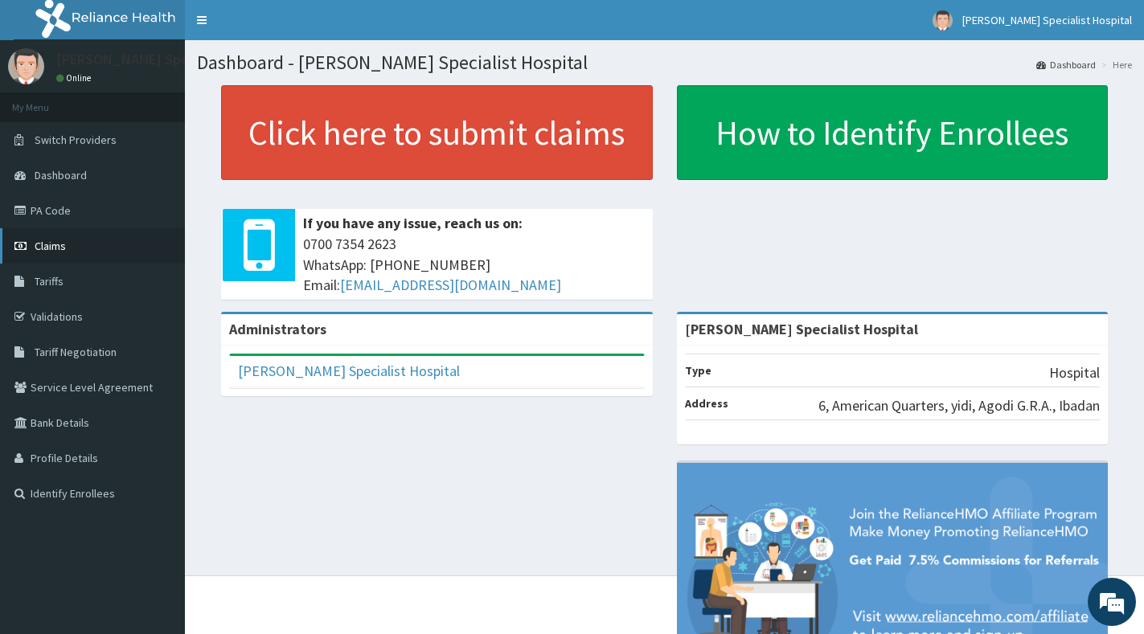
click at [64, 244] on span "Claims" at bounding box center [50, 246] width 31 height 14
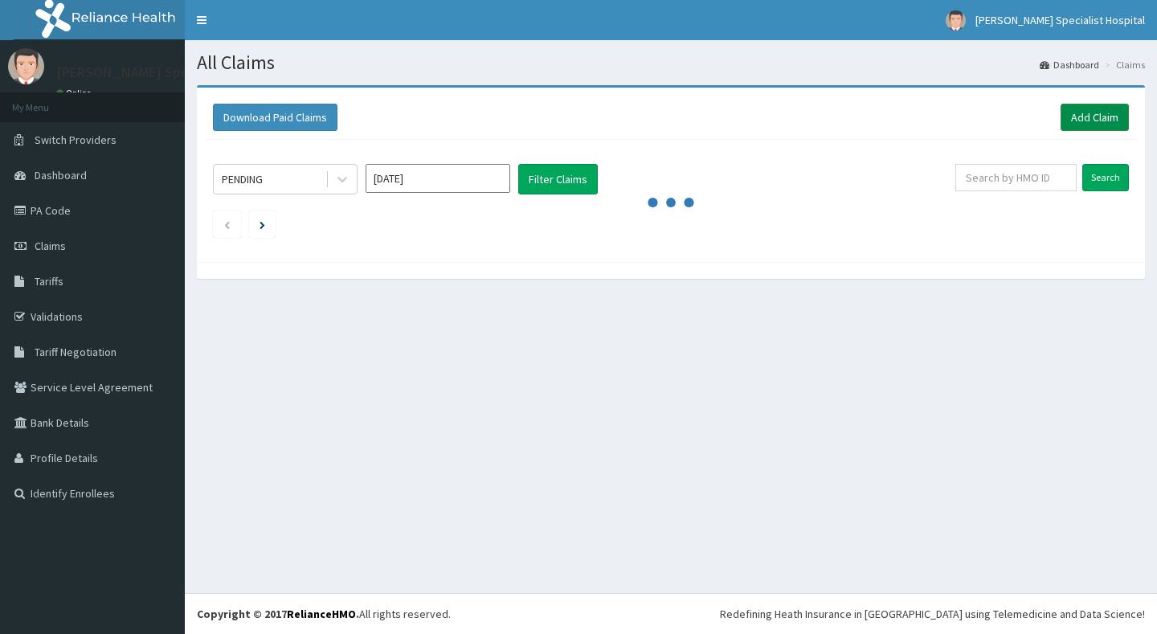
click at [1099, 105] on link "Add Claim" at bounding box center [1095, 117] width 68 height 27
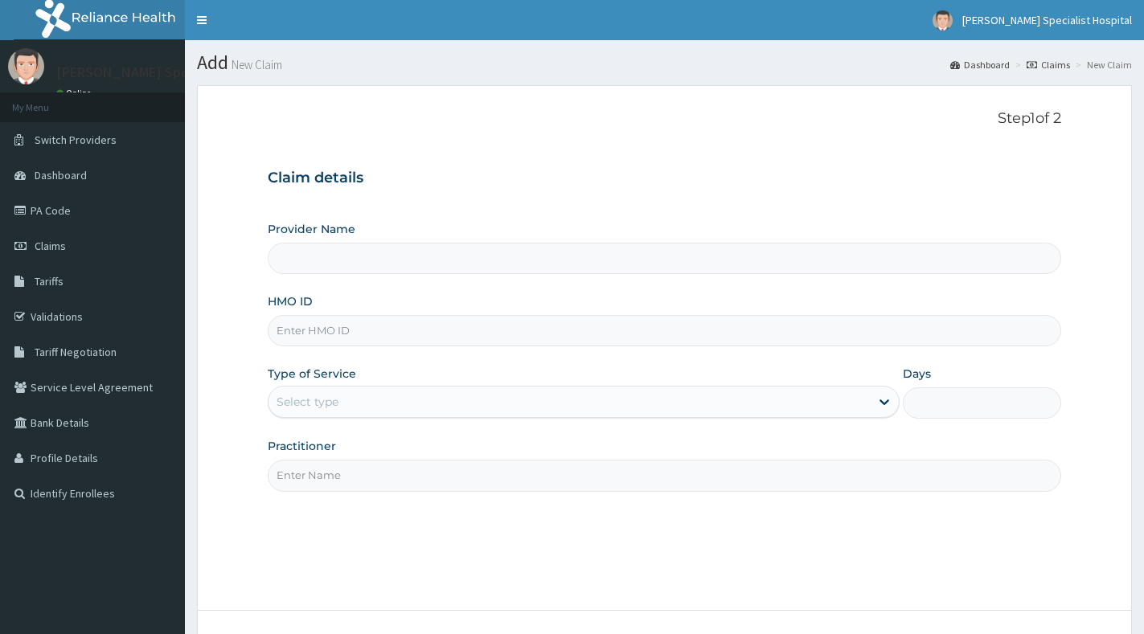
click at [325, 330] on input "HMO ID" at bounding box center [664, 330] width 793 height 31
paste input "COX/10002/A"
type input "COX/10002/A"
click at [369, 409] on div "Select type" at bounding box center [568, 402] width 601 height 26
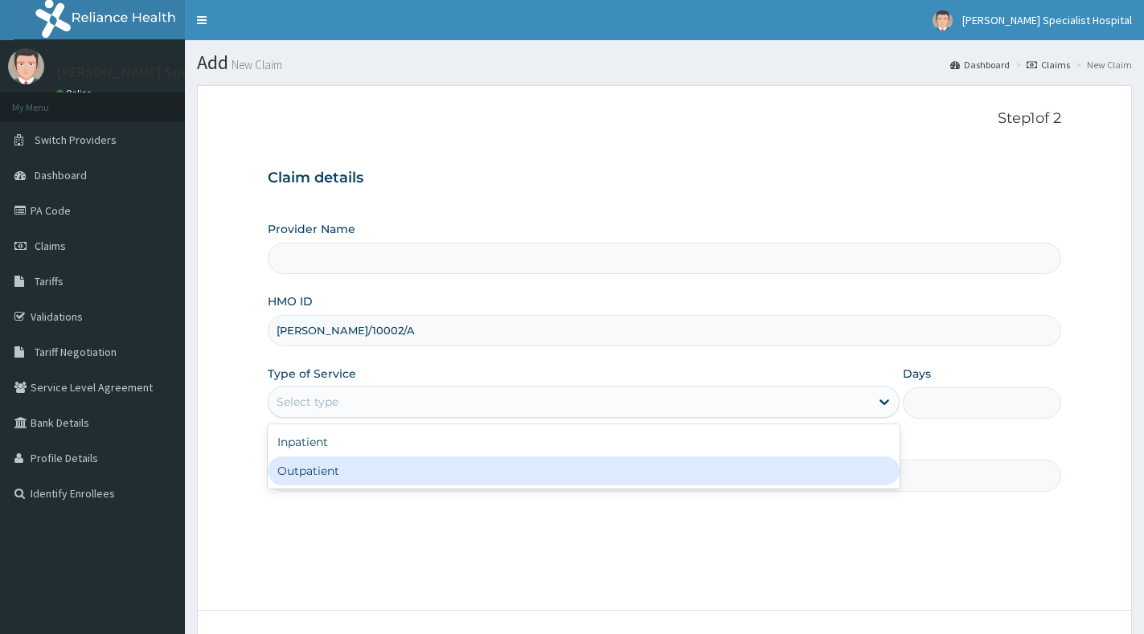
click at [358, 480] on div "Outpatient" at bounding box center [584, 471] width 632 height 29
type input "1"
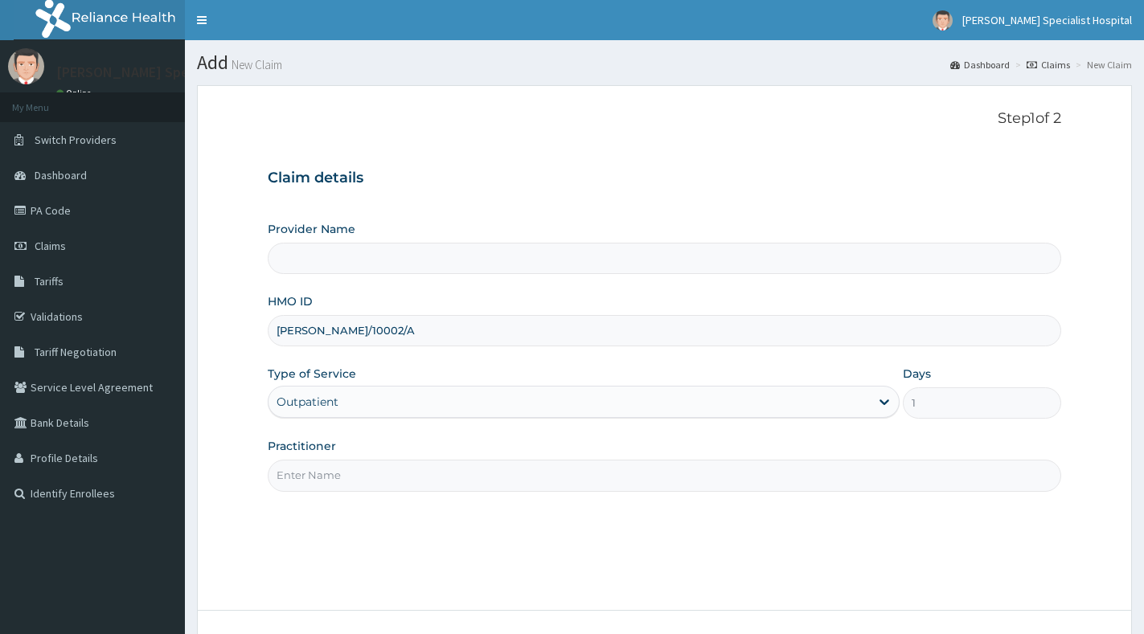
click at [358, 479] on input "Practitioner" at bounding box center [664, 475] width 793 height 31
type input "g"
type input "[PERSON_NAME] Specialist Hospital"
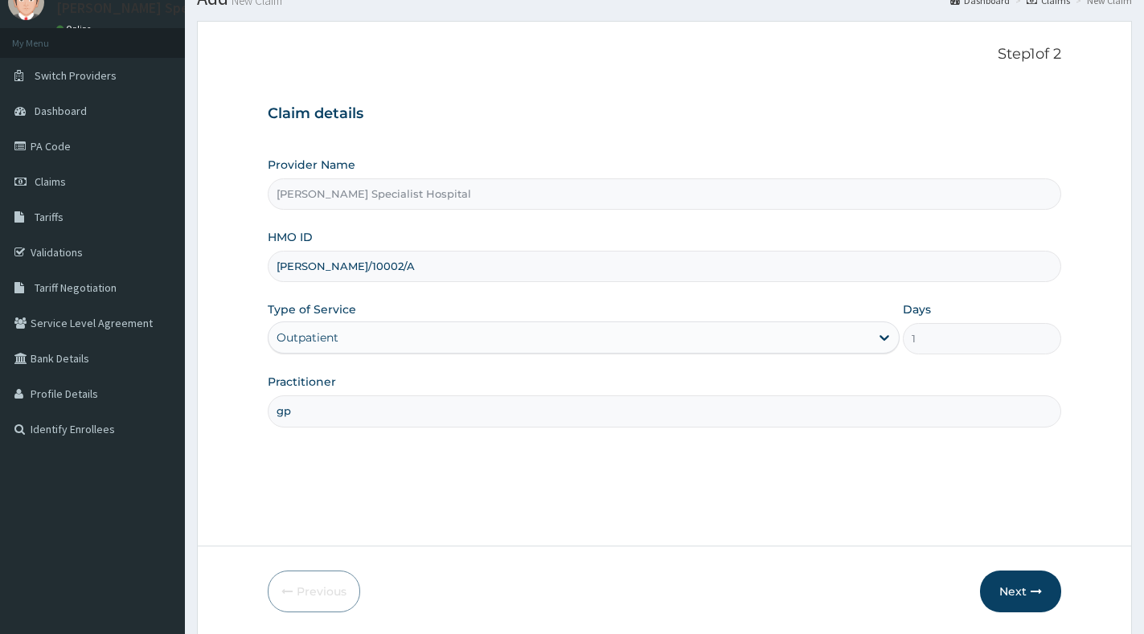
scroll to position [121, 0]
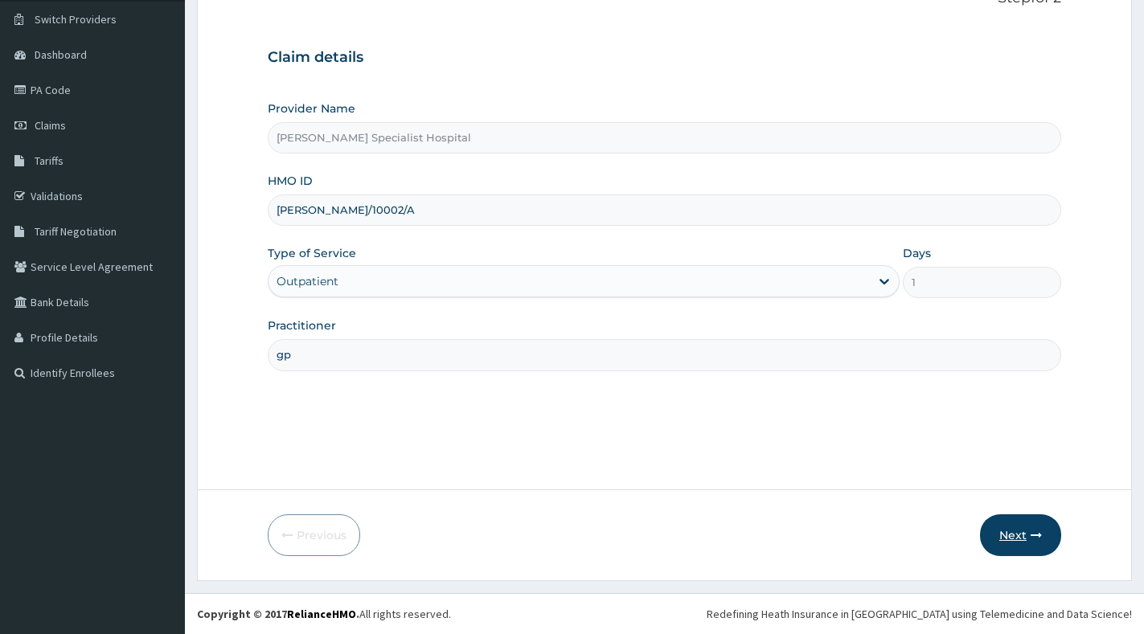
type input "gp"
click at [1013, 539] on button "Next" at bounding box center [1020, 535] width 81 height 42
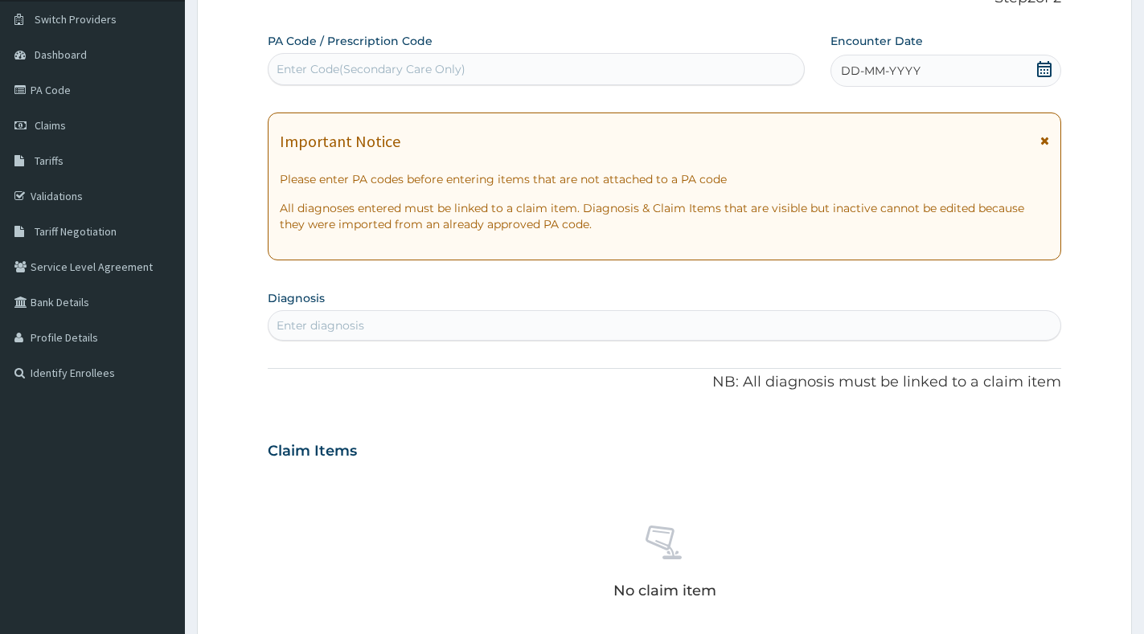
click at [1033, 78] on div "DD-MM-YYYY" at bounding box center [945, 71] width 230 height 32
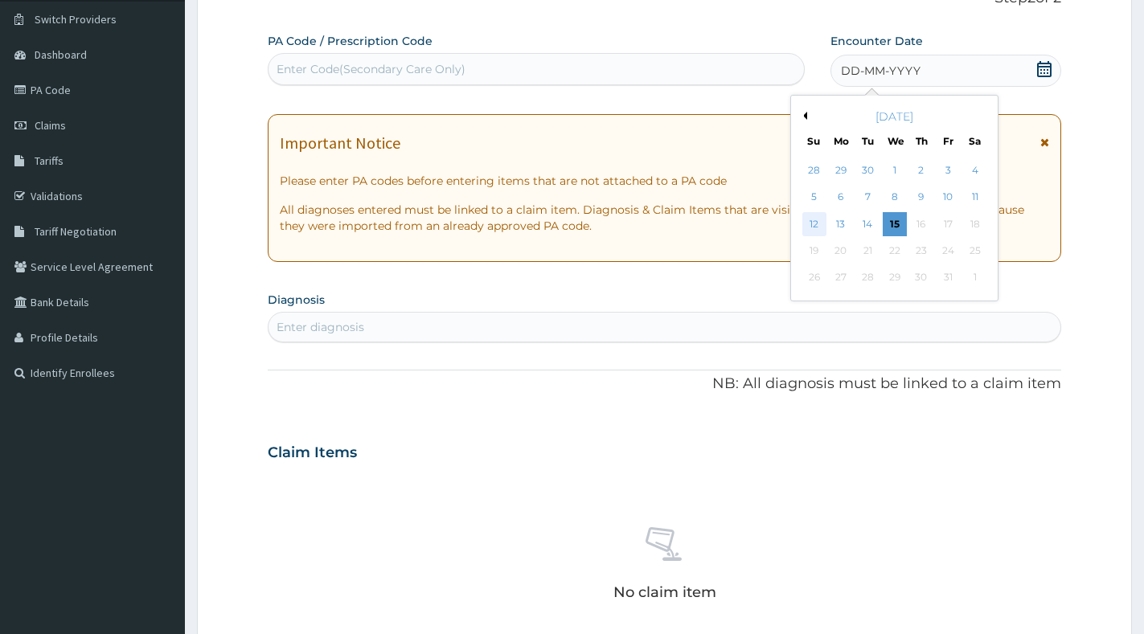
click at [808, 231] on div "12" at bounding box center [814, 224] width 24 height 24
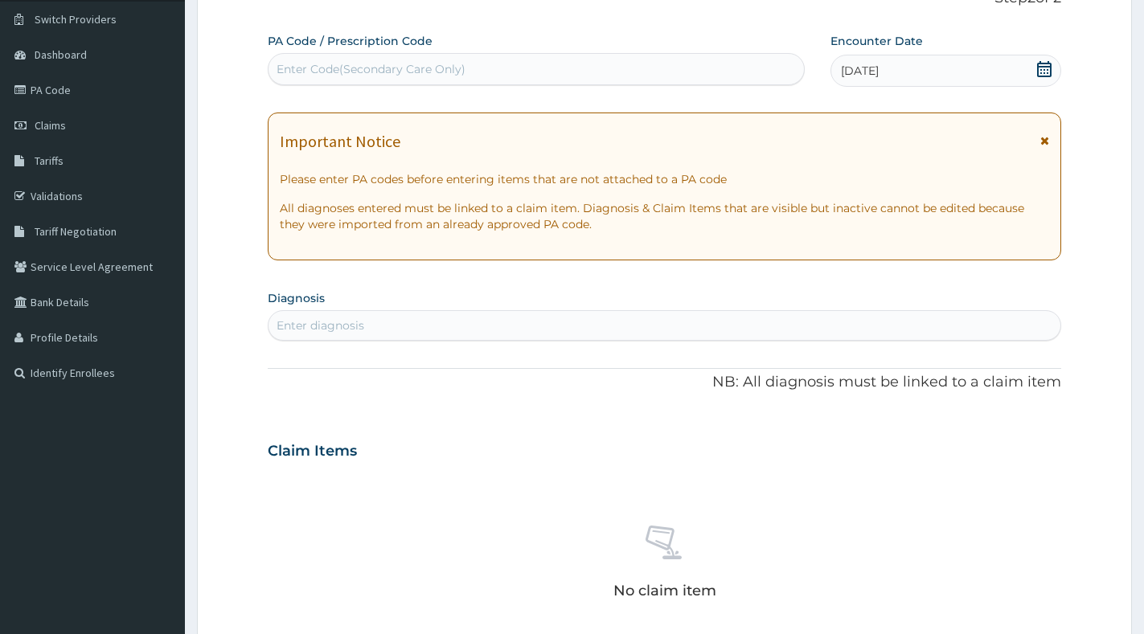
click at [608, 71] on div "Enter Code(Secondary Care Only)" at bounding box center [535, 69] width 535 height 26
click at [1050, 65] on icon at bounding box center [1044, 69] width 16 height 16
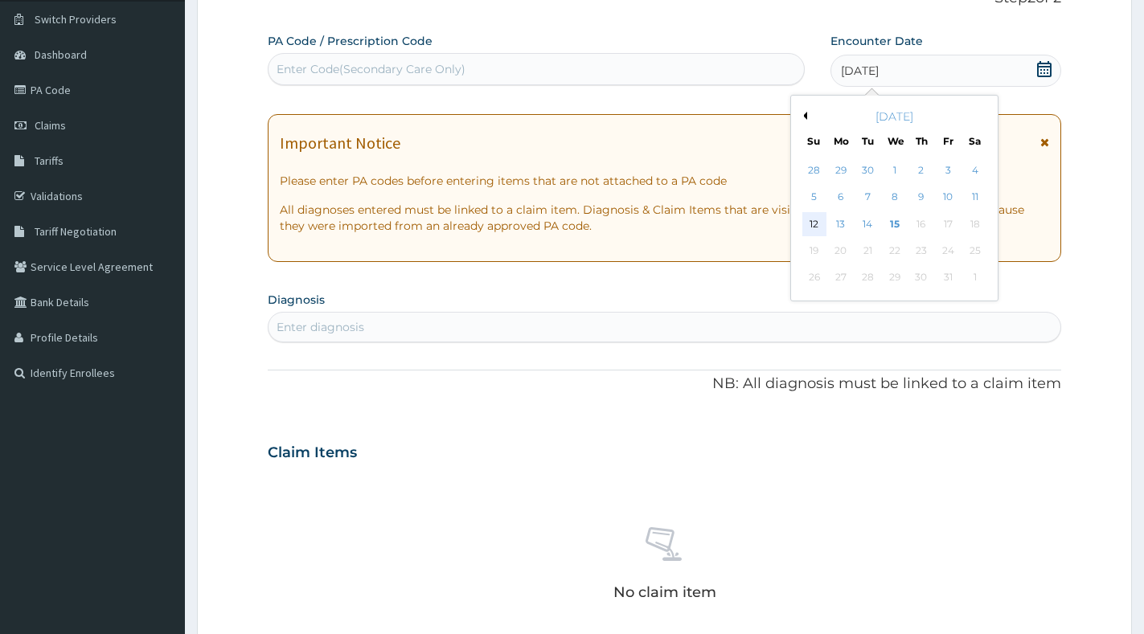
click at [818, 222] on div "12" at bounding box center [814, 224] width 24 height 24
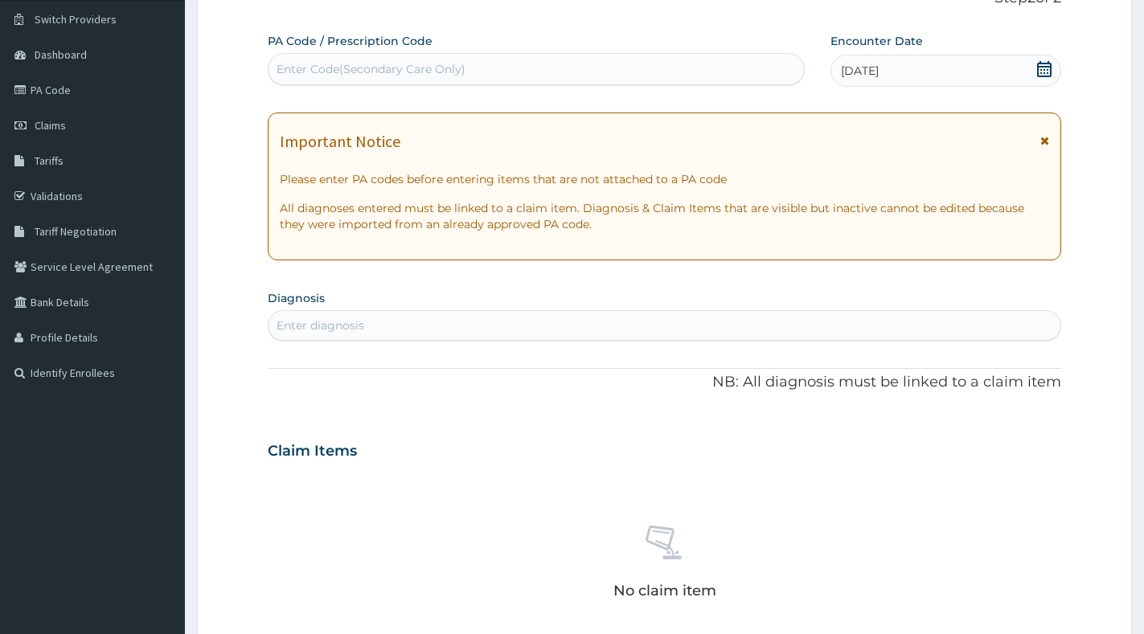
click at [458, 318] on div "Enter diagnosis" at bounding box center [664, 326] width 792 height 26
type input "SEPSIS"
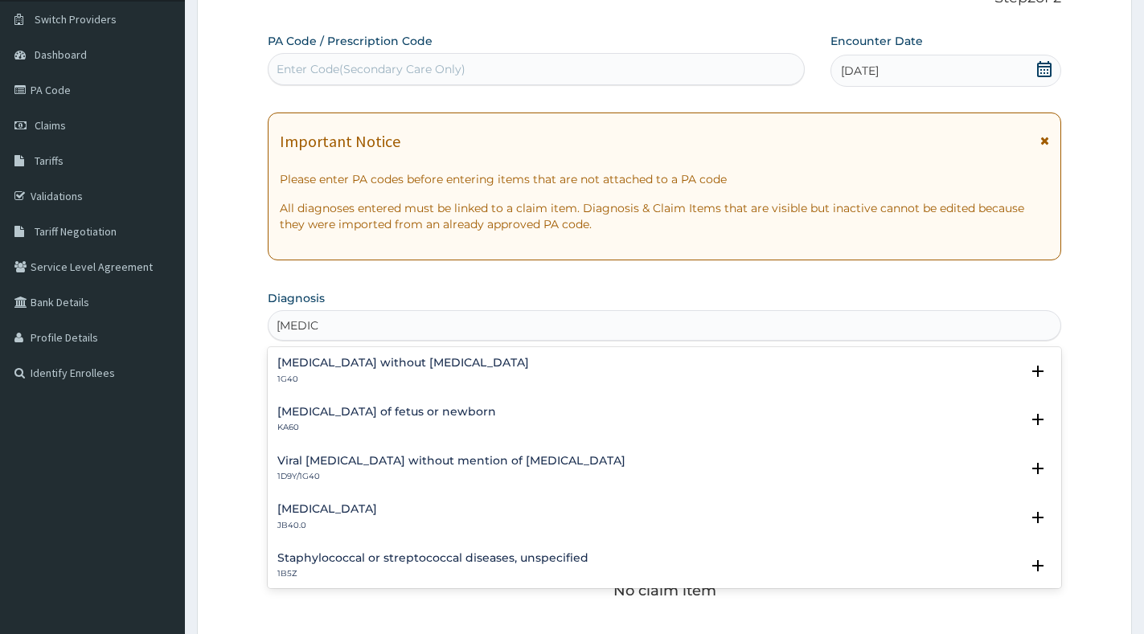
click at [425, 363] on h4 "Sepsis without septic shock" at bounding box center [403, 363] width 252 height 12
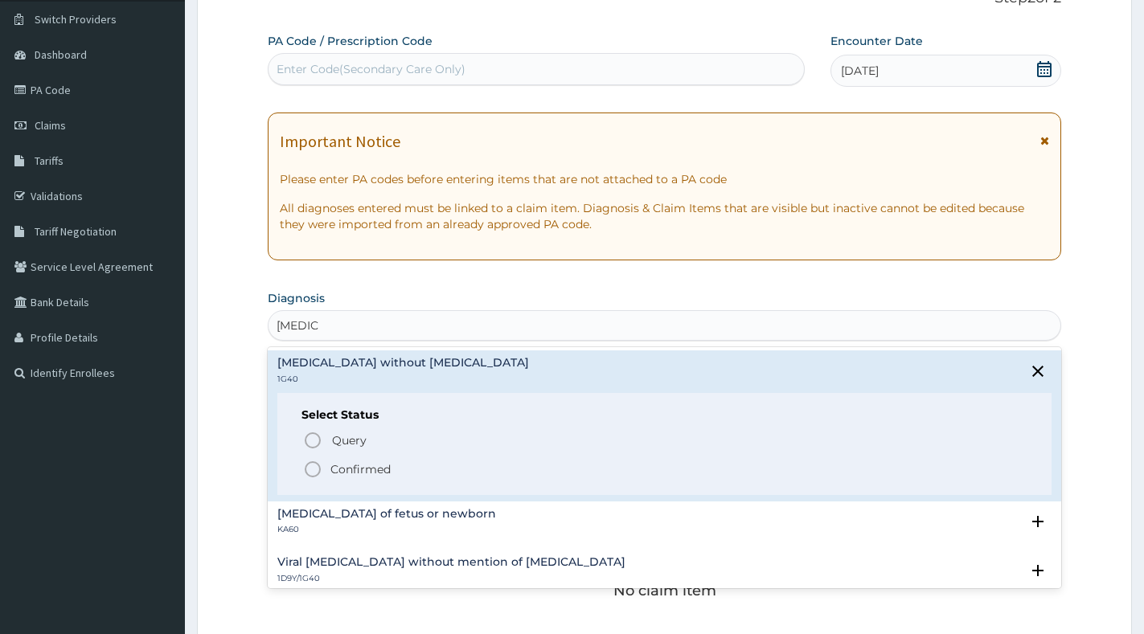
drag, startPoint x: 364, startPoint y: 472, endPoint x: 358, endPoint y: 442, distance: 30.3
click at [364, 473] on p "Confirmed" at bounding box center [360, 469] width 60 height 16
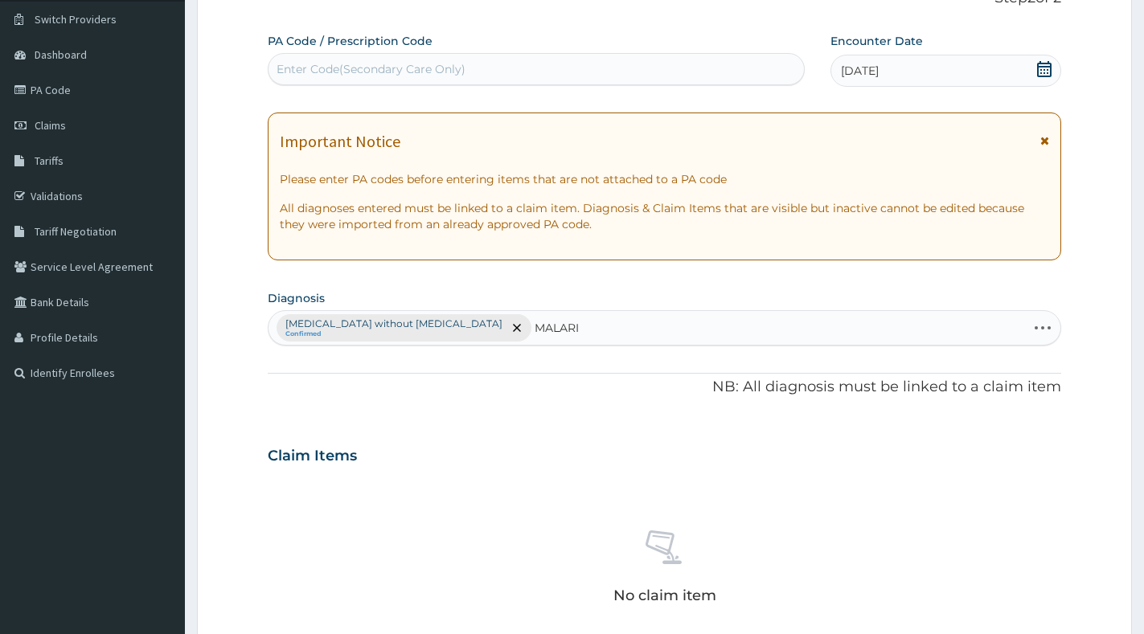
type input "MALARIA"
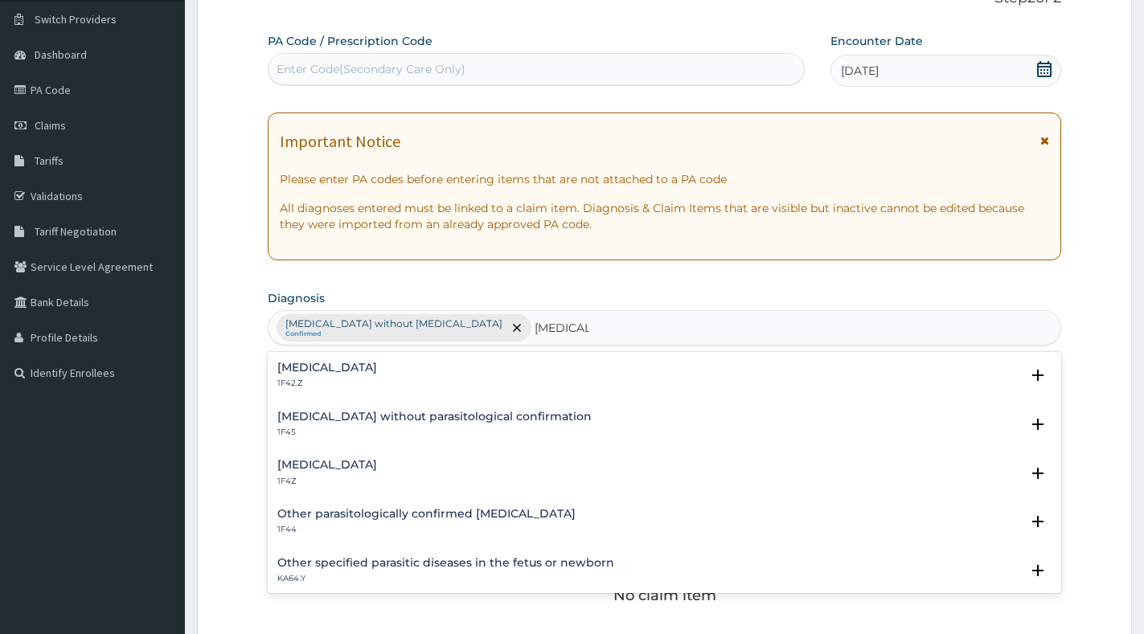
click at [405, 464] on div "Malaria, unspecified 1F4Z" at bounding box center [664, 473] width 774 height 28
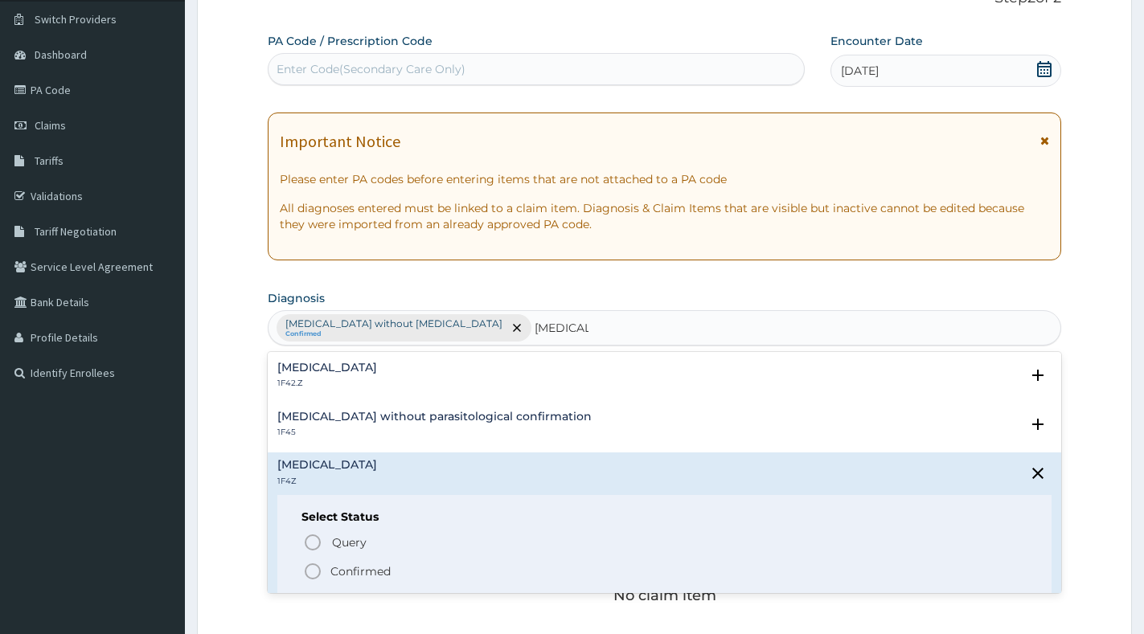
click at [368, 572] on p "Confirmed" at bounding box center [360, 571] width 60 height 16
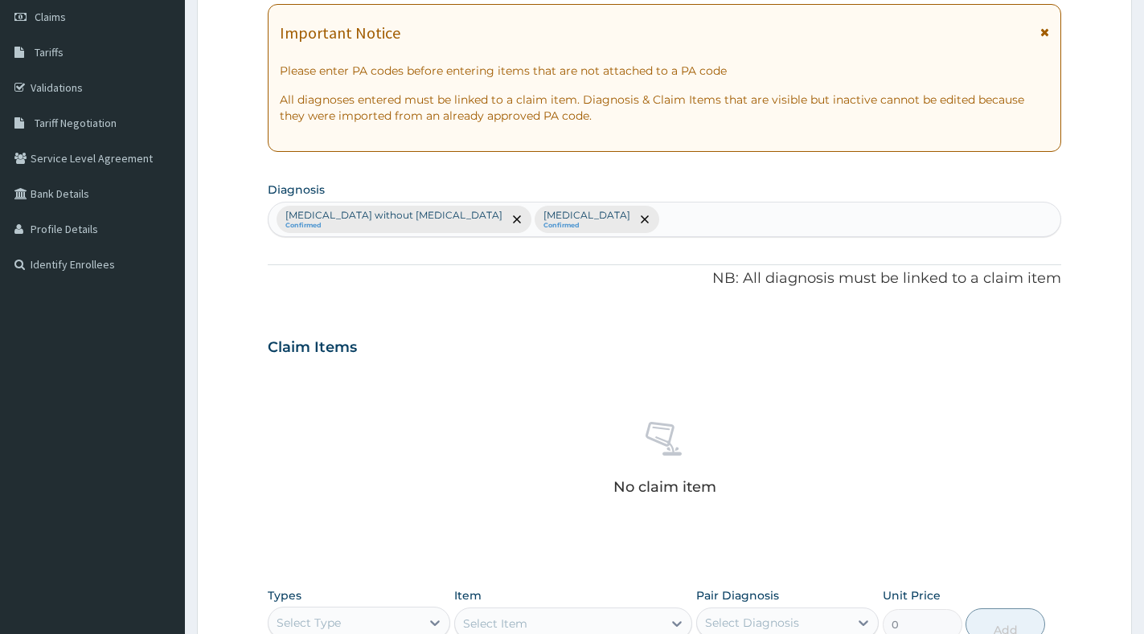
scroll to position [442, 0]
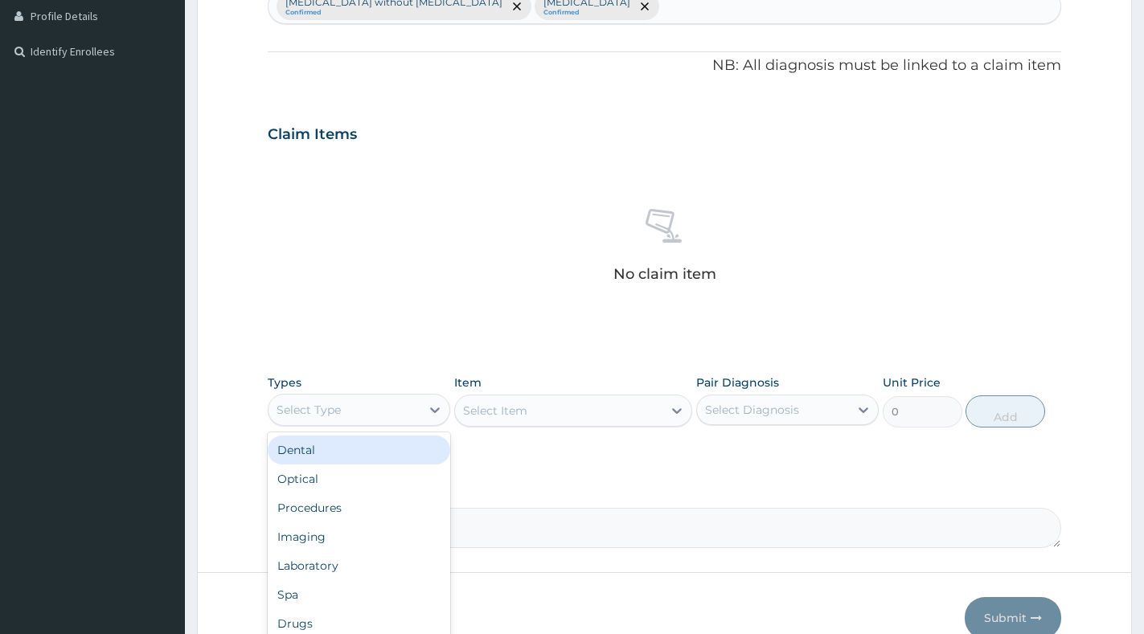
click at [414, 409] on div "Select Type" at bounding box center [344, 410] width 152 height 26
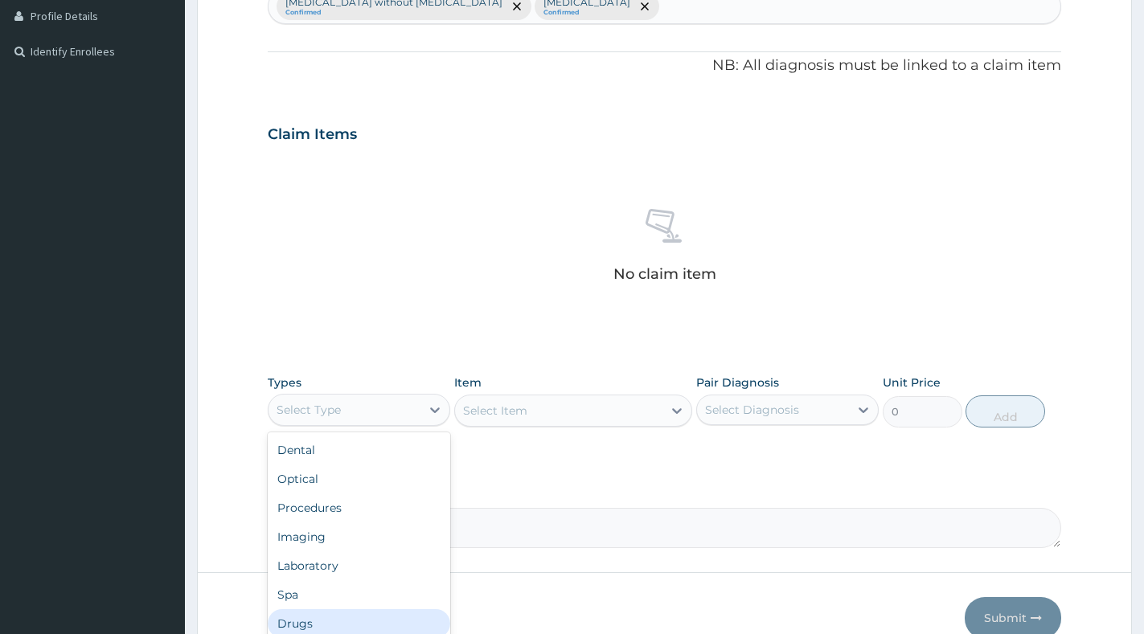
click at [350, 622] on div "Drugs" at bounding box center [359, 623] width 182 height 29
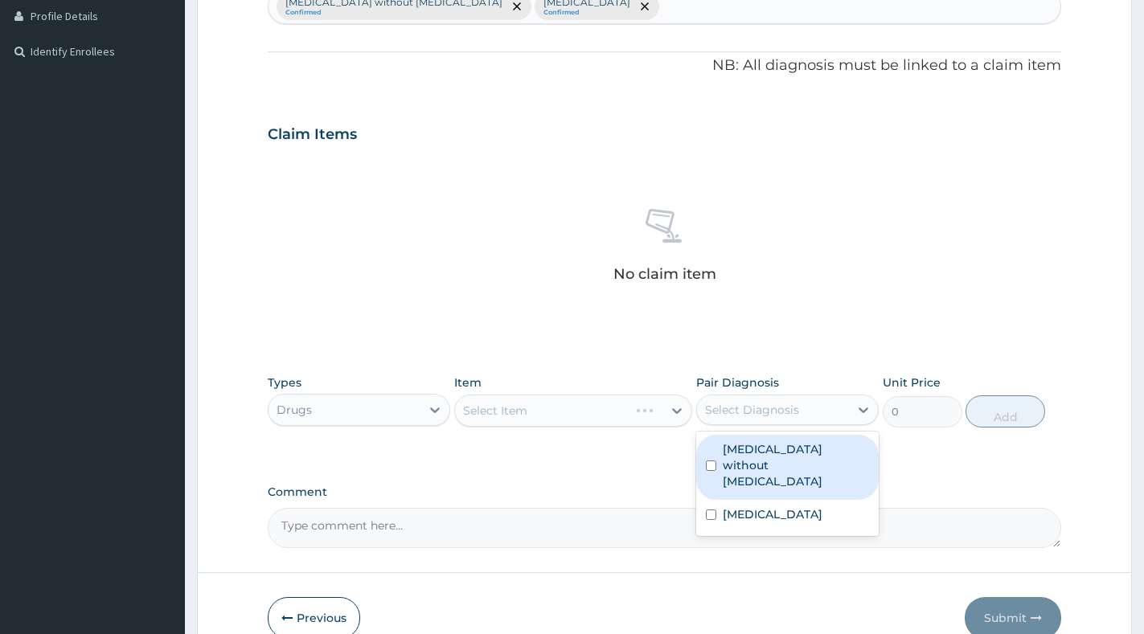
click at [784, 404] on div "Select Diagnosis" at bounding box center [752, 410] width 94 height 16
click at [790, 458] on label "Sepsis without septic shock" at bounding box center [796, 465] width 146 height 48
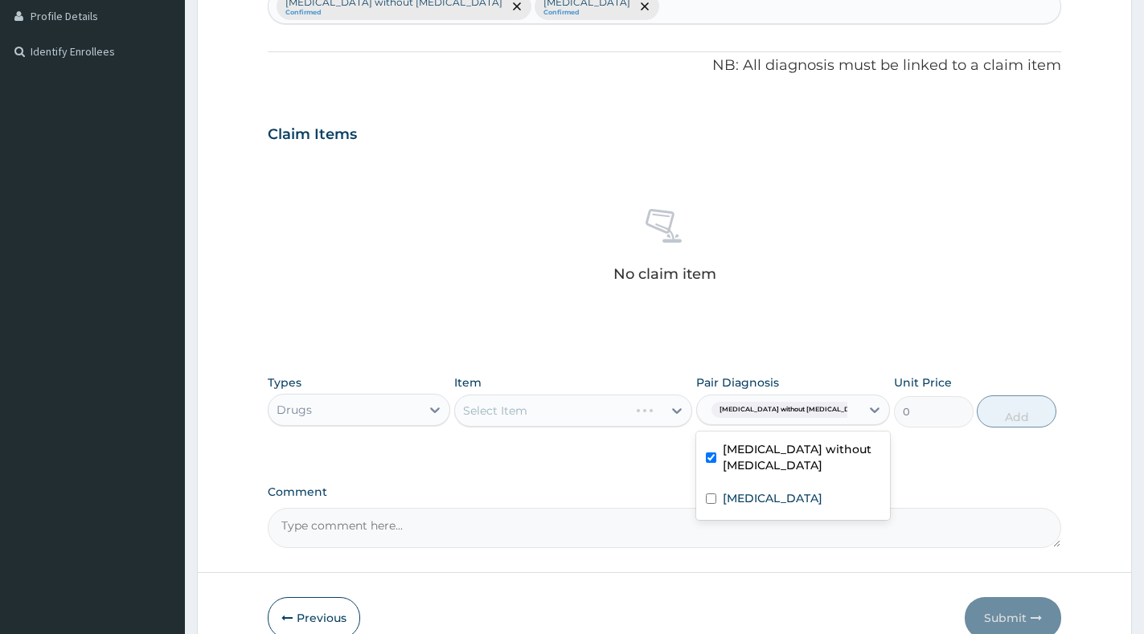
click at [792, 478] on div "Sepsis without septic shock" at bounding box center [793, 459] width 194 height 49
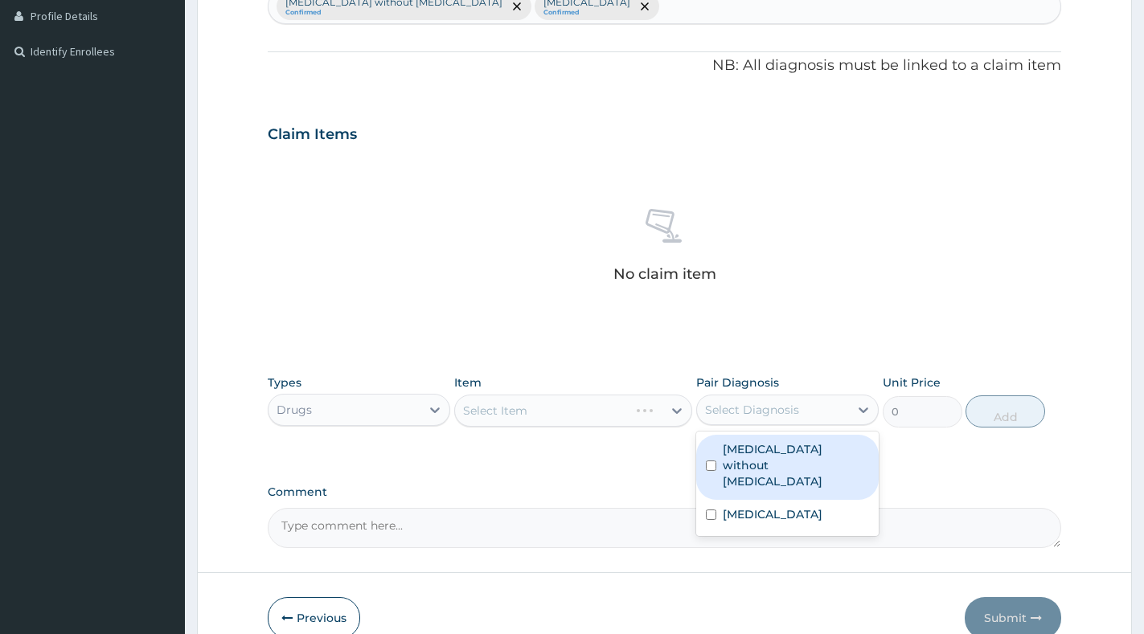
click at [792, 459] on label "Sepsis without septic shock" at bounding box center [796, 465] width 146 height 48
checkbox input "true"
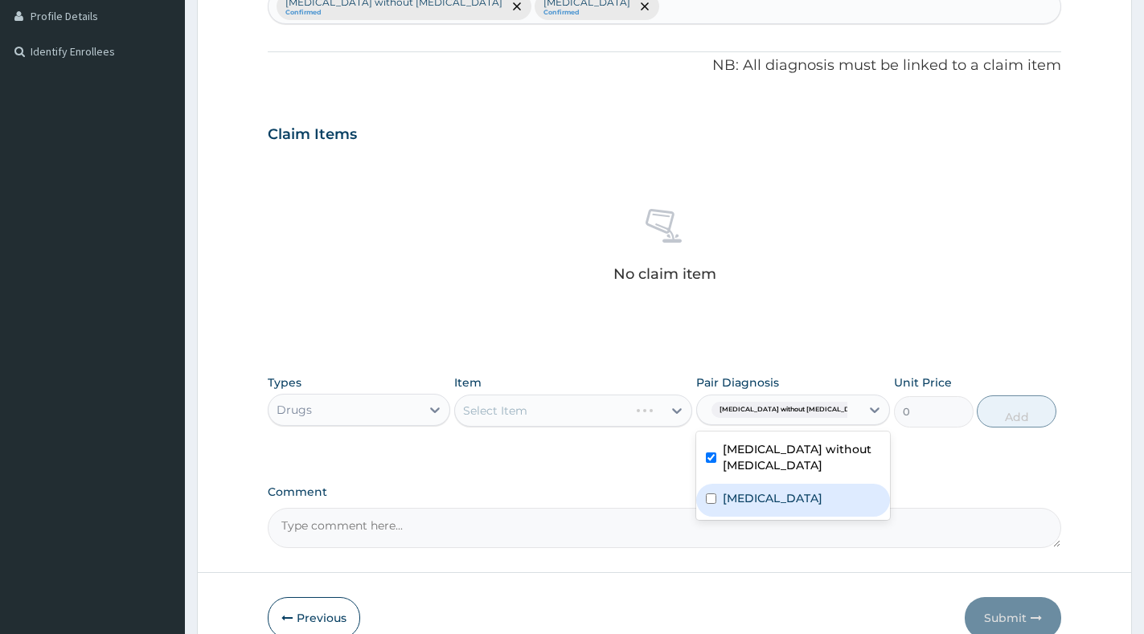
click at [796, 494] on label "Malaria, unspecified" at bounding box center [773, 498] width 100 height 16
checkbox input "true"
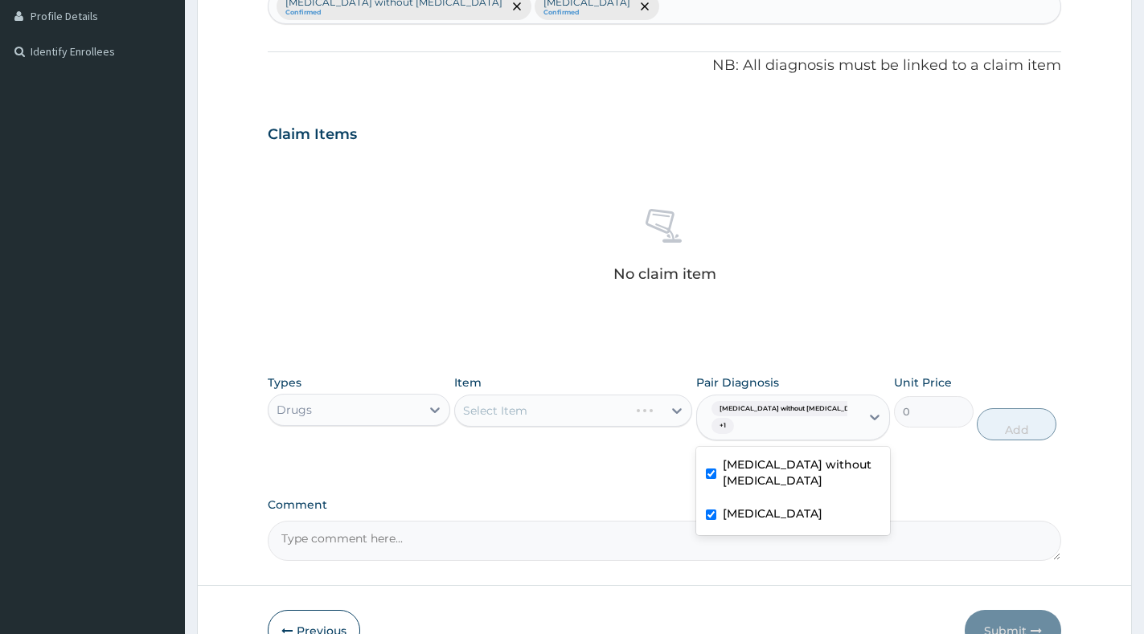
click at [665, 406] on div "Select Item" at bounding box center [573, 411] width 238 height 32
click at [662, 417] on div "Select Item" at bounding box center [573, 411] width 238 height 32
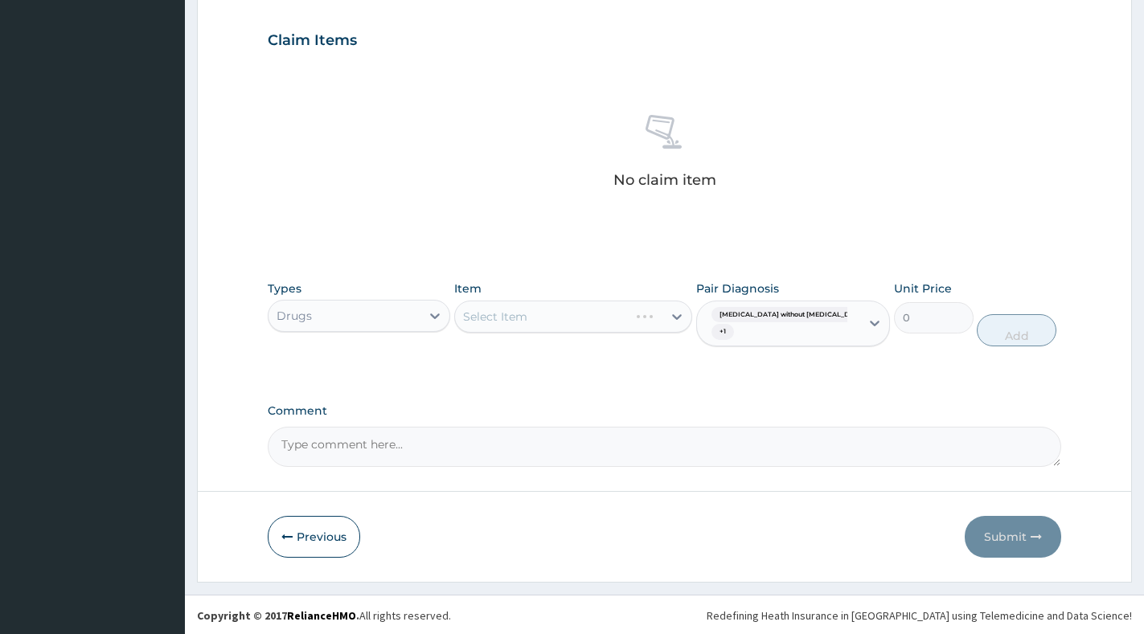
scroll to position [538, 0]
click at [666, 318] on div "Select Item" at bounding box center [573, 315] width 238 height 32
click at [669, 313] on div "Select Item" at bounding box center [573, 315] width 238 height 32
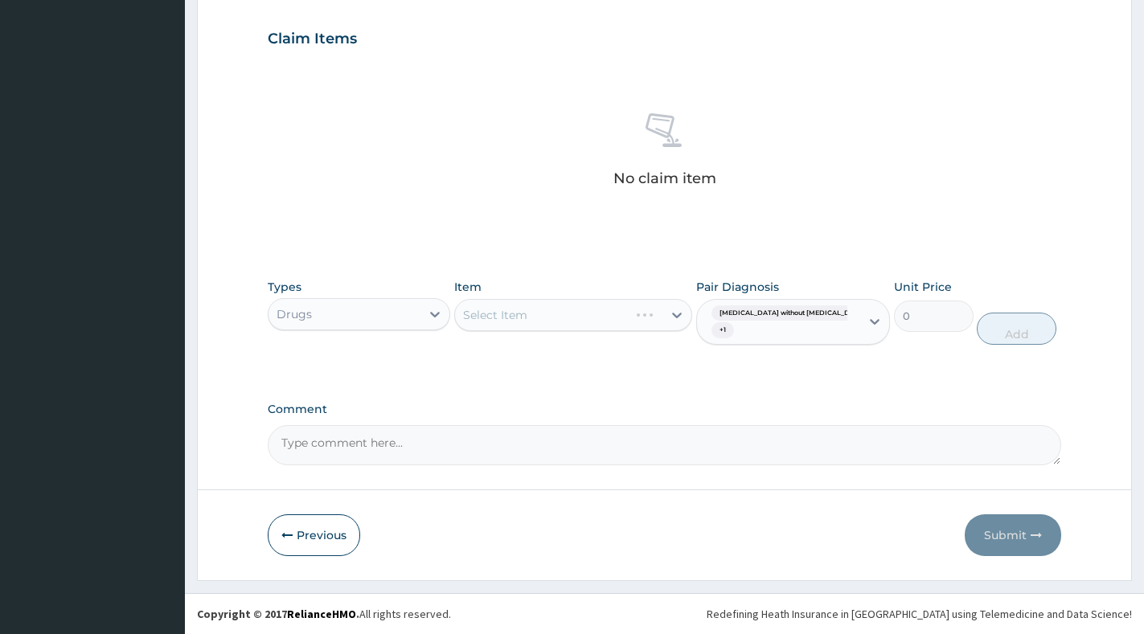
click at [674, 315] on div "Select Item" at bounding box center [573, 315] width 238 height 32
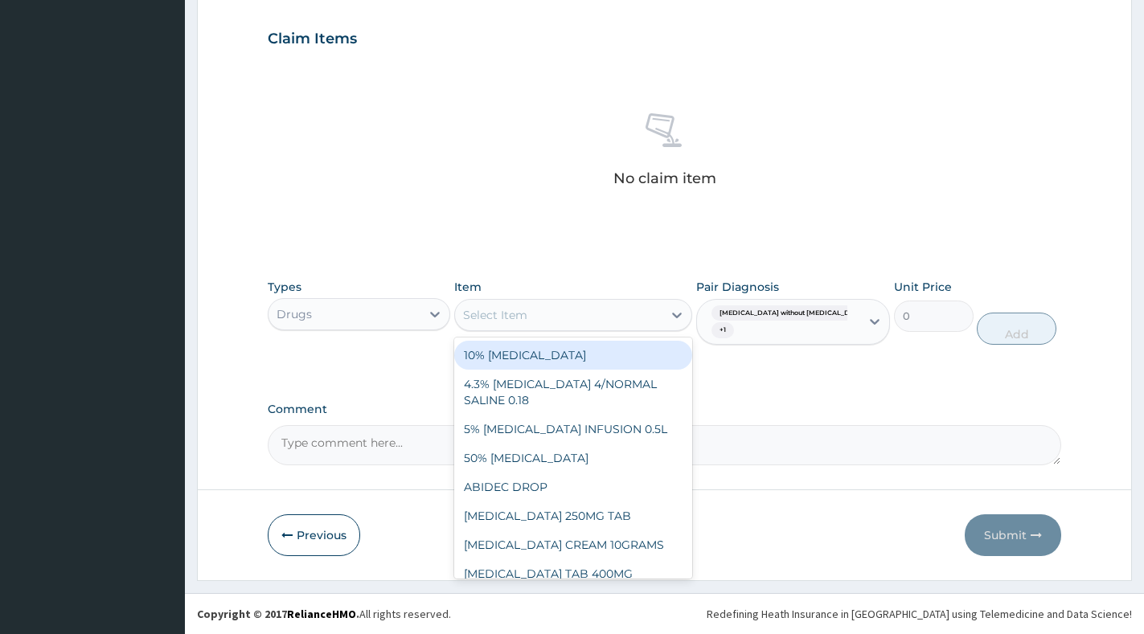
click at [674, 315] on icon at bounding box center [677, 316] width 10 height 6
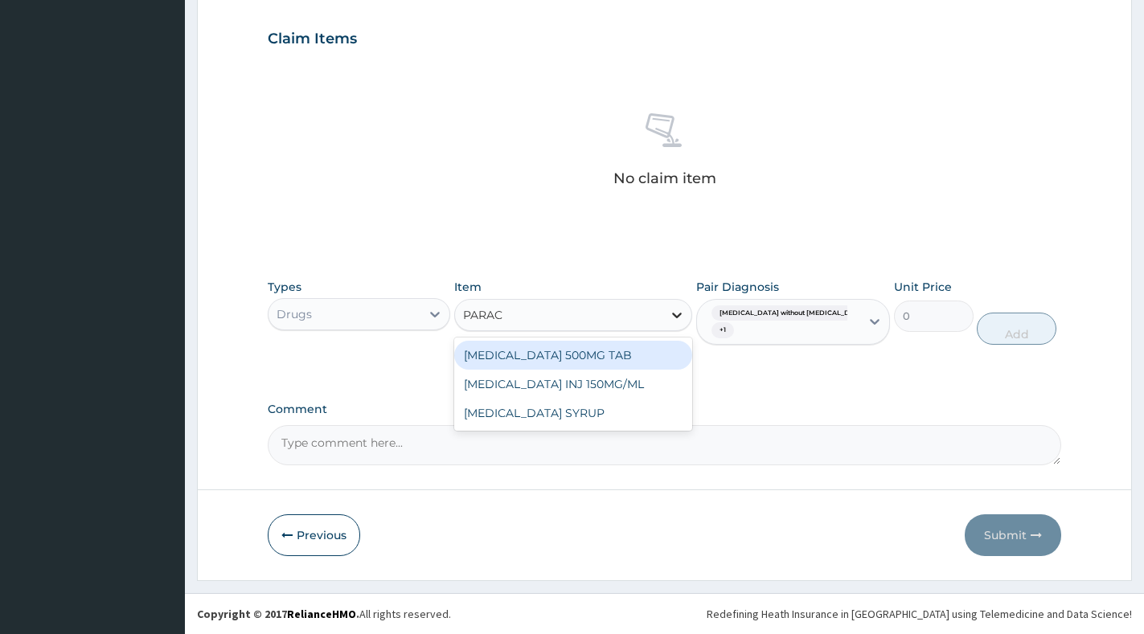
type input "PARACE"
click at [644, 359] on div "PARACETAMOL 500MG TAB" at bounding box center [573, 355] width 238 height 29
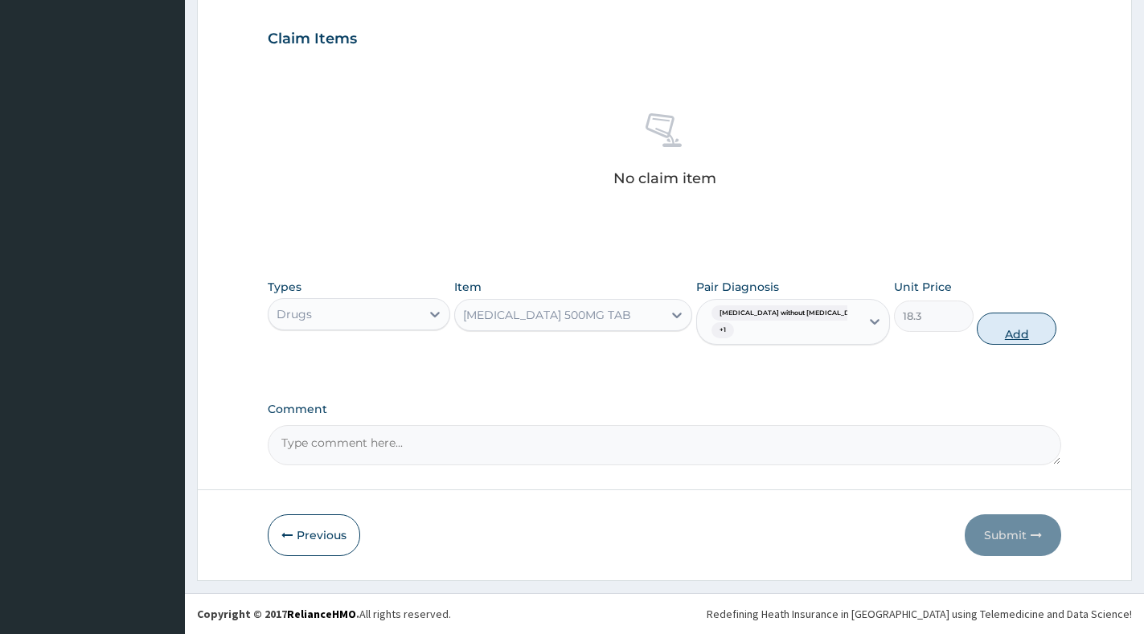
click at [993, 329] on button "Add" at bounding box center [1017, 329] width 80 height 32
type input "0"
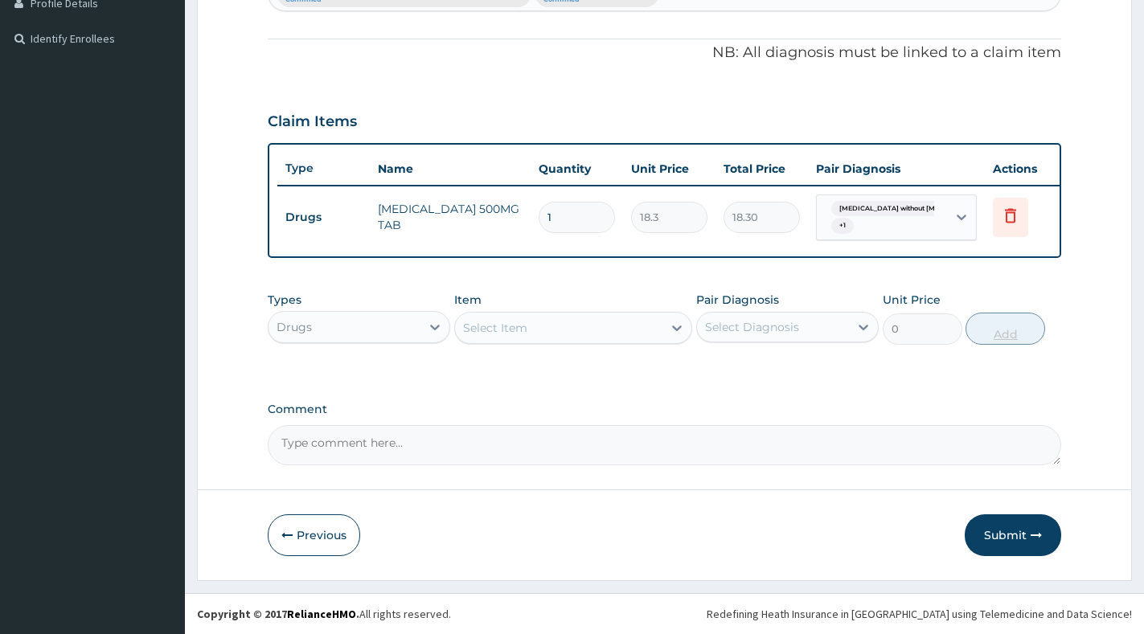
scroll to position [469, 0]
type input "18"
type input "329.40"
type input "18"
click at [634, 324] on div "Select Item" at bounding box center [558, 328] width 207 height 26
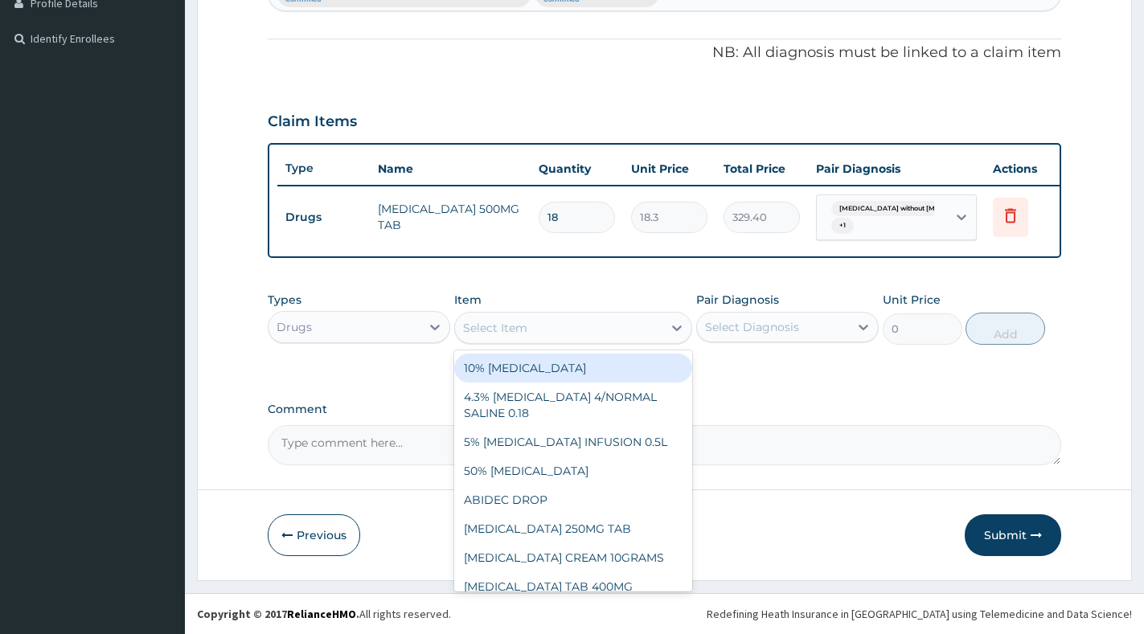
paste input "BROMAZEPAM"
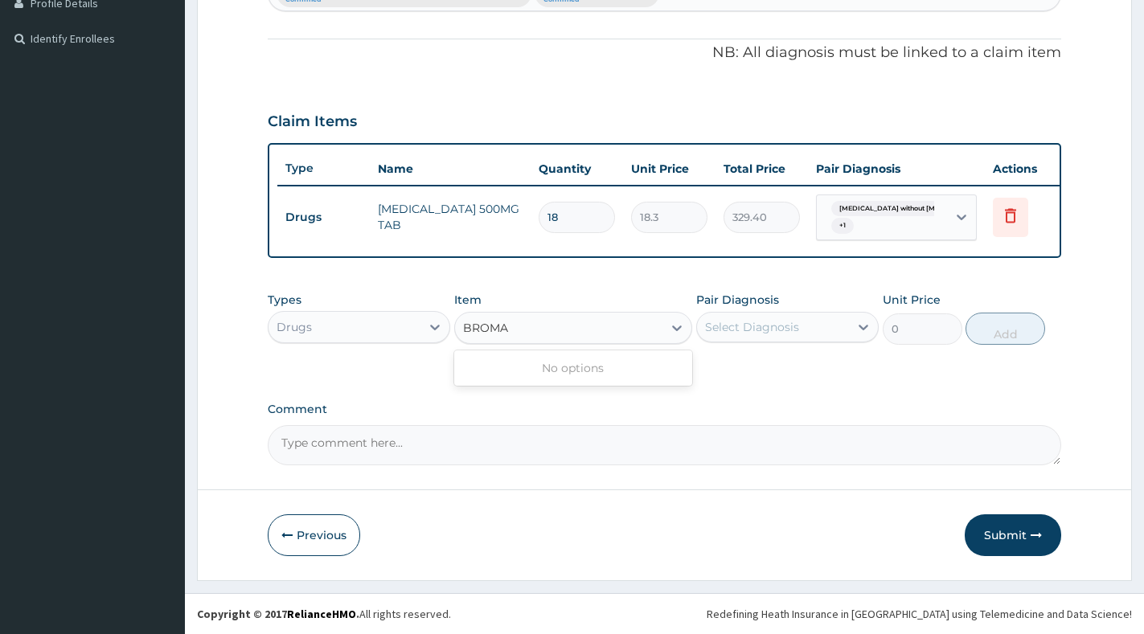
type input "BROM"
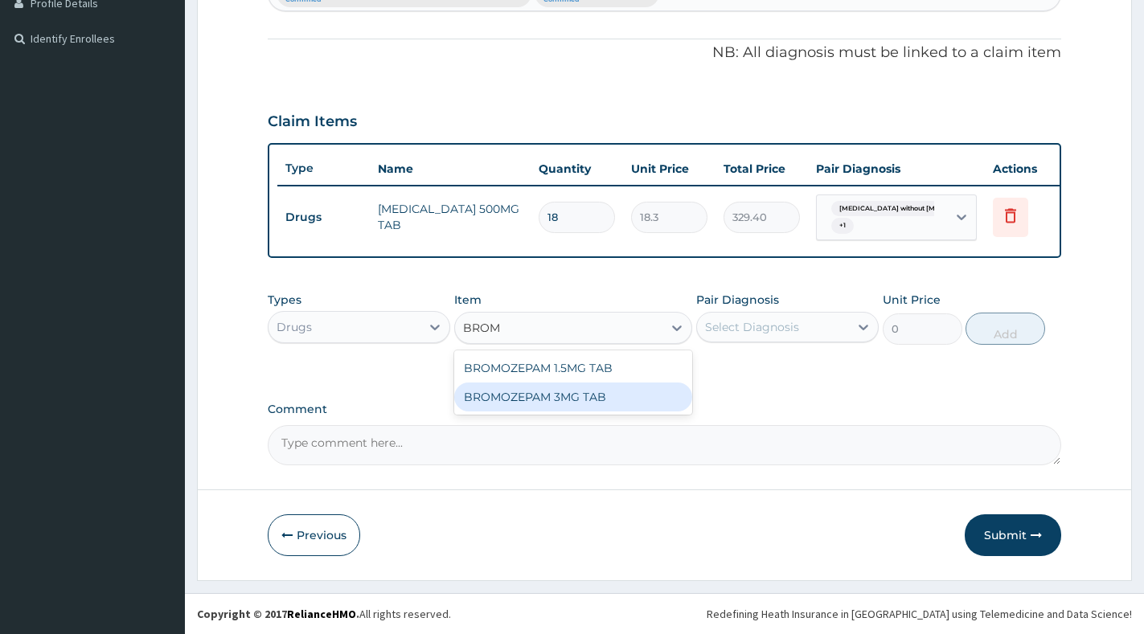
click at [602, 390] on div "BROMOZEPAM 3MG TAB" at bounding box center [573, 397] width 238 height 29
type input "85.4"
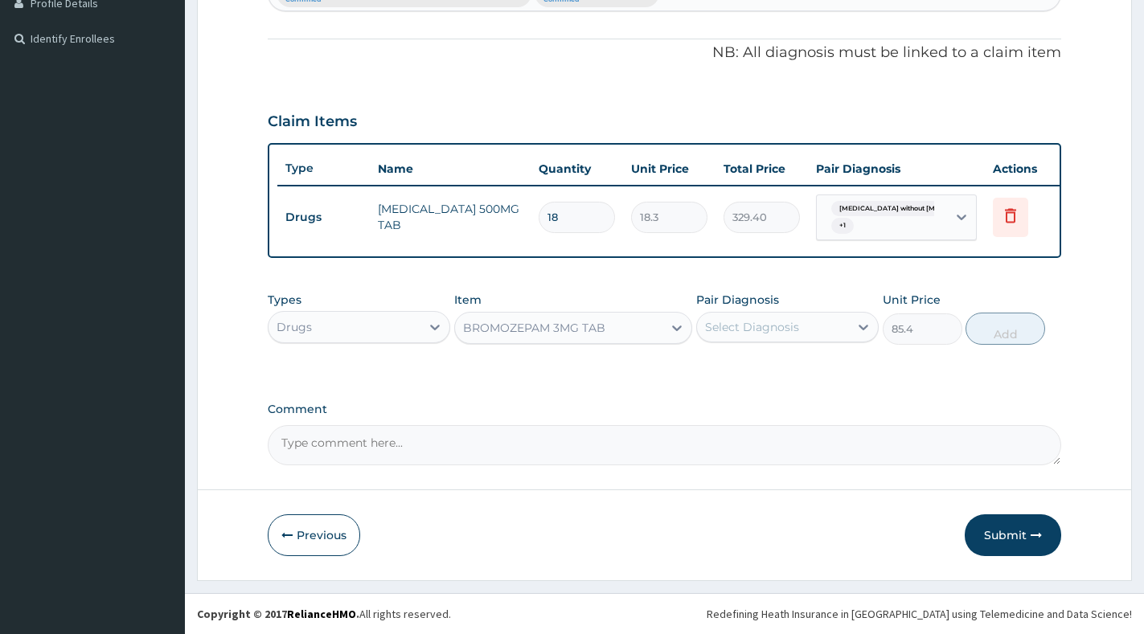
click at [757, 320] on div "Select Diagnosis" at bounding box center [752, 327] width 94 height 16
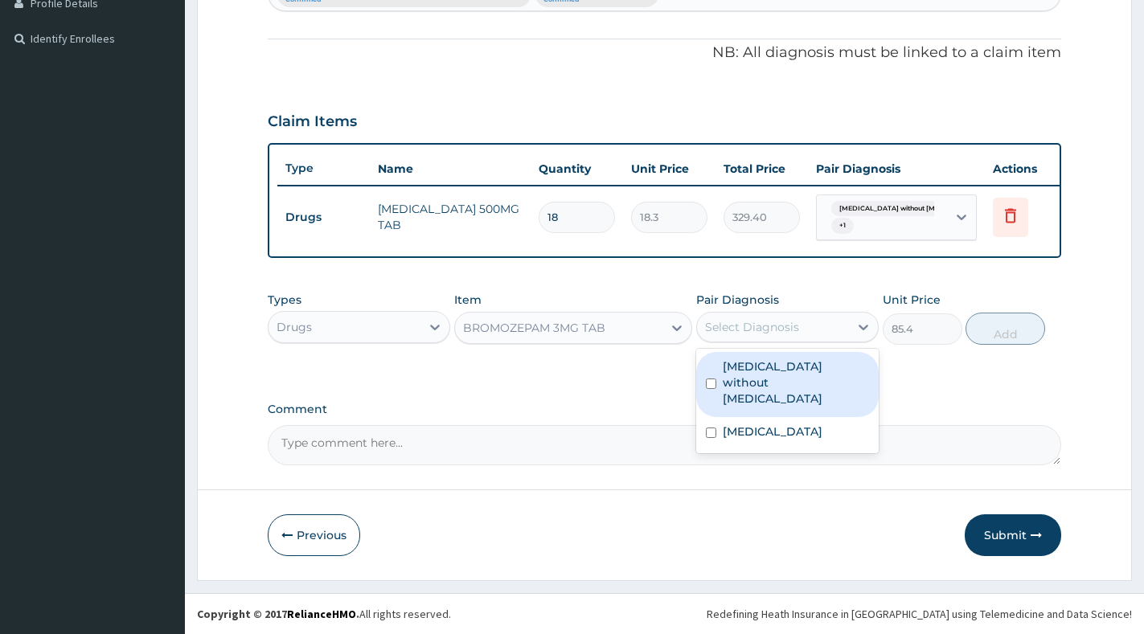
click at [760, 366] on label "Sepsis without septic shock" at bounding box center [796, 382] width 146 height 48
checkbox input "true"
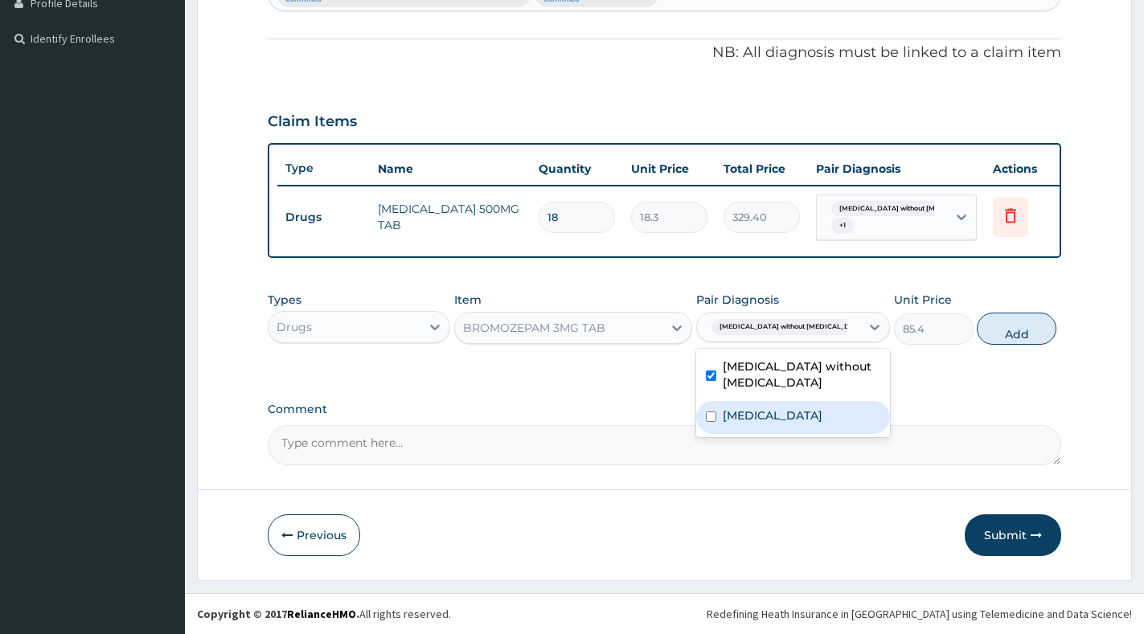
click at [765, 408] on label "Malaria, unspecified" at bounding box center [773, 415] width 100 height 16
checkbox input "true"
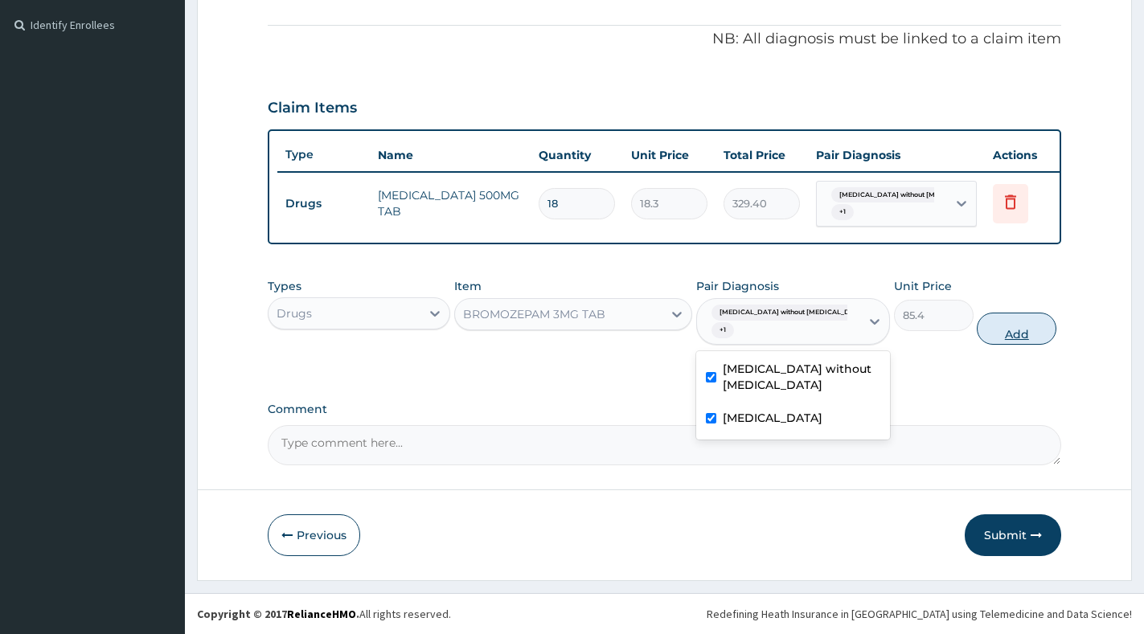
click at [992, 344] on button "Add" at bounding box center [1017, 329] width 80 height 32
type input "0"
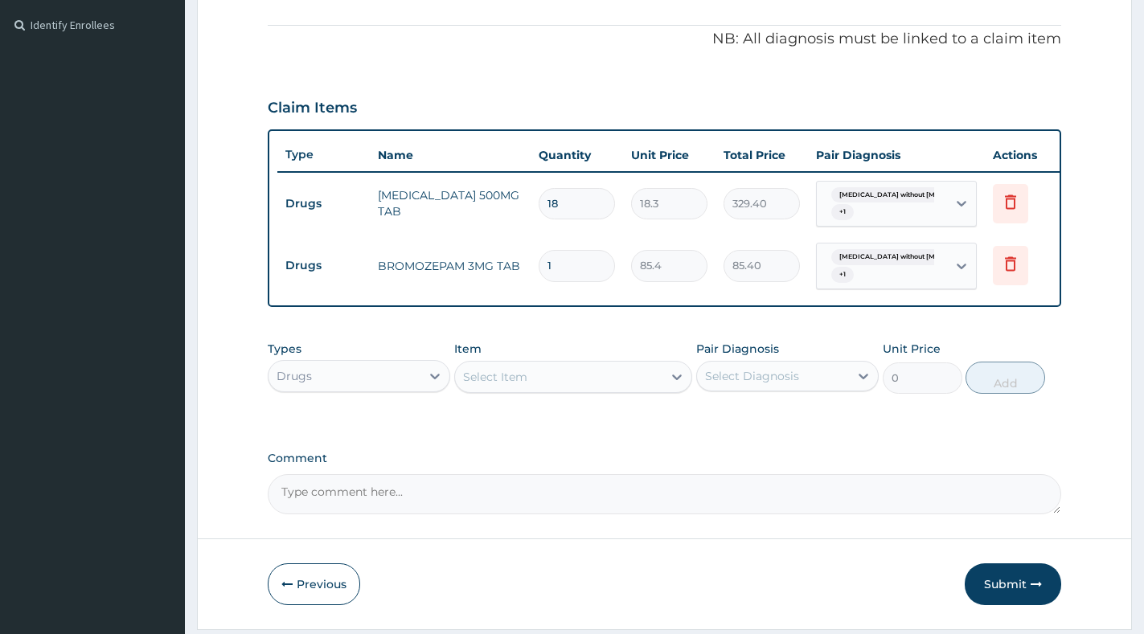
type input "0.00"
type input "7"
type input "597.80"
type input "7"
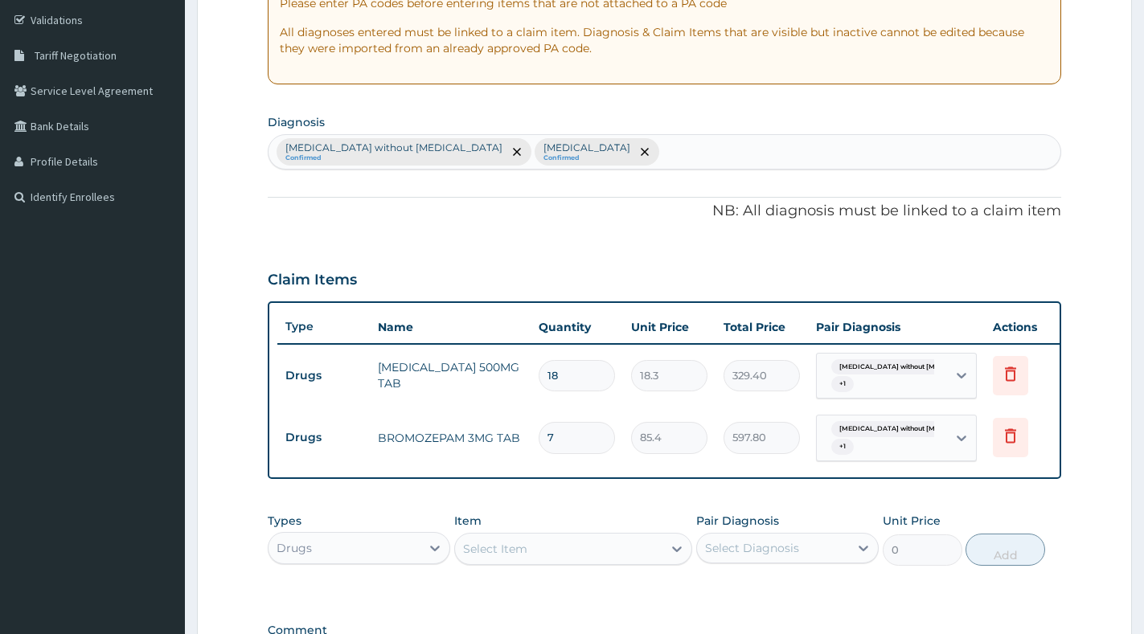
scroll to position [290, 0]
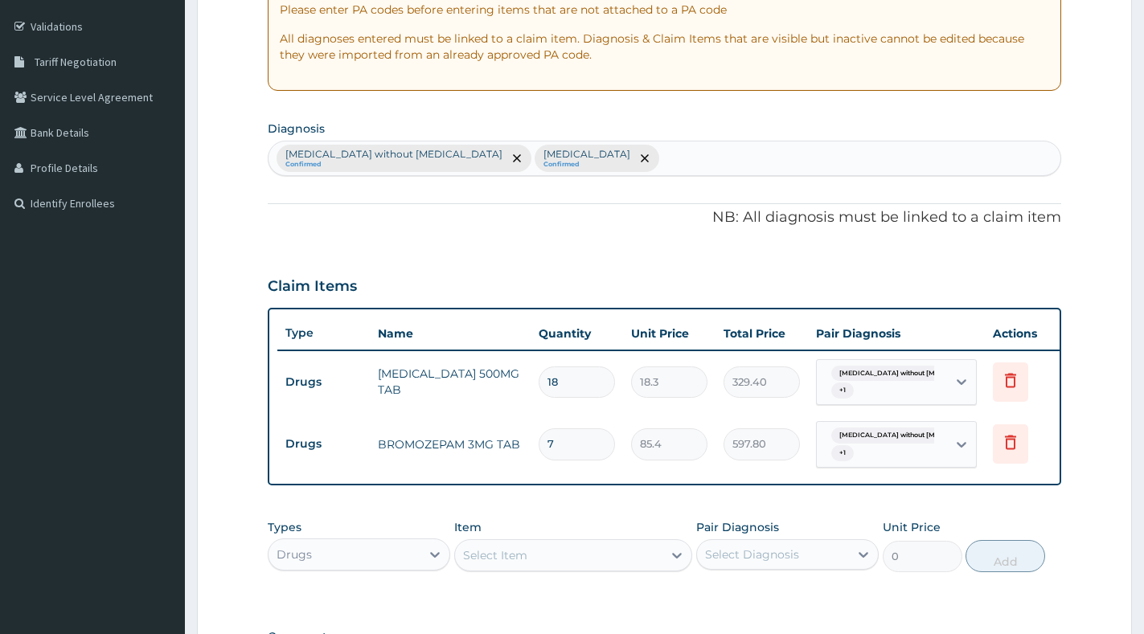
click at [617, 158] on div "Sepsis without septic shock Confirmed Malaria, unspecified Confirmed" at bounding box center [664, 158] width 792 height 34
type input "INSOMNIA"
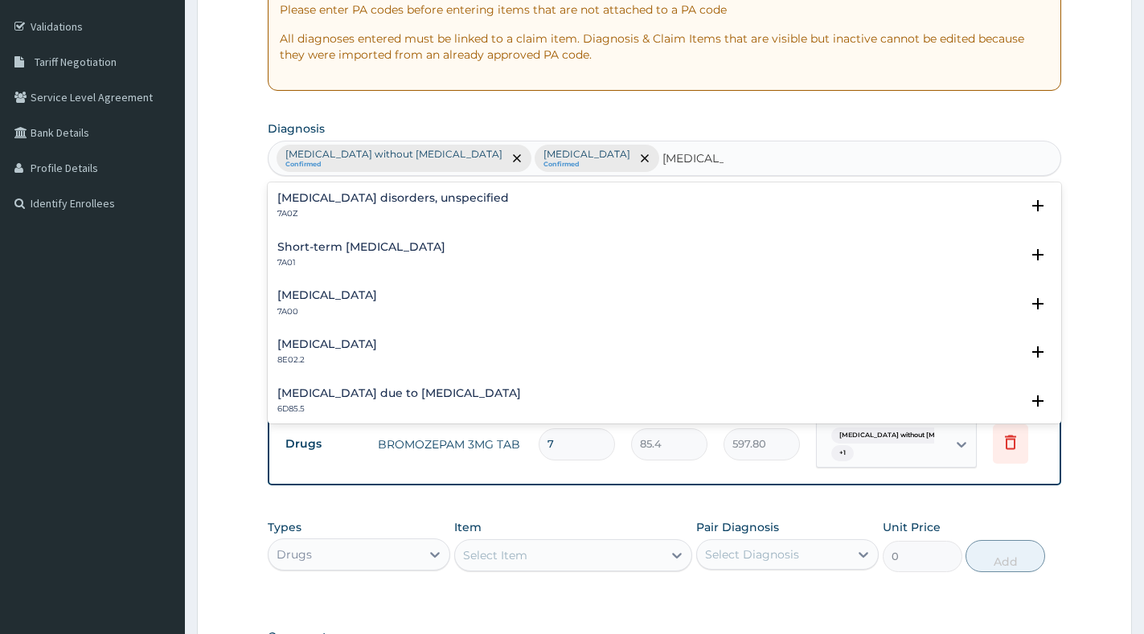
click at [416, 200] on h4 "Insomnia disorders, unspecified" at bounding box center [392, 198] width 231 height 12
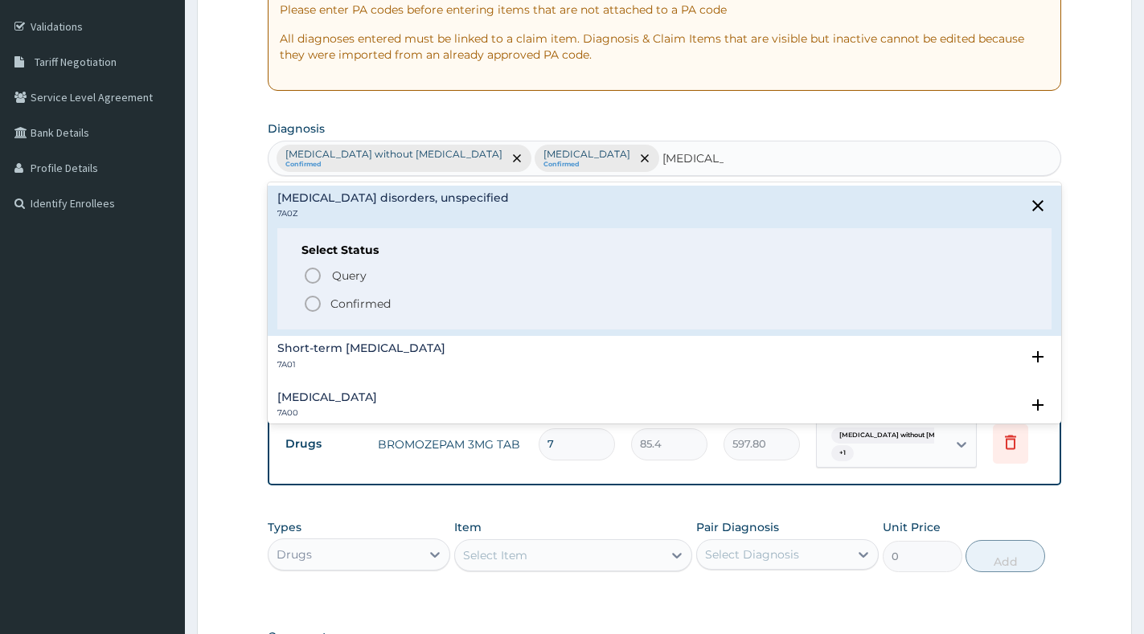
click at [366, 301] on p "Confirmed" at bounding box center [360, 304] width 60 height 16
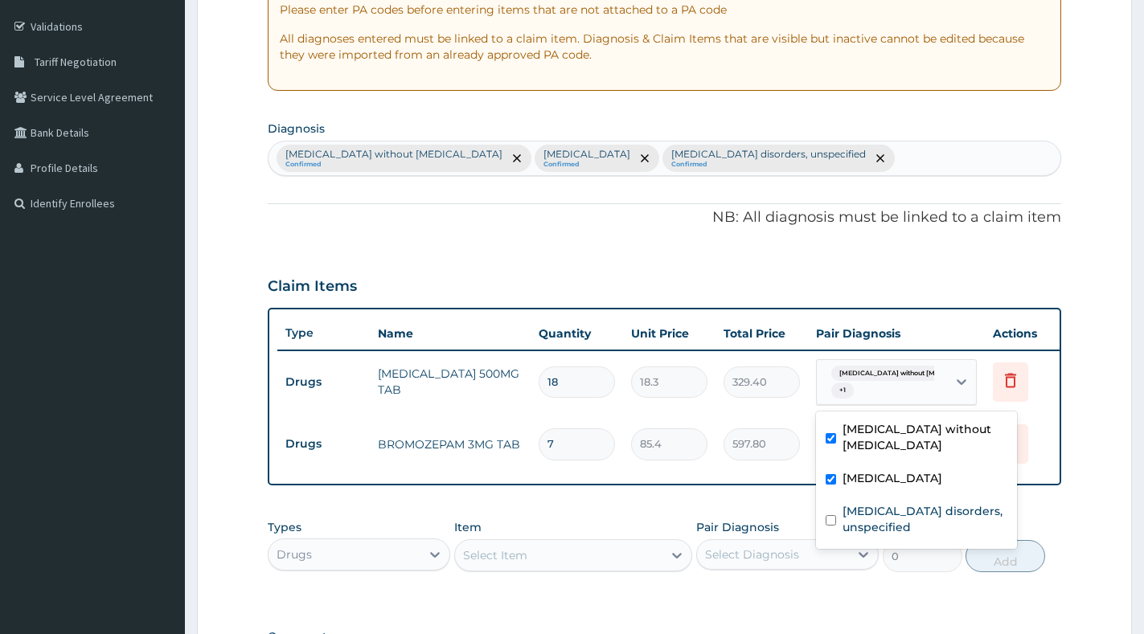
click at [944, 370] on div "Sepsis without septic shock + 1" at bounding box center [882, 382] width 130 height 45
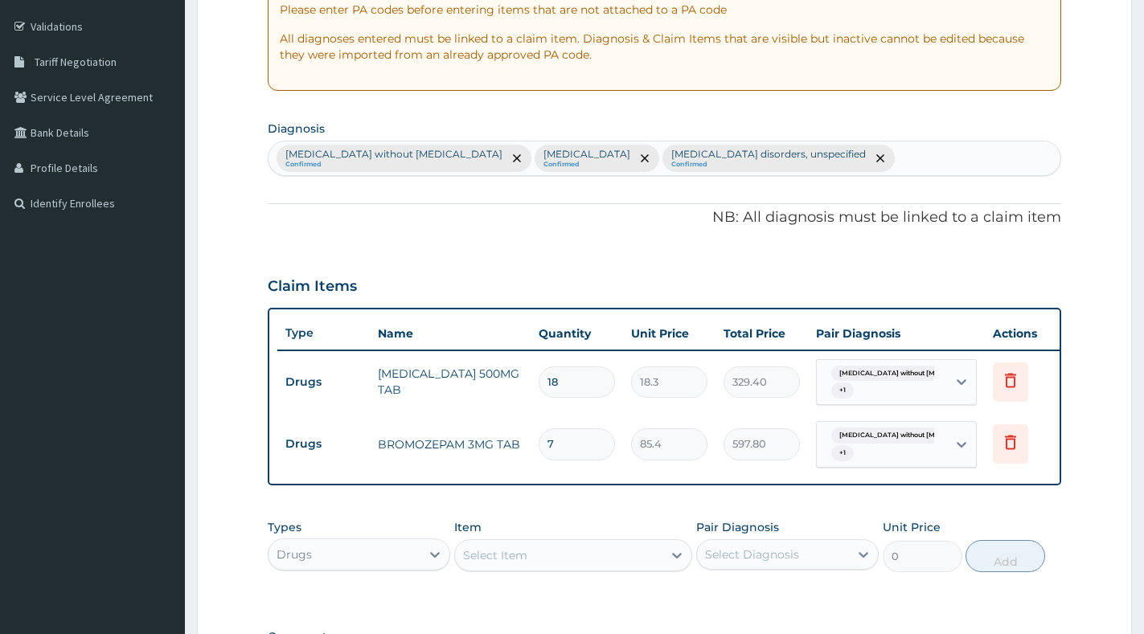
click at [941, 262] on div "Claim Items" at bounding box center [664, 283] width 793 height 42
drag, startPoint x: 936, startPoint y: 440, endPoint x: 940, endPoint y: 454, distance: 14.8
click at [937, 440] on div "Sepsis without septic shock + 1" at bounding box center [882, 444] width 130 height 45
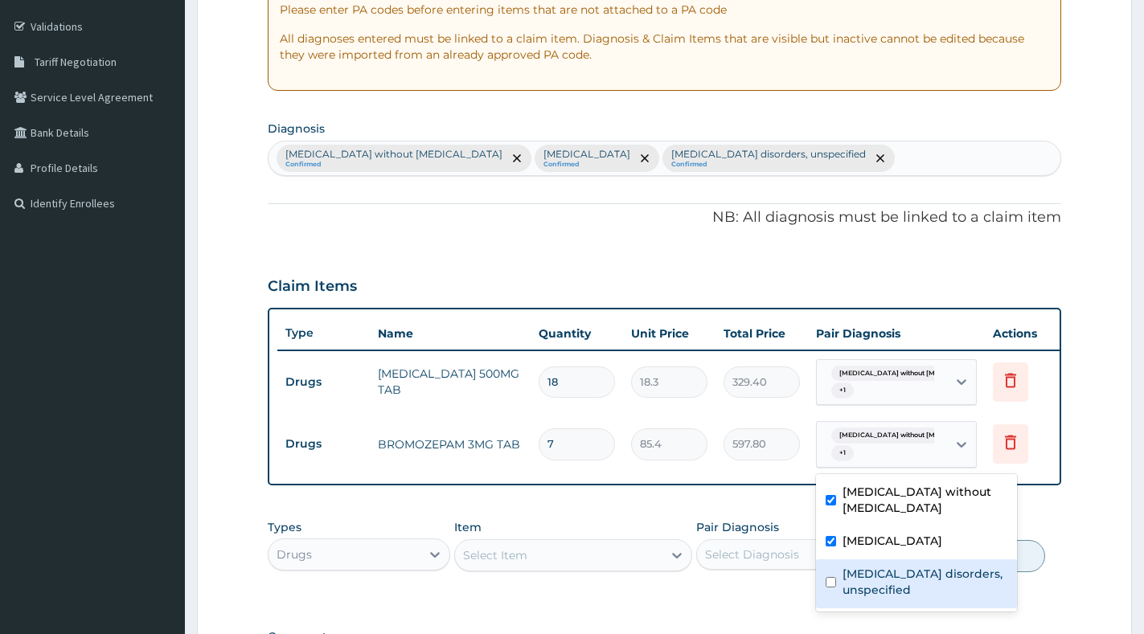
click at [921, 566] on label "Insomnia disorders, unspecified" at bounding box center [924, 582] width 165 height 32
checkbox input "true"
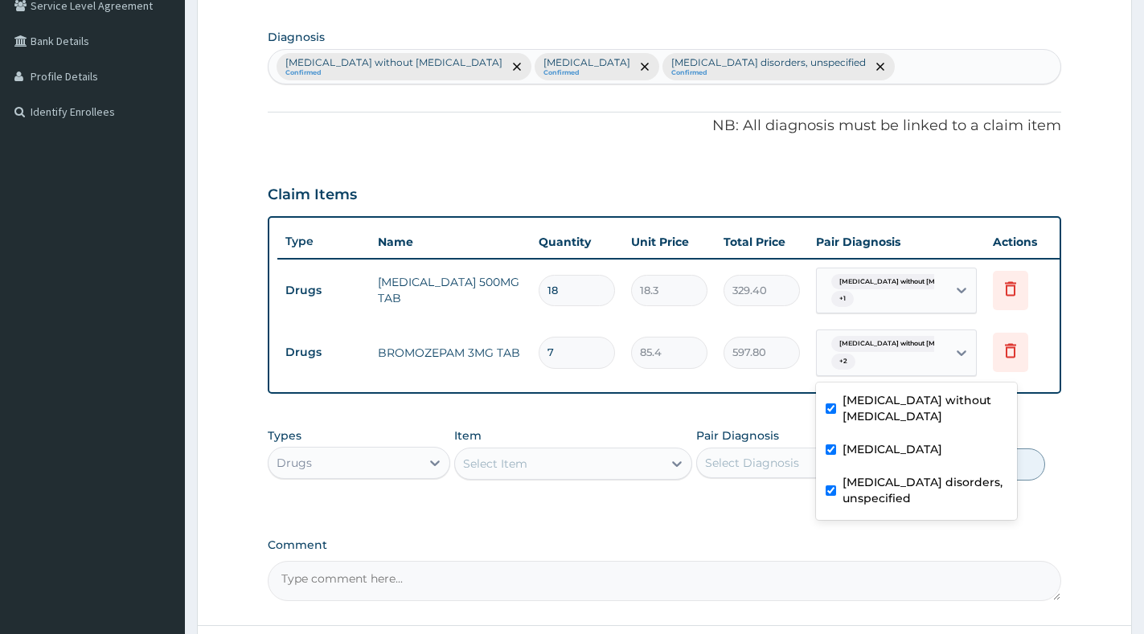
scroll to position [531, 0]
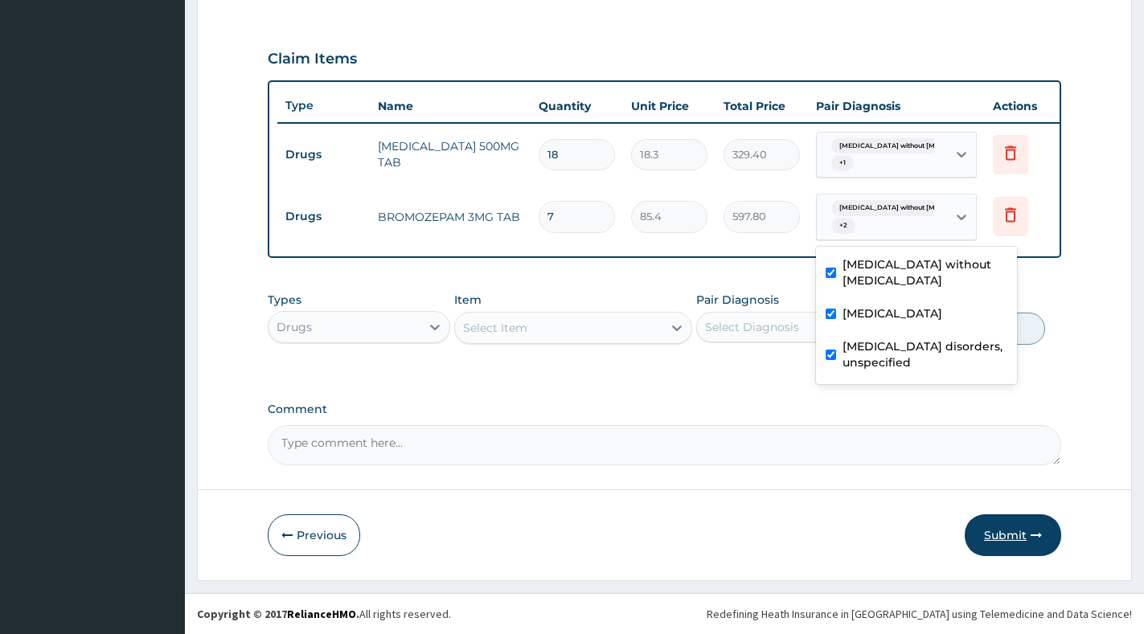
click at [1026, 536] on button "Submit" at bounding box center [1012, 535] width 96 height 42
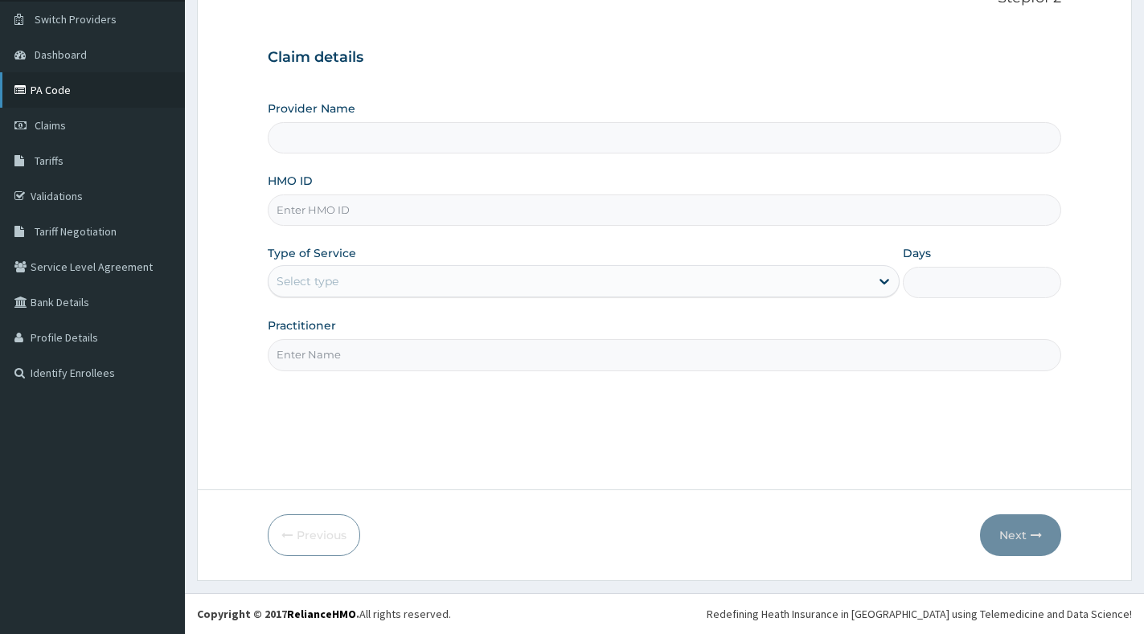
click at [63, 92] on link "PA Code" at bounding box center [92, 89] width 185 height 35
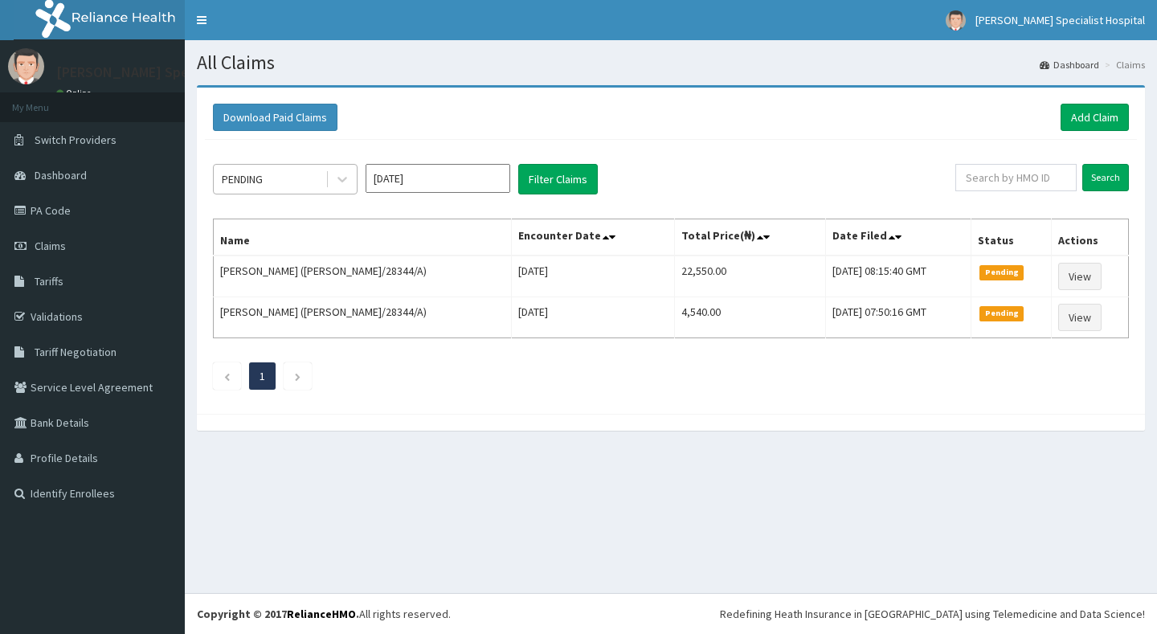
click at [320, 182] on div "PENDING" at bounding box center [270, 179] width 112 height 26
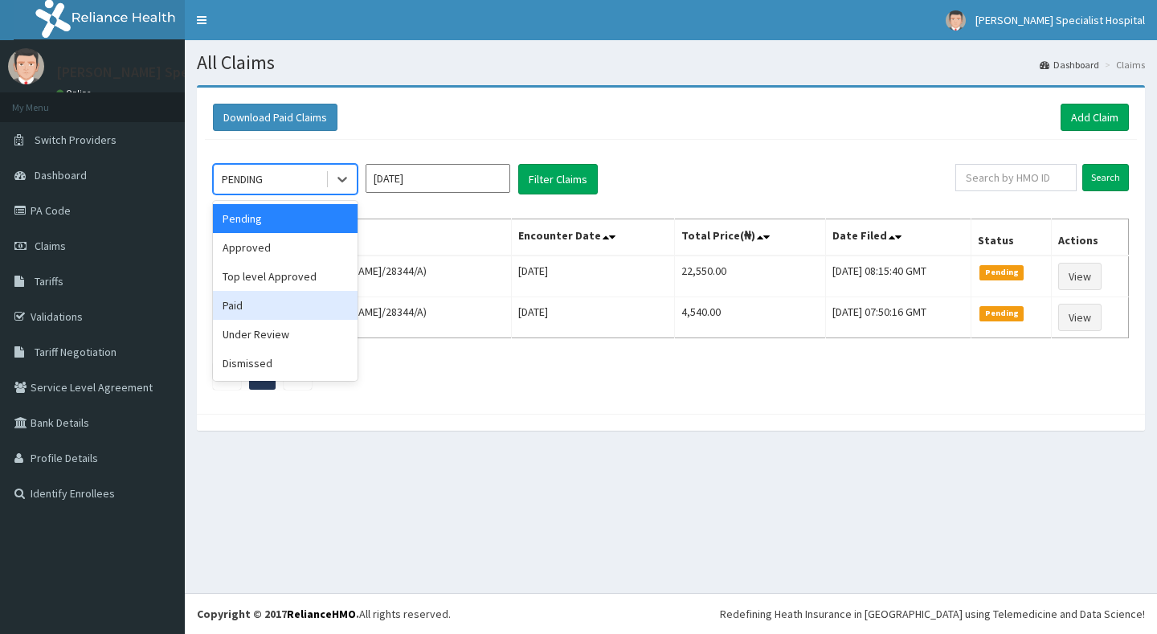
click at [297, 297] on div "Paid" at bounding box center [285, 305] width 145 height 29
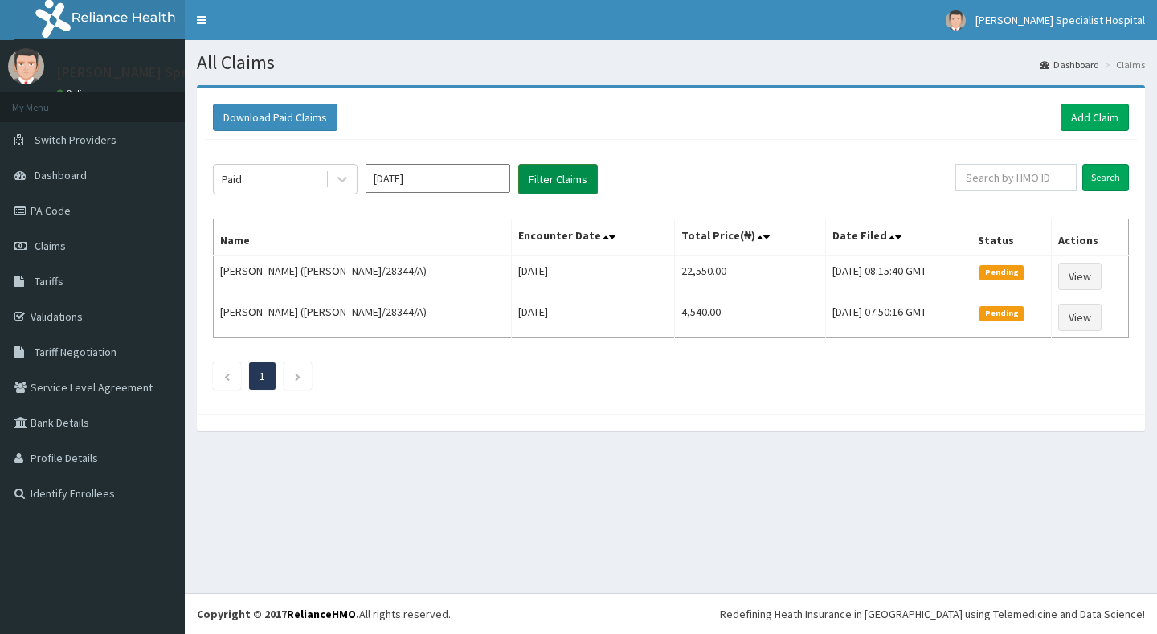
click at [531, 183] on button "Filter Claims" at bounding box center [558, 179] width 80 height 31
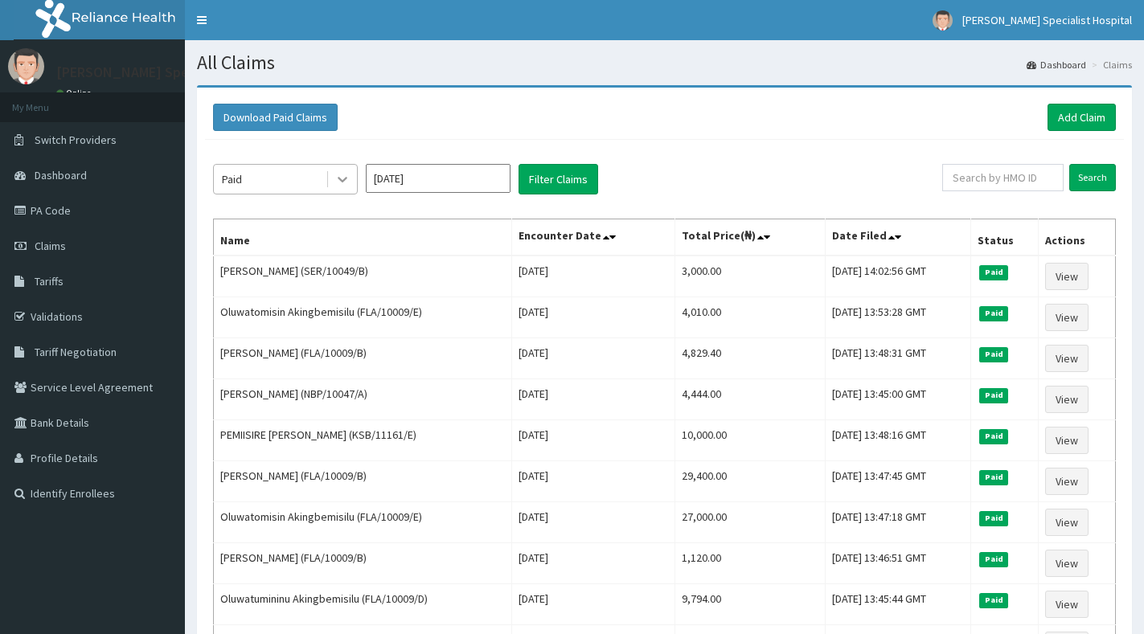
click at [348, 175] on icon at bounding box center [342, 179] width 16 height 16
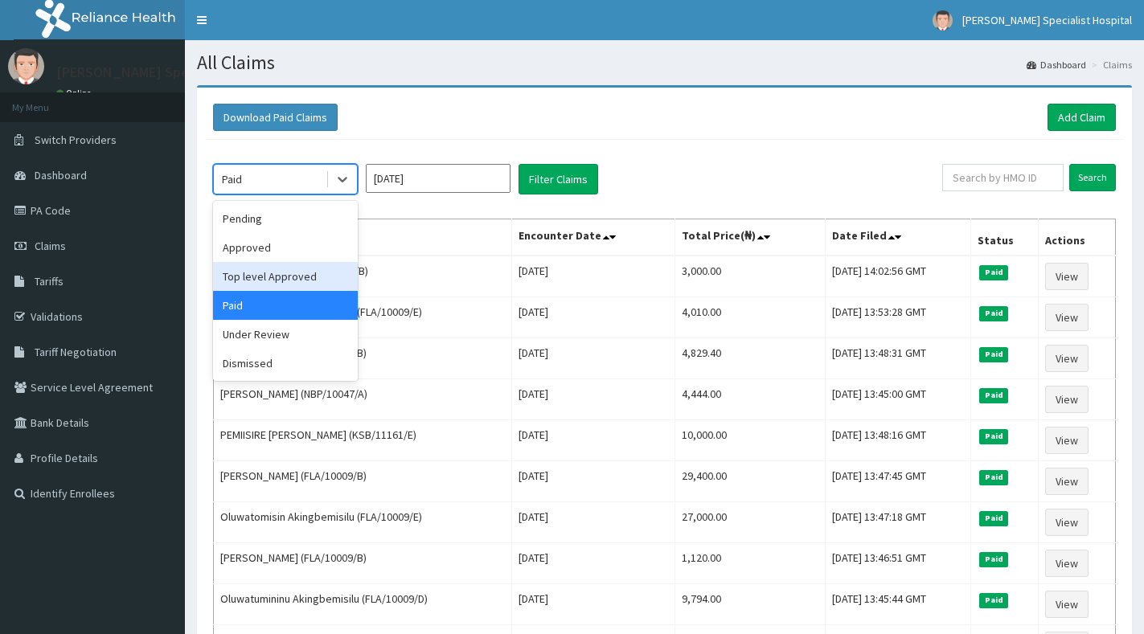
click at [304, 270] on div "Top level Approved" at bounding box center [285, 276] width 145 height 29
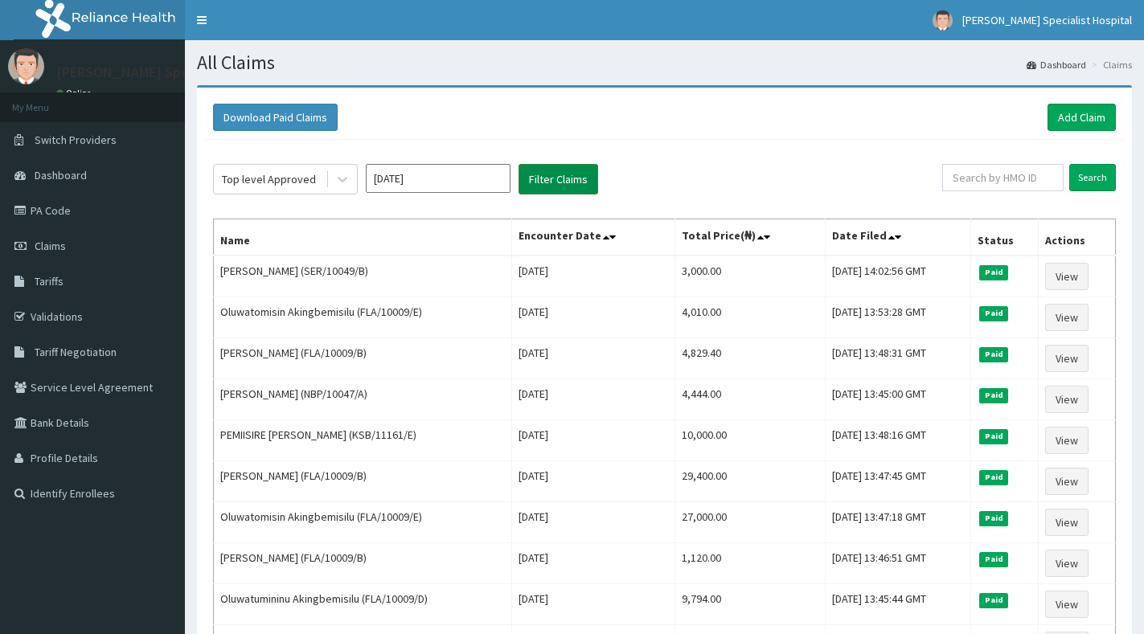
click at [539, 190] on button "Filter Claims" at bounding box center [558, 179] width 80 height 31
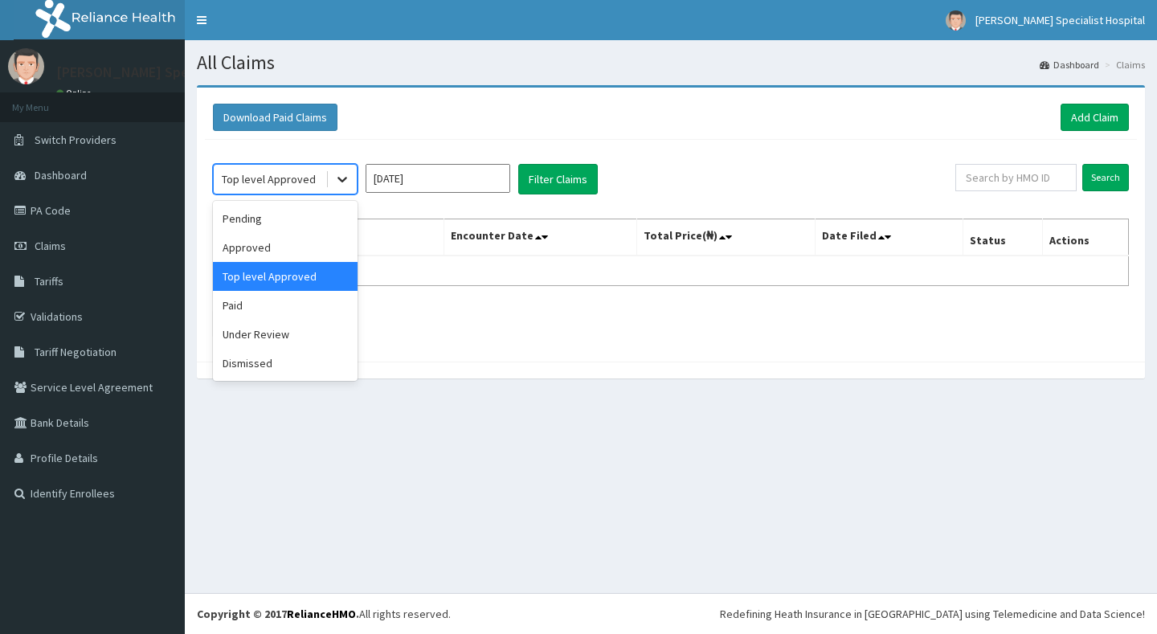
click at [339, 182] on icon at bounding box center [342, 179] width 16 height 16
click at [316, 250] on div "Approved" at bounding box center [285, 247] width 145 height 29
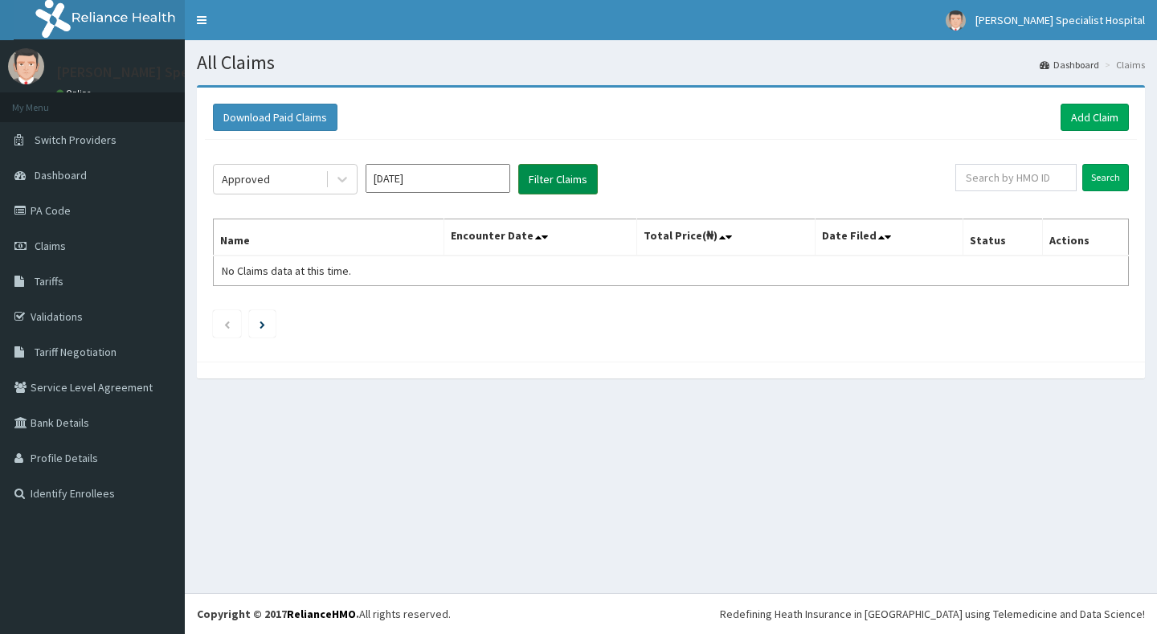
click at [548, 184] on button "Filter Claims" at bounding box center [558, 179] width 80 height 31
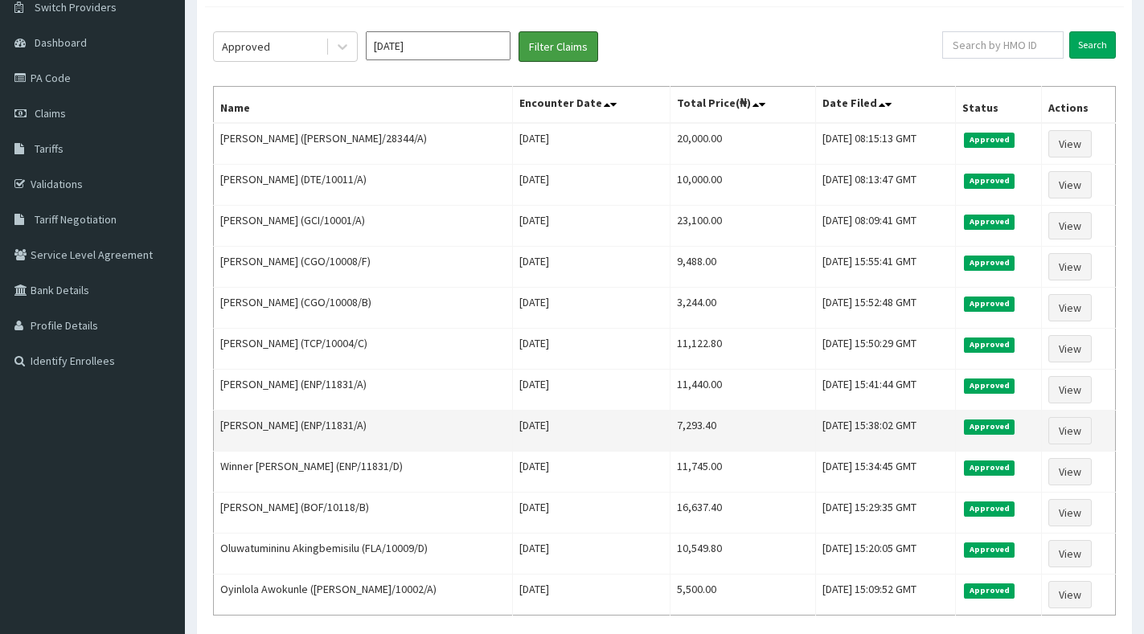
scroll to position [161, 0]
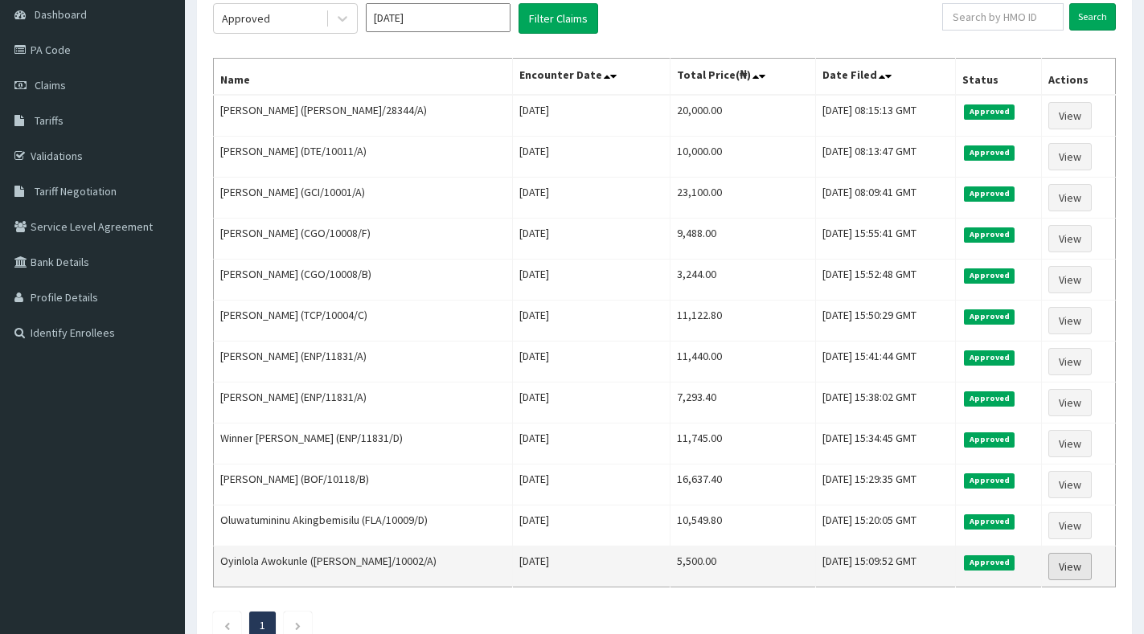
click at [1069, 568] on link "View" at bounding box center [1069, 566] width 43 height 27
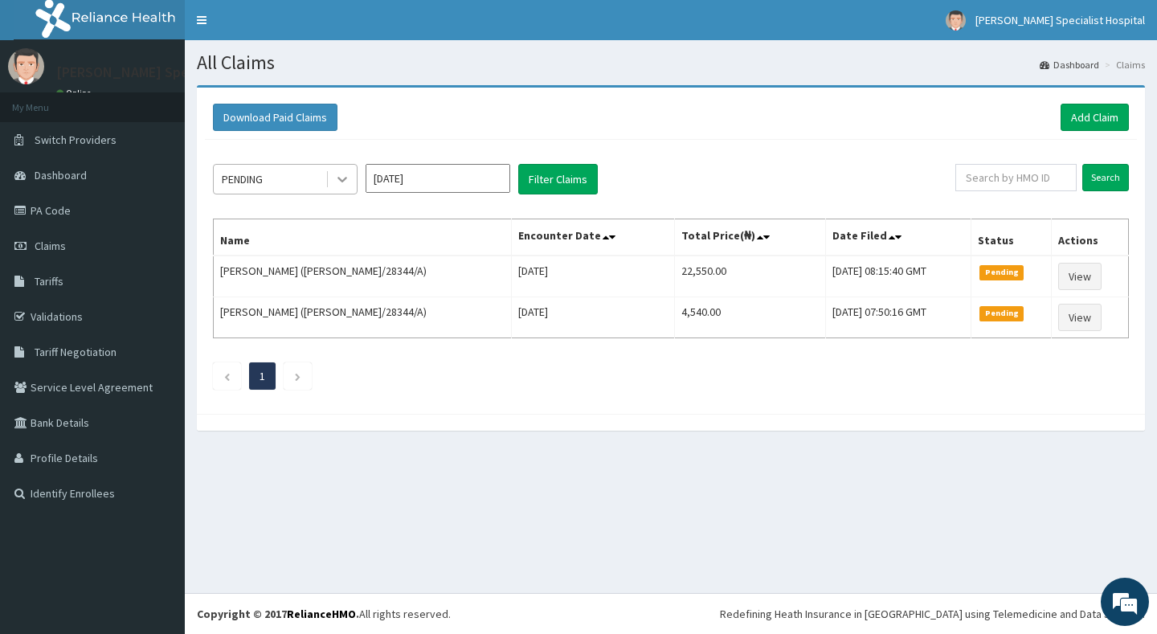
click at [342, 178] on icon at bounding box center [342, 179] width 16 height 16
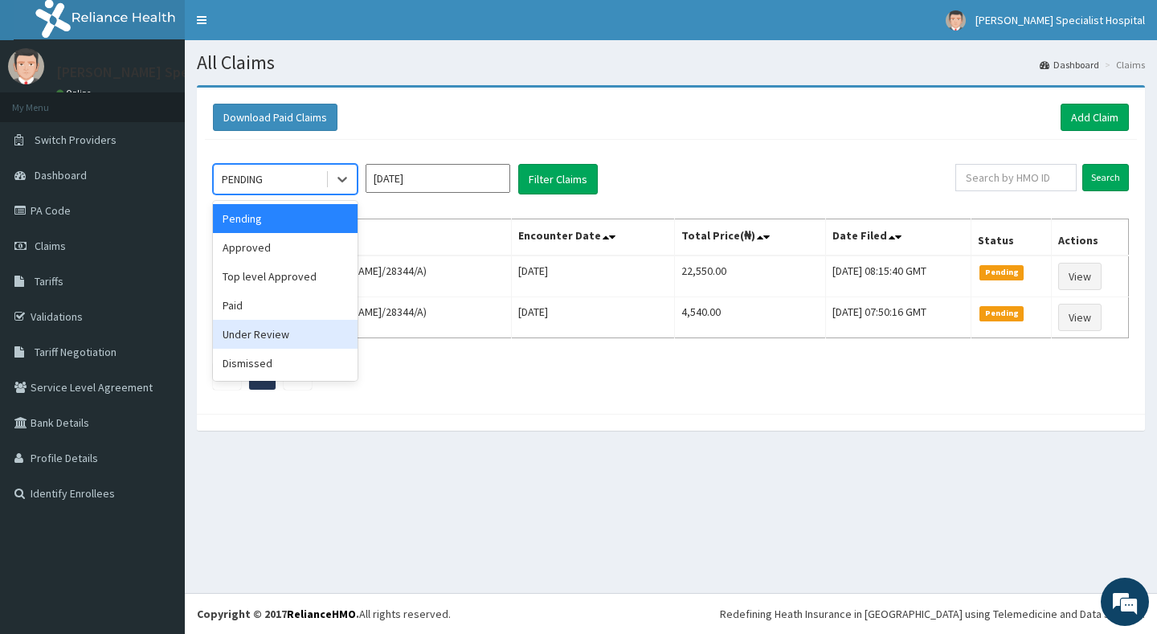
click at [286, 334] on div "Under Review" at bounding box center [285, 334] width 145 height 29
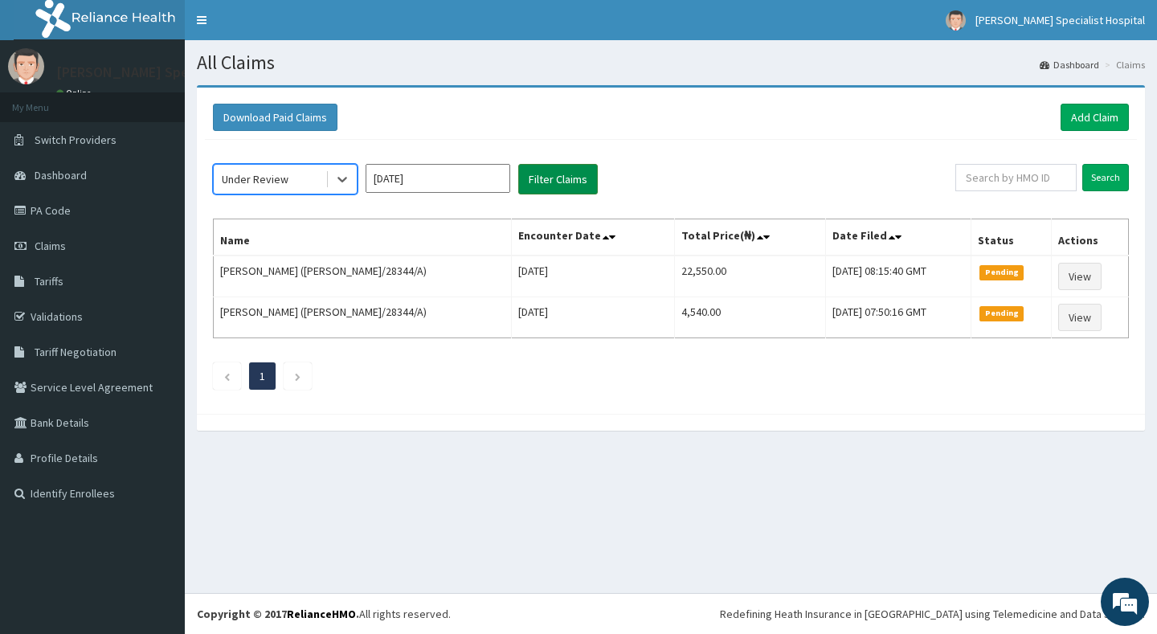
click at [596, 174] on button "Filter Claims" at bounding box center [558, 179] width 80 height 31
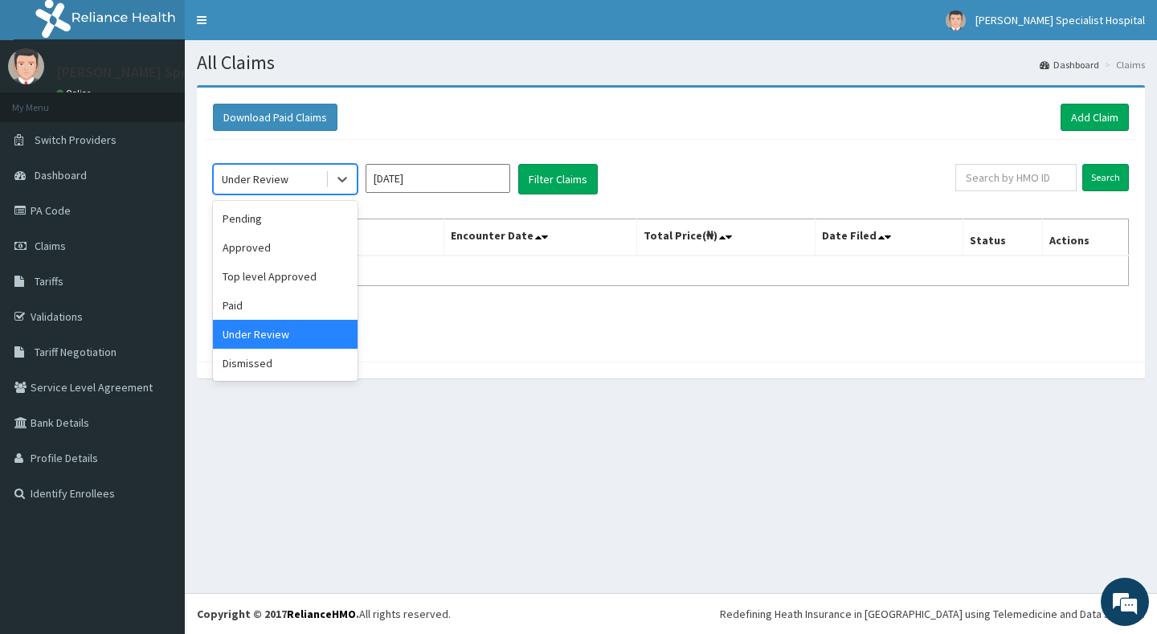
click at [319, 175] on div "Under Review" at bounding box center [270, 179] width 112 height 26
click at [280, 306] on div "Paid" at bounding box center [285, 305] width 145 height 29
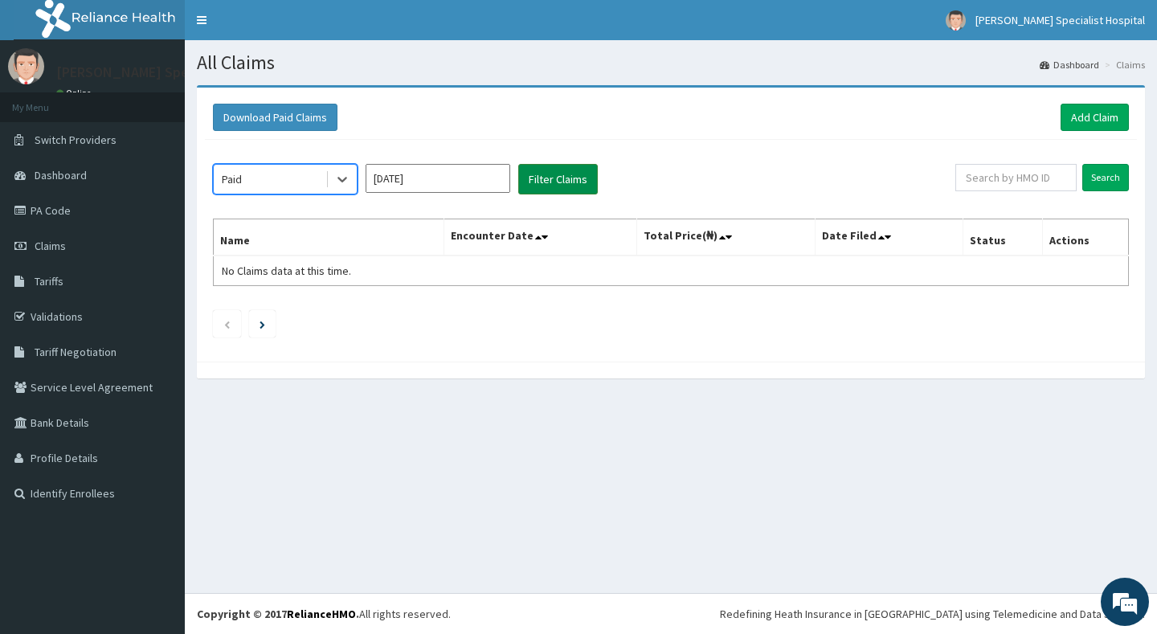
click at [562, 170] on button "Filter Claims" at bounding box center [558, 179] width 80 height 31
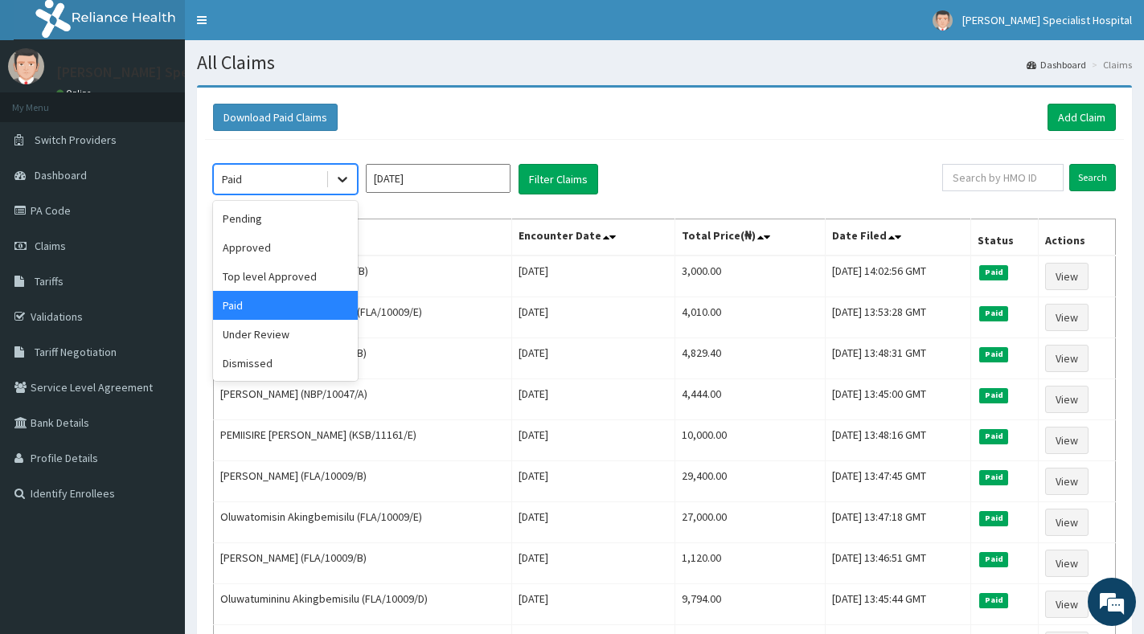
click at [332, 182] on div at bounding box center [342, 179] width 29 height 29
click at [326, 279] on div "Top level Approved" at bounding box center [285, 276] width 145 height 29
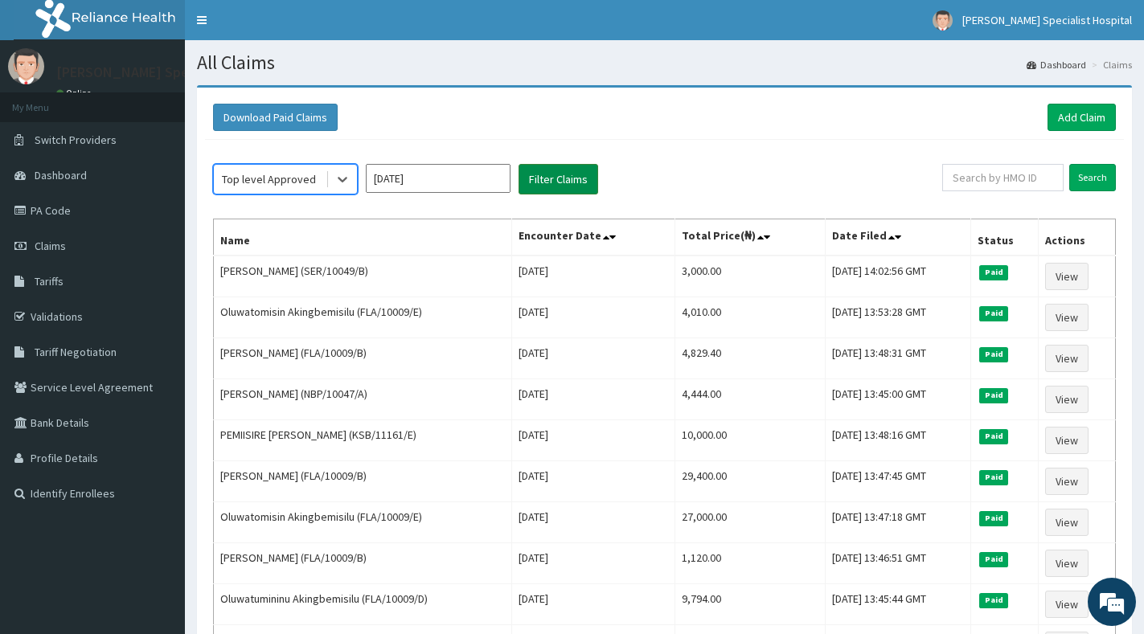
click at [569, 181] on button "Filter Claims" at bounding box center [558, 179] width 80 height 31
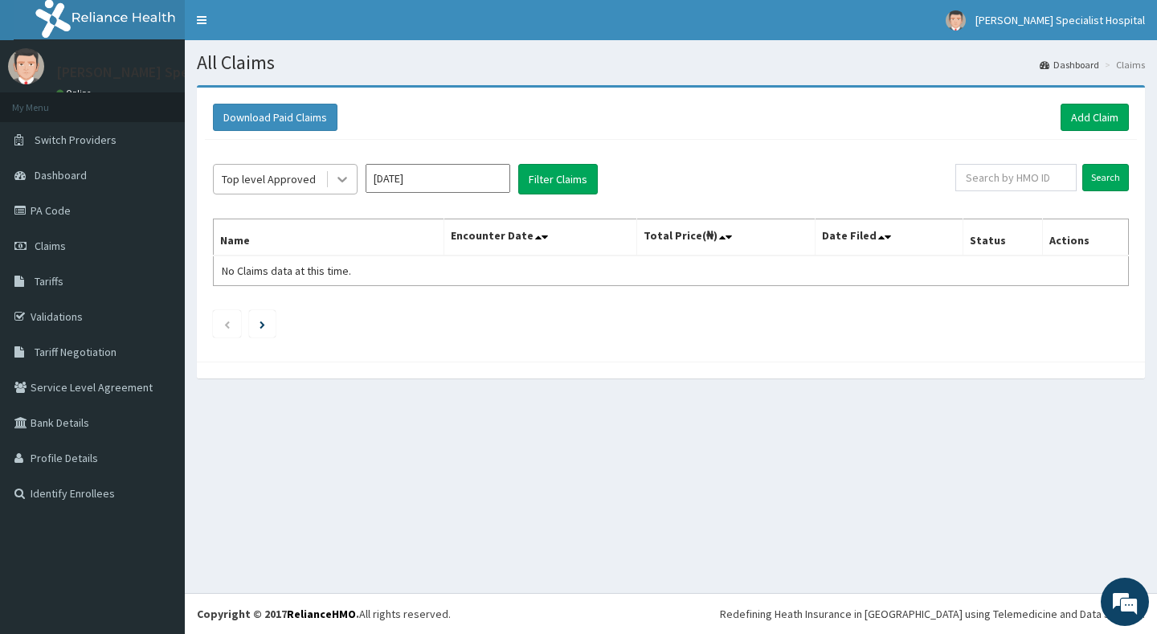
click at [346, 182] on icon at bounding box center [342, 179] width 16 height 16
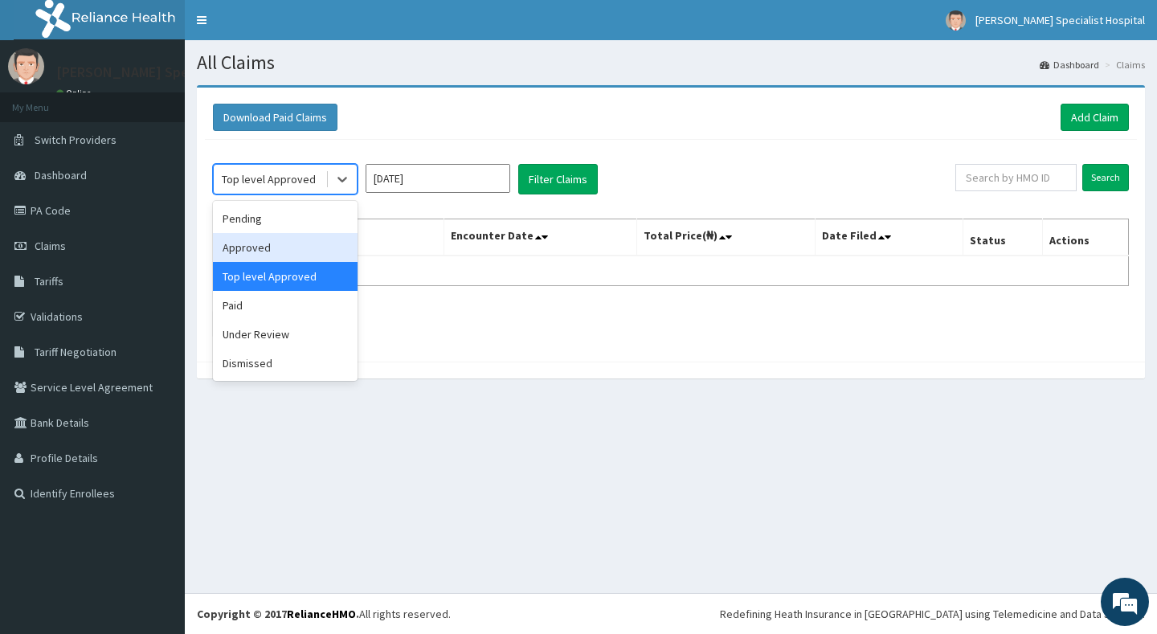
click at [313, 255] on div "Approved" at bounding box center [285, 247] width 145 height 29
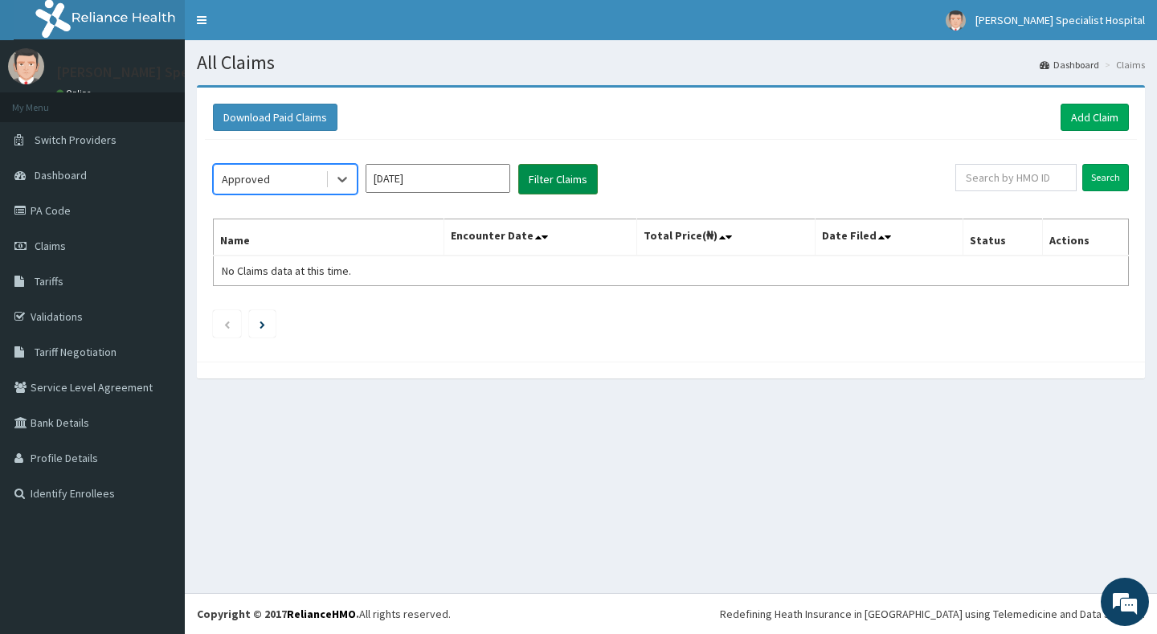
click at [552, 181] on button "Filter Claims" at bounding box center [558, 179] width 80 height 31
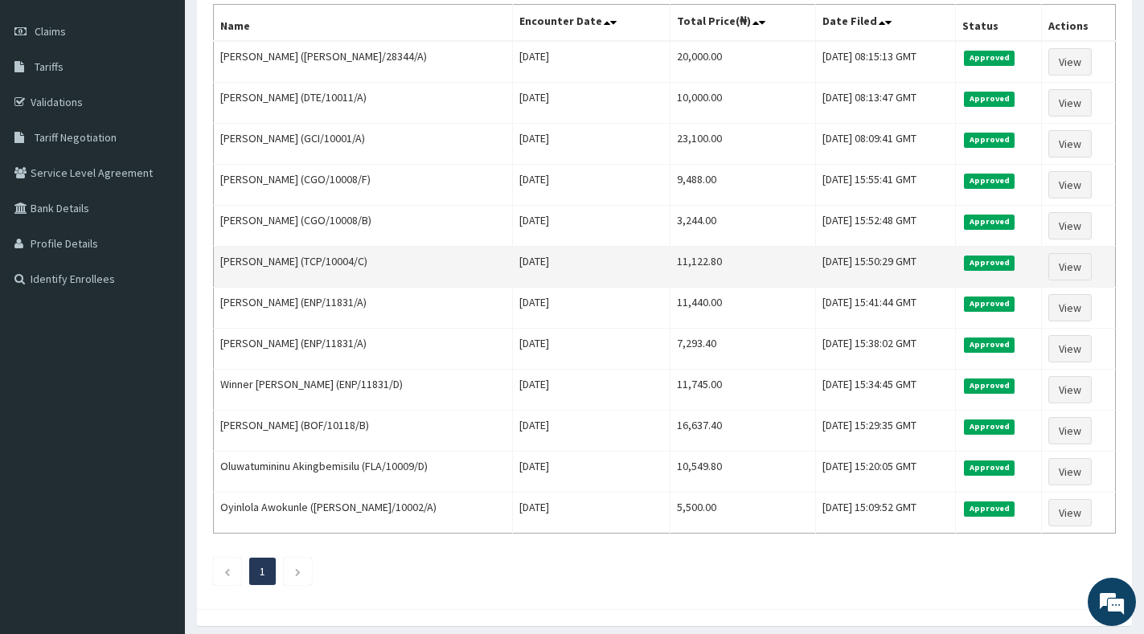
scroll to position [241, 0]
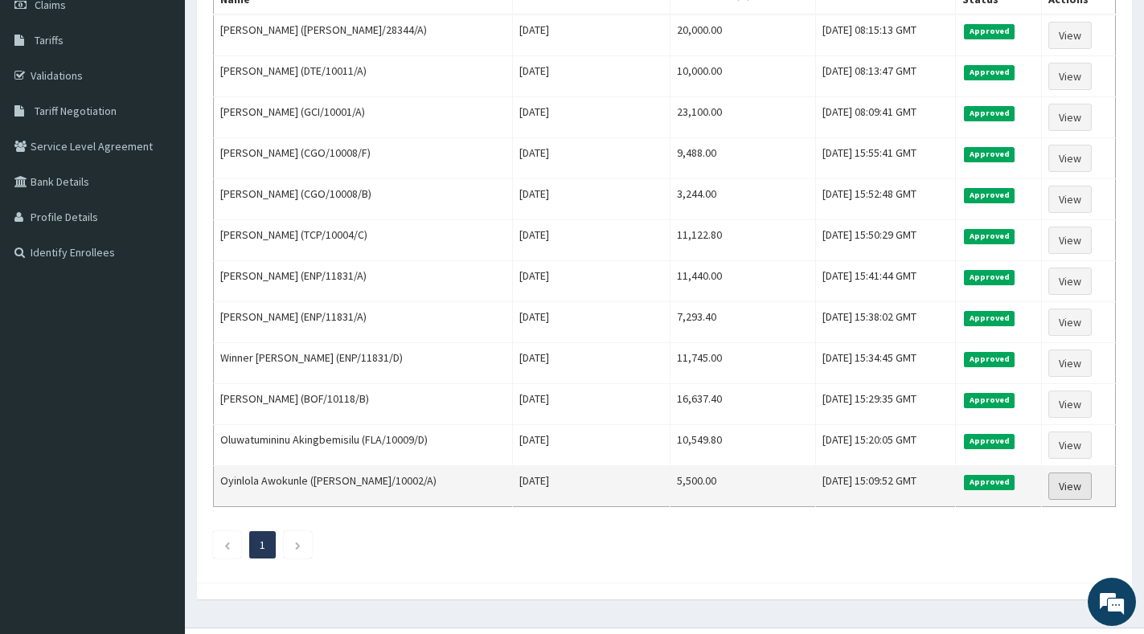
click at [1068, 486] on link "View" at bounding box center [1069, 486] width 43 height 27
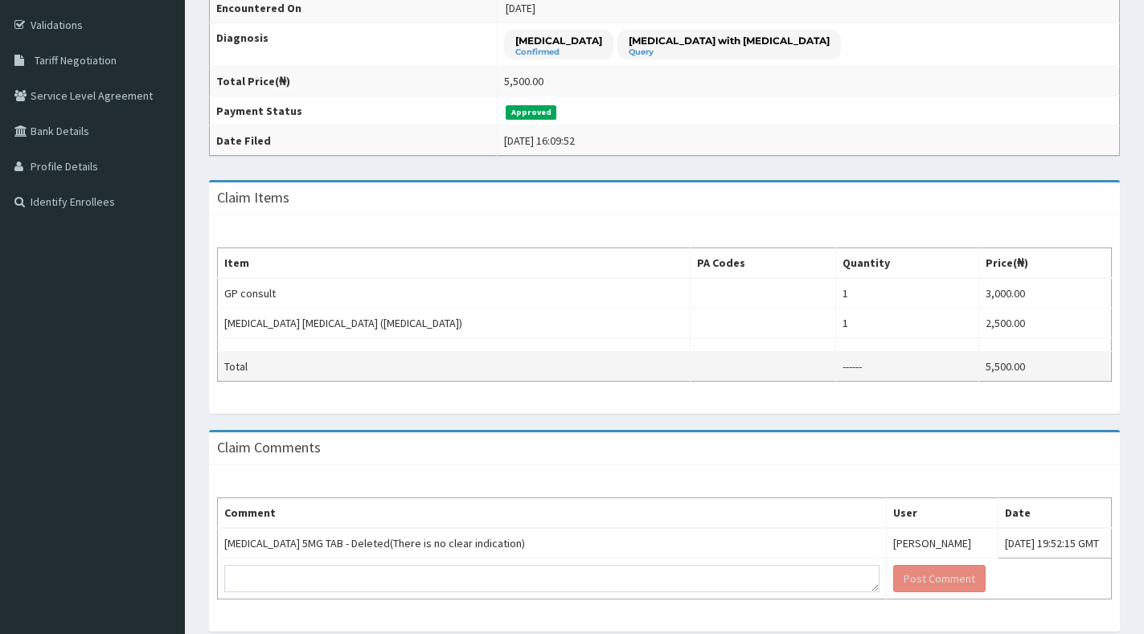
scroll to position [346, 0]
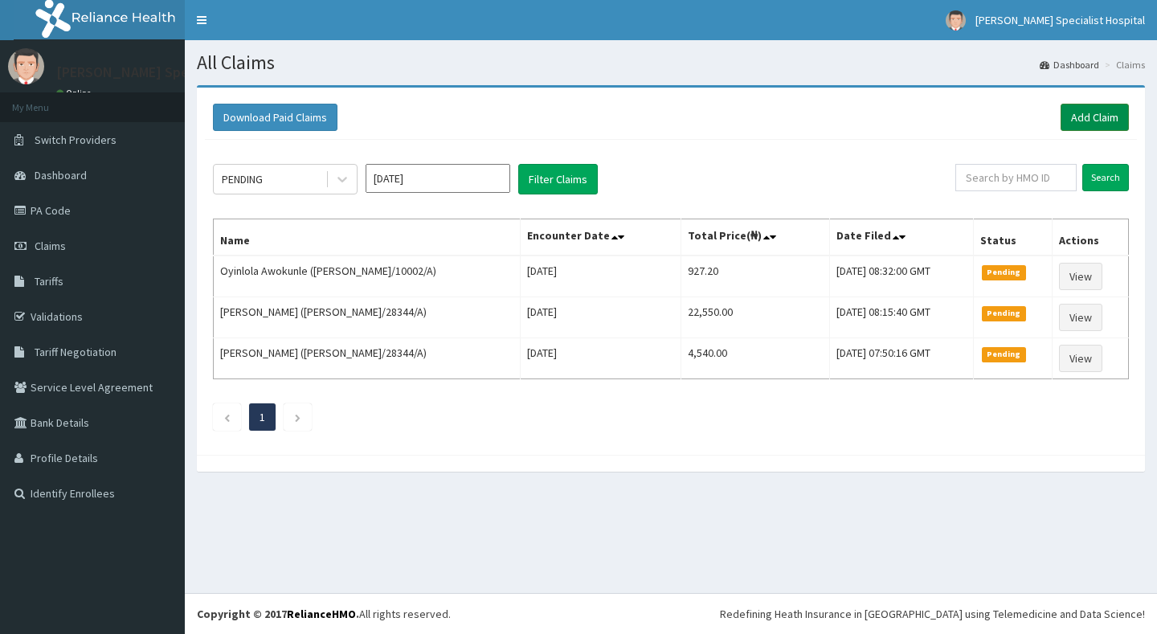
click at [1079, 122] on link "Add Claim" at bounding box center [1095, 117] width 68 height 27
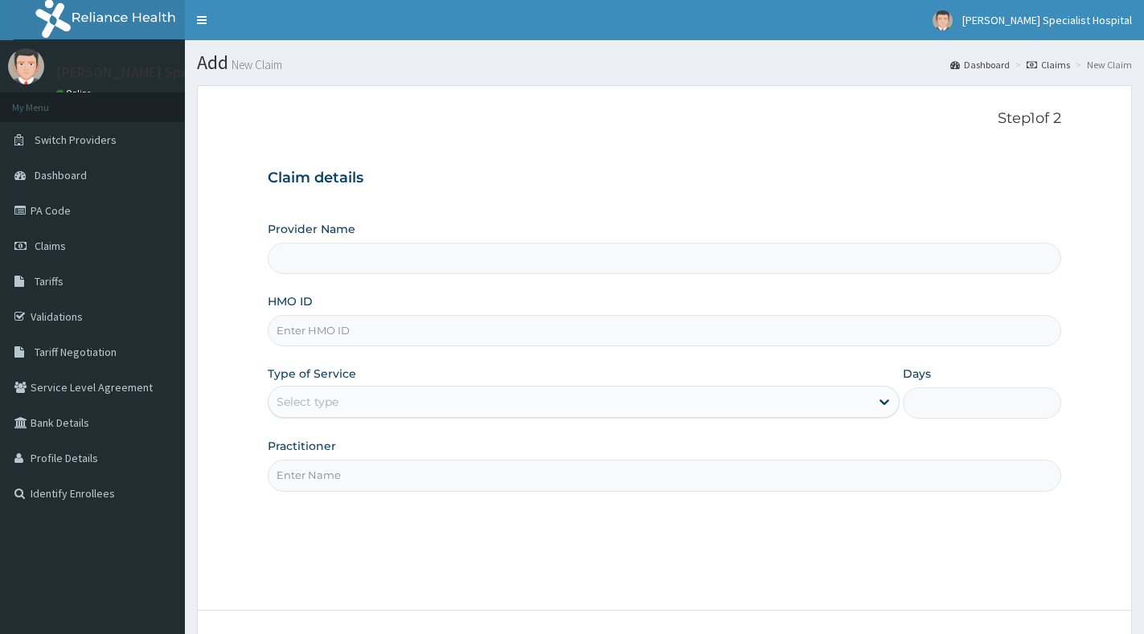
type input "[PERSON_NAME] Specialist Hospital"
click at [536, 339] on input "HMO ID" at bounding box center [664, 330] width 793 height 31
paste input "GCI/10001/A"
type input "GCI/10001/A"
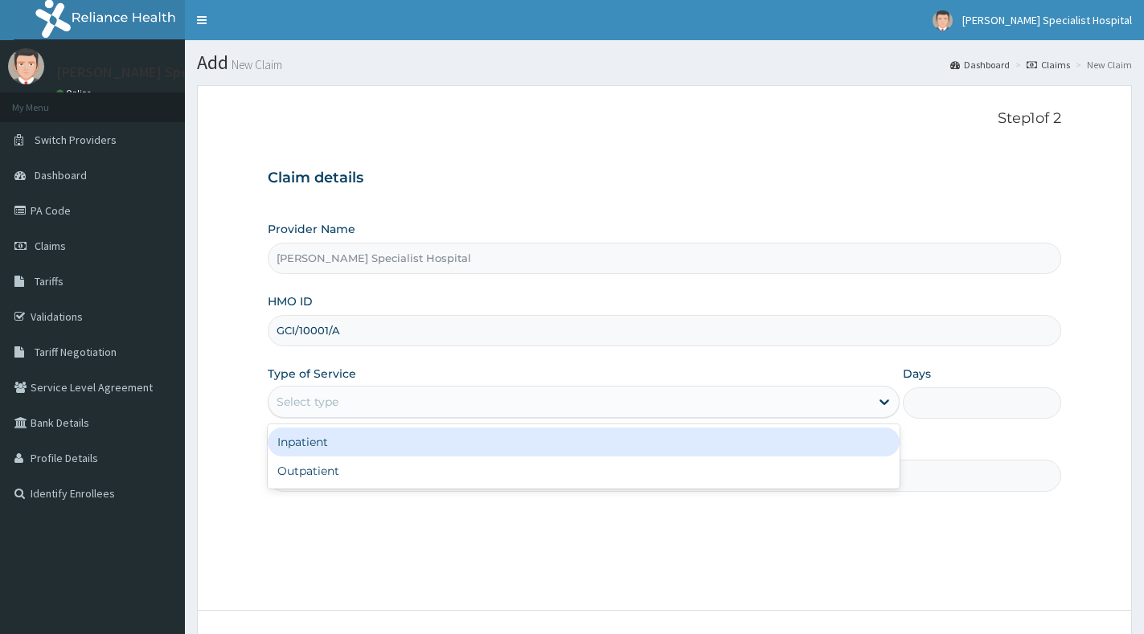
drag, startPoint x: 531, startPoint y: 402, endPoint x: 534, endPoint y: 424, distance: 21.9
click at [534, 405] on div "Select type" at bounding box center [568, 402] width 601 height 26
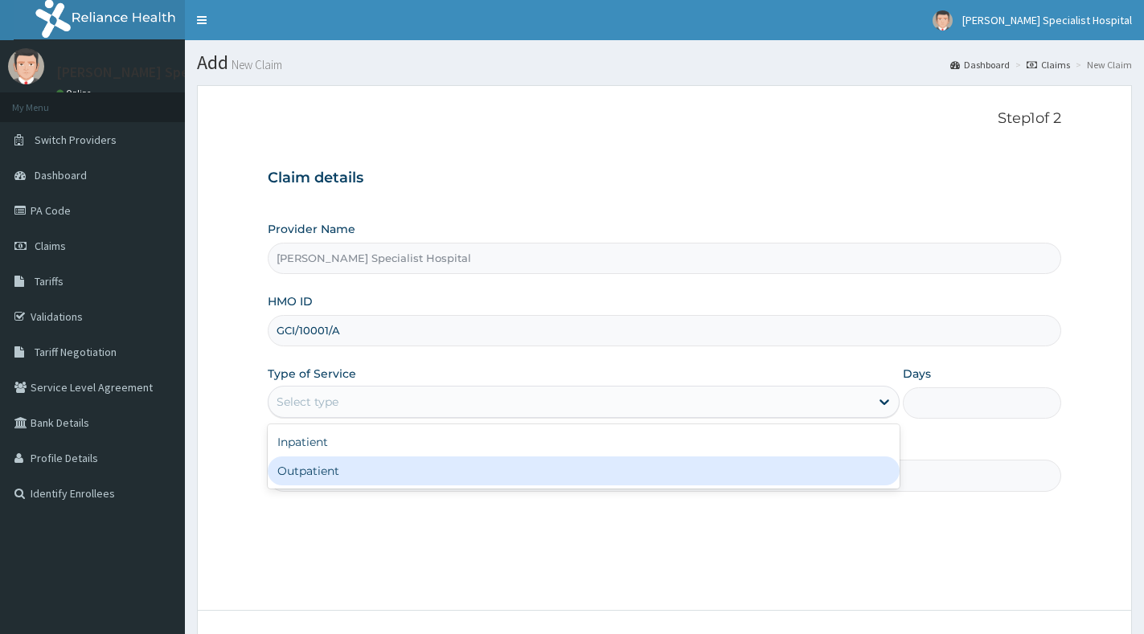
click at [530, 472] on div "Outpatient" at bounding box center [584, 471] width 632 height 29
type input "1"
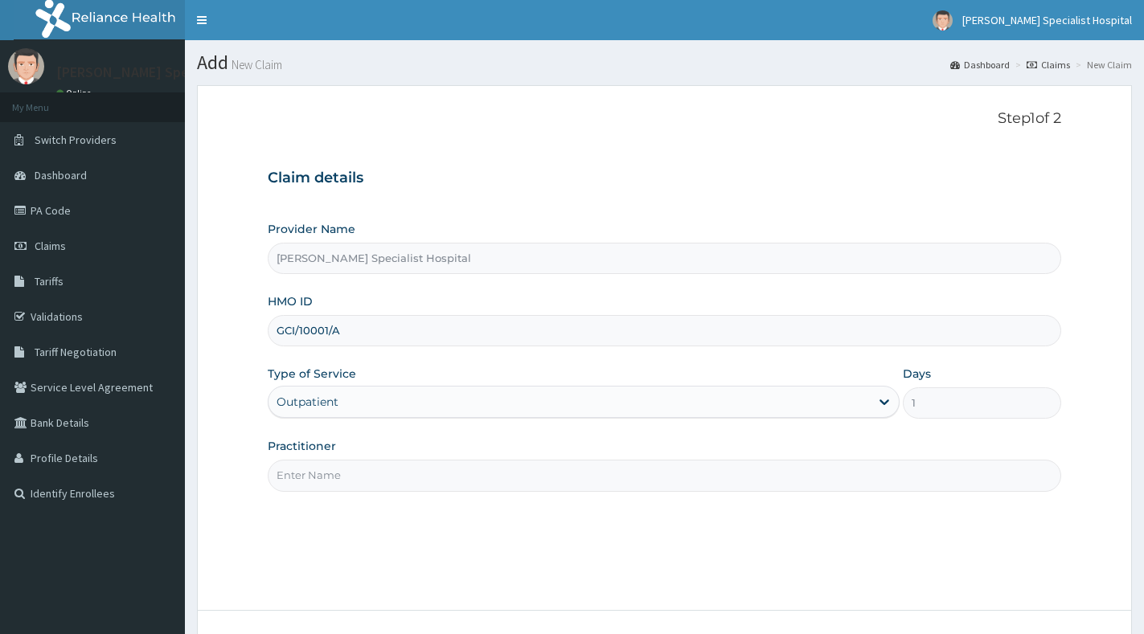
click at [530, 472] on input "Practitioner" at bounding box center [664, 475] width 793 height 31
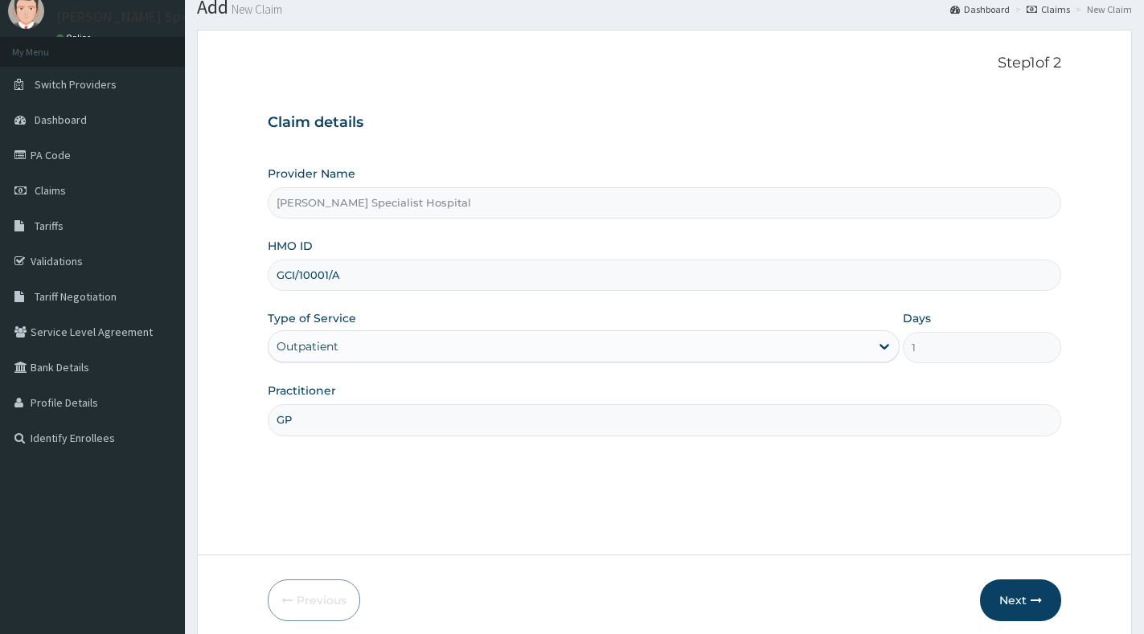
scroll to position [121, 0]
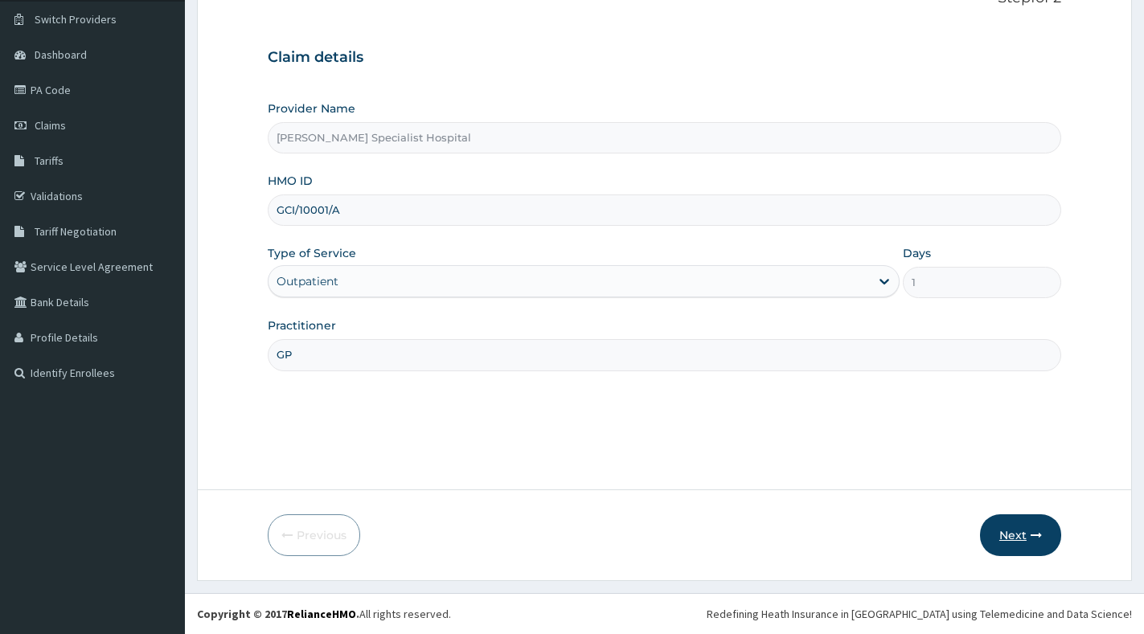
type input "GP"
click at [1002, 526] on button "Next" at bounding box center [1020, 535] width 81 height 42
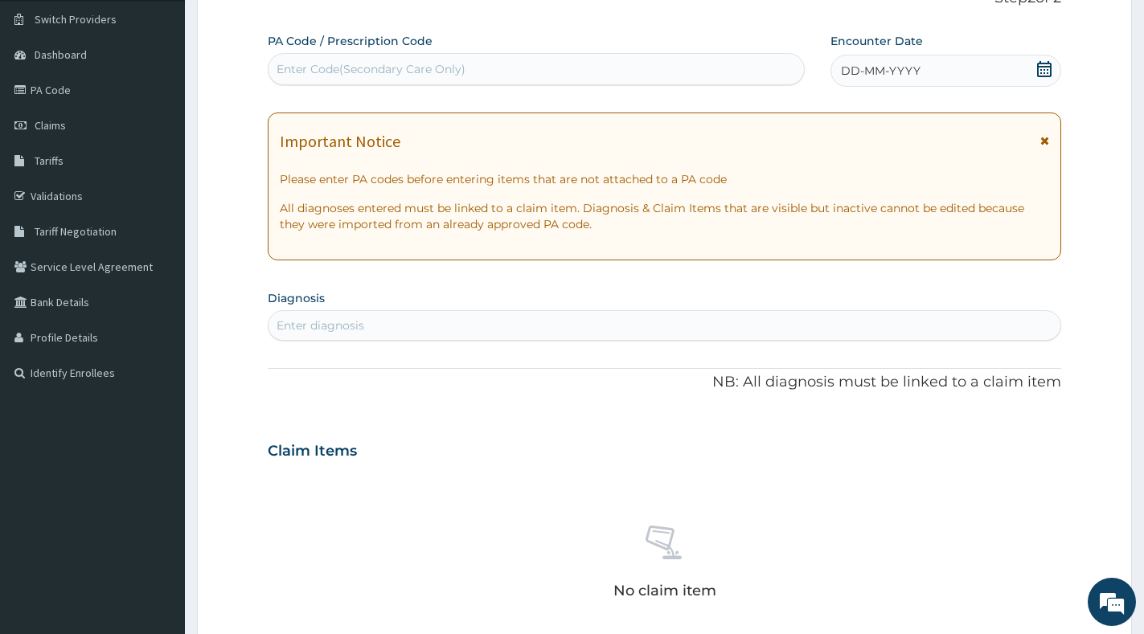
click at [1044, 72] on icon at bounding box center [1044, 69] width 16 height 16
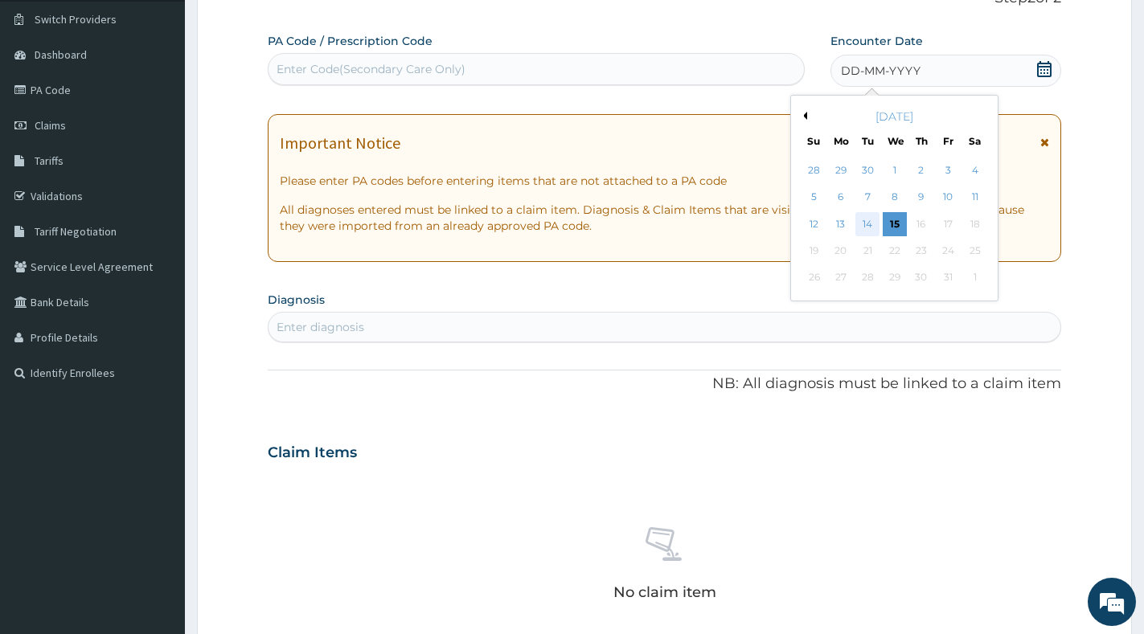
click at [870, 230] on div "14" at bounding box center [868, 224] width 24 height 24
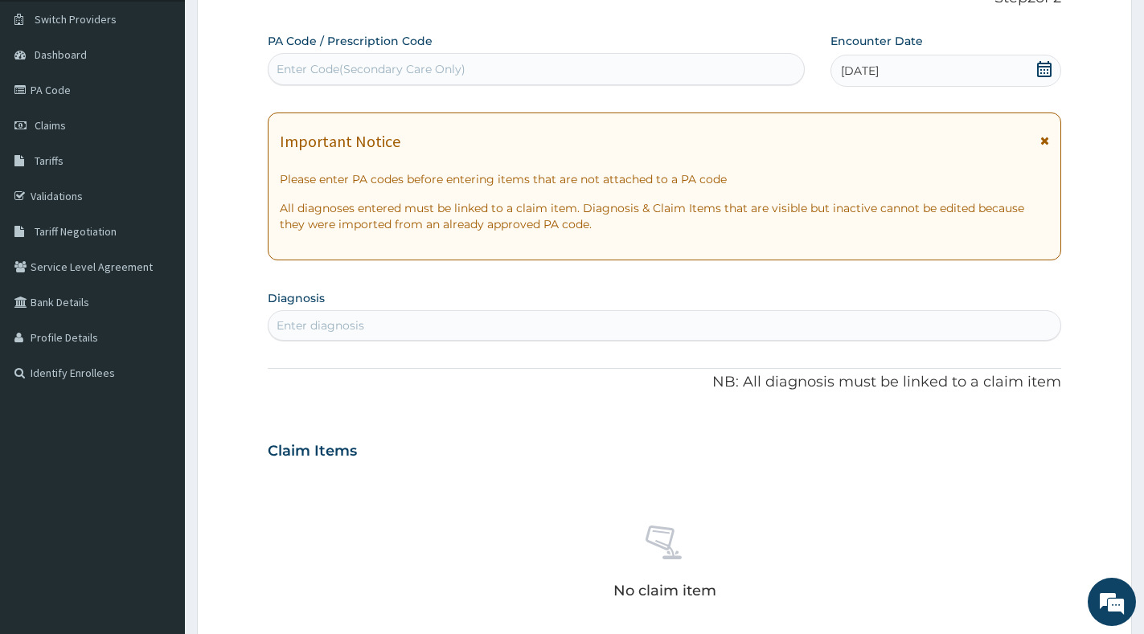
click at [524, 333] on div "Enter diagnosis" at bounding box center [664, 326] width 792 height 26
type input "PROSTATIC"
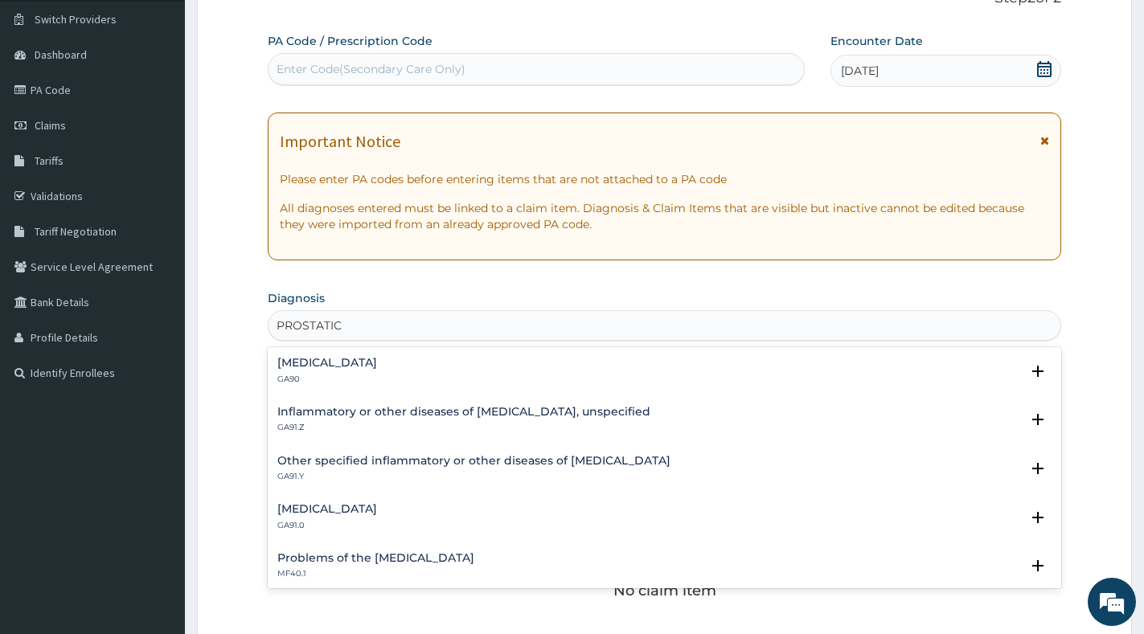
click at [419, 416] on h4 "Inflammatory or other diseases of prostate, unspecified" at bounding box center [463, 412] width 373 height 12
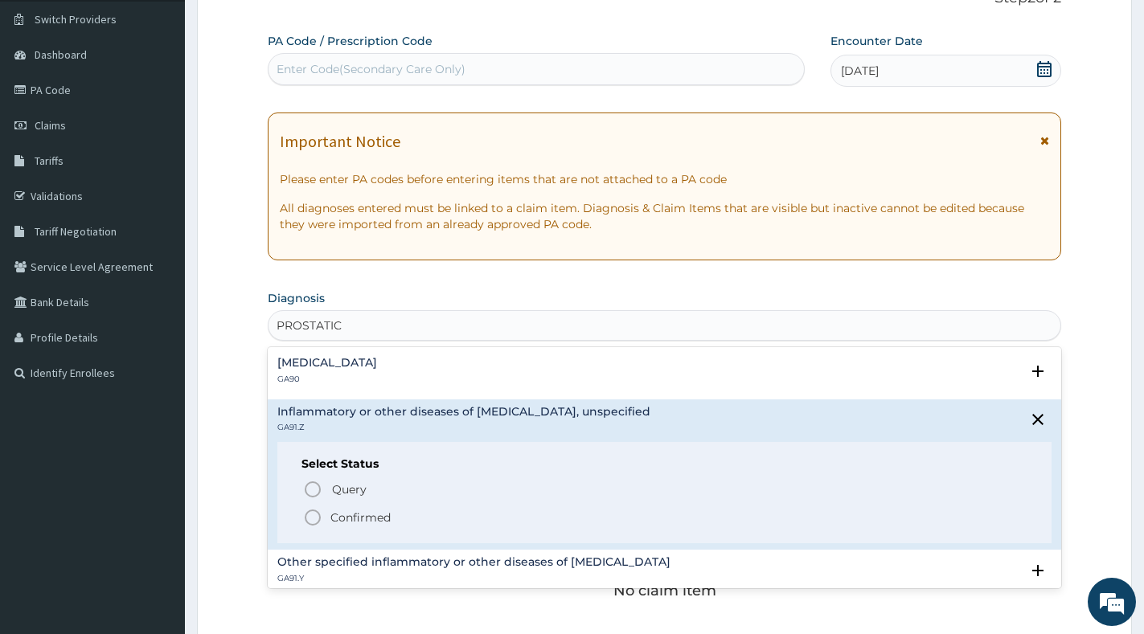
click at [375, 520] on p "Confirmed" at bounding box center [360, 518] width 60 height 16
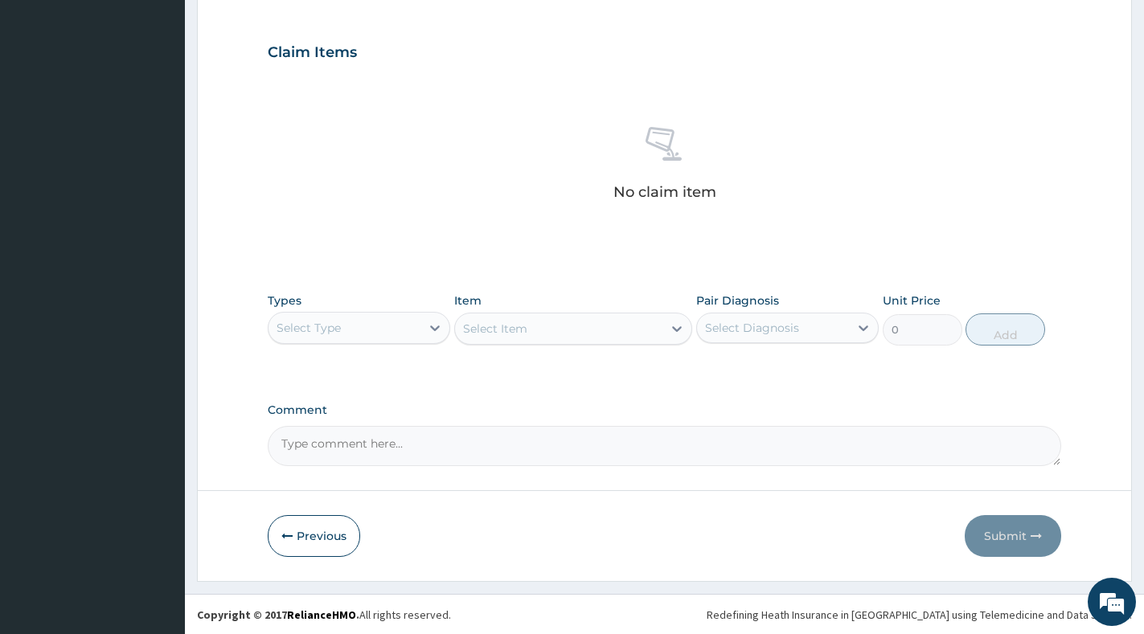
scroll to position [525, 0]
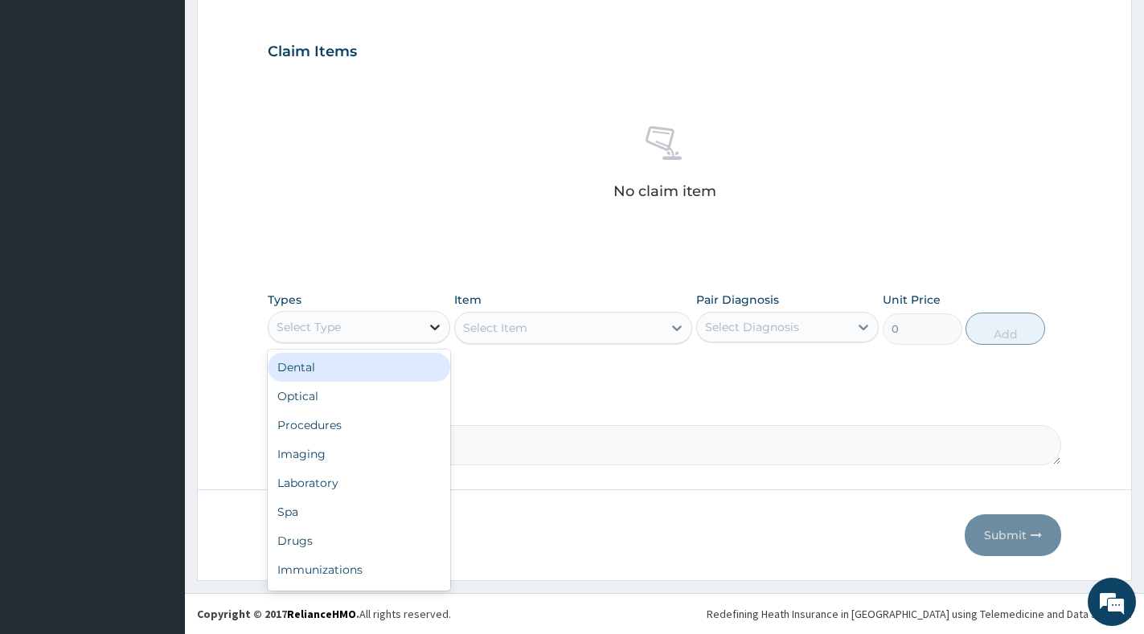
click at [425, 334] on div at bounding box center [434, 327] width 29 height 29
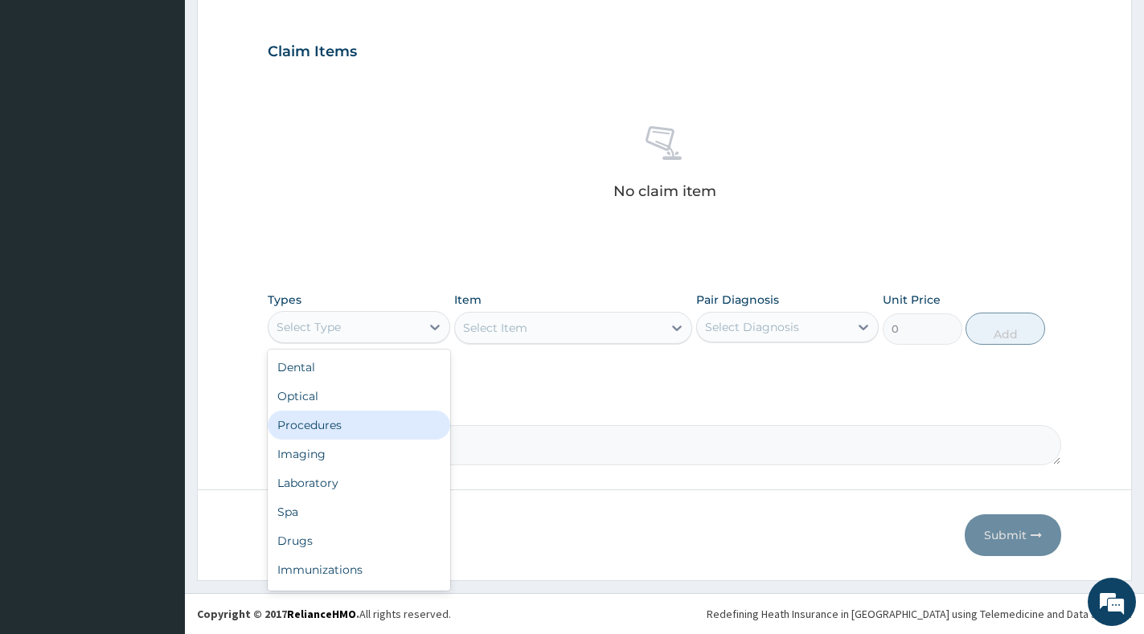
click at [406, 424] on div "Procedures" at bounding box center [359, 425] width 182 height 29
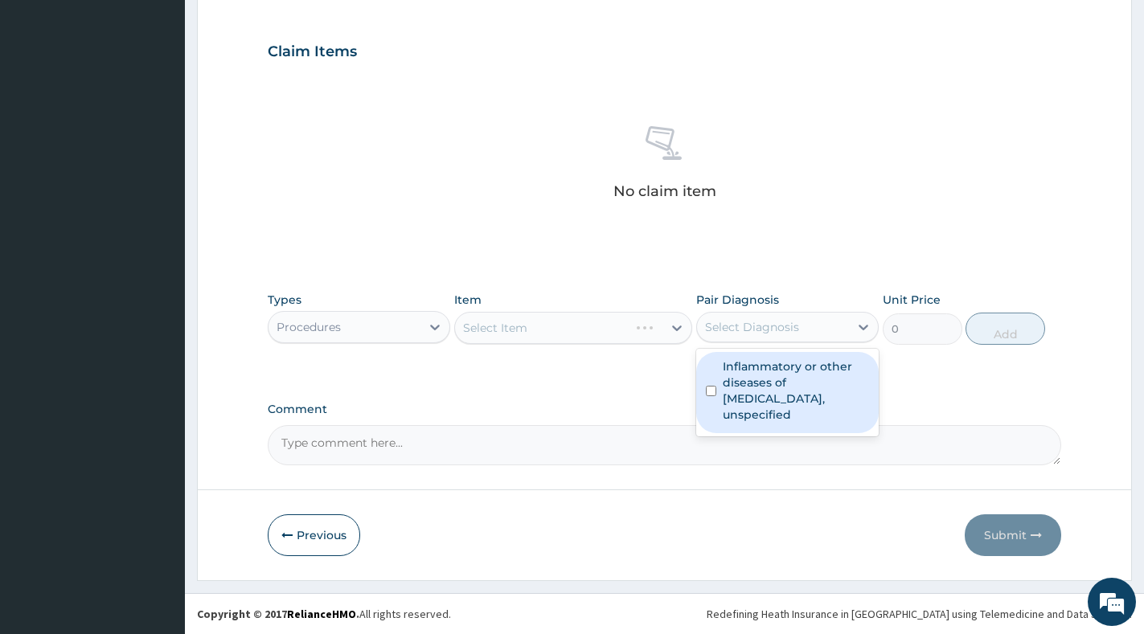
click at [751, 328] on div "Select Diagnosis" at bounding box center [752, 327] width 94 height 16
click at [757, 393] on label "Inflammatory or other diseases of prostate, unspecified" at bounding box center [796, 390] width 146 height 64
checkbox input "true"
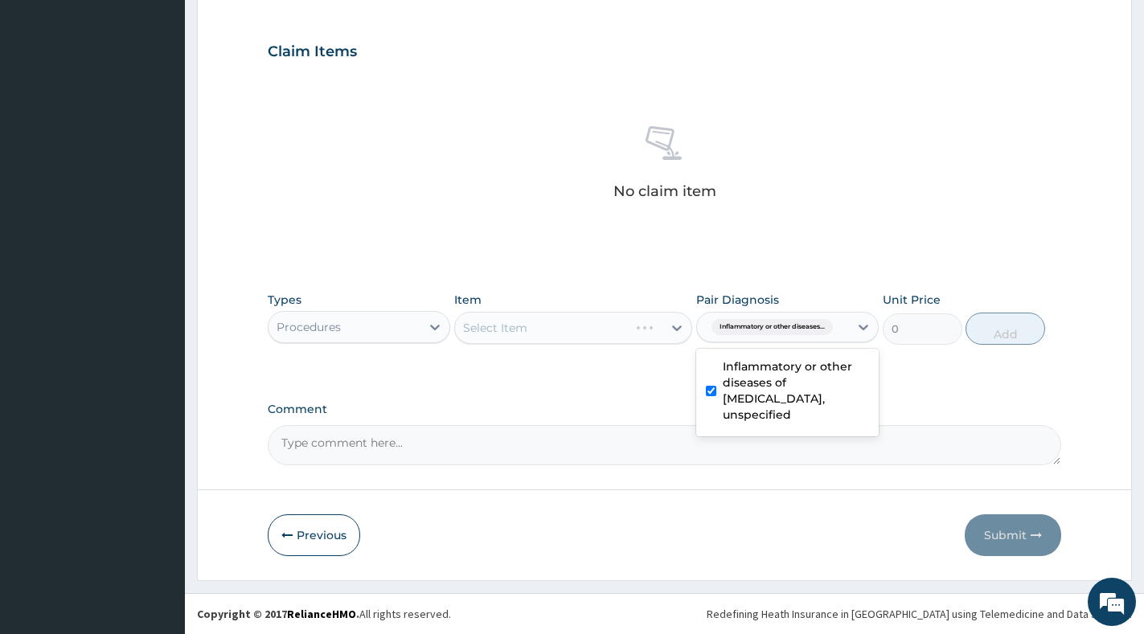
click at [678, 334] on div "Select Item" at bounding box center [573, 328] width 238 height 32
click at [675, 332] on icon at bounding box center [677, 328] width 16 height 16
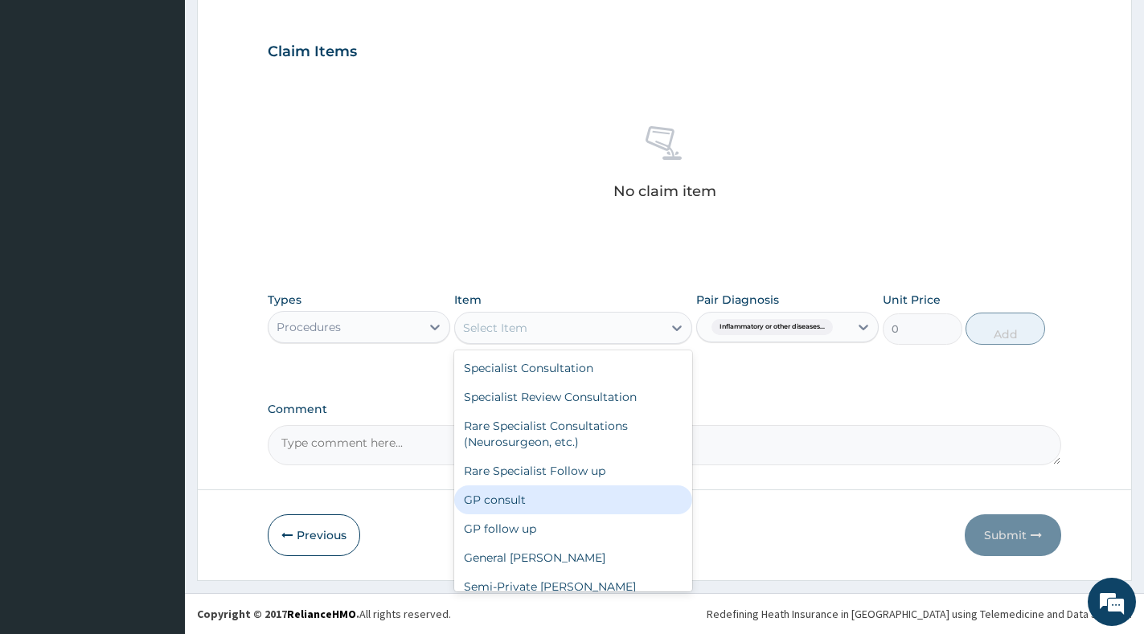
click at [562, 497] on div "GP consult" at bounding box center [573, 499] width 238 height 29
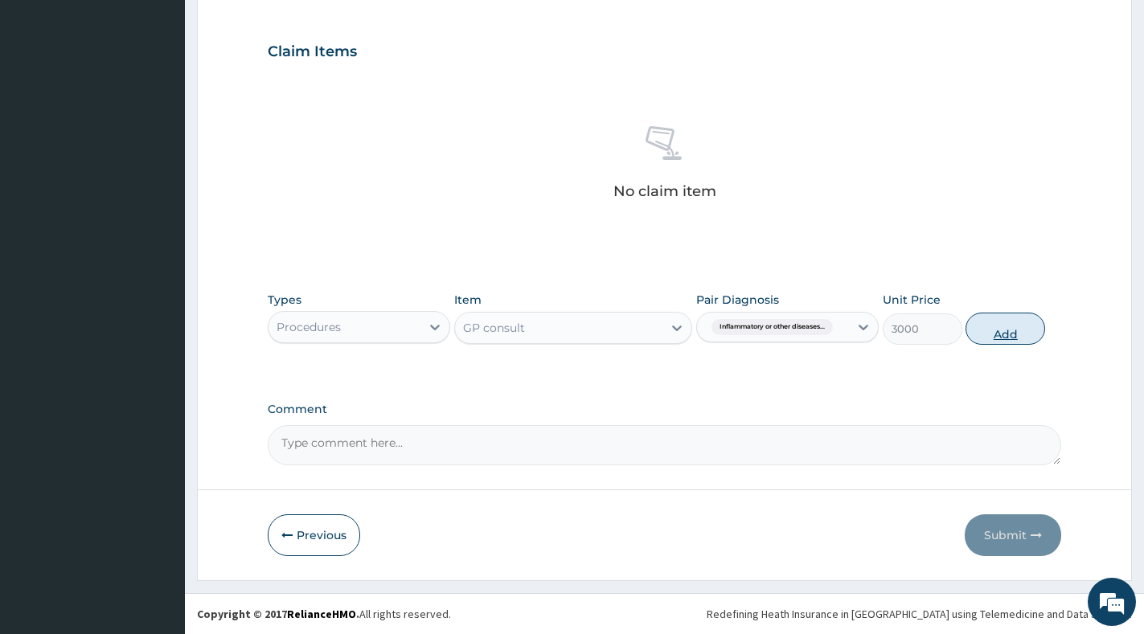
click at [995, 329] on button "Add" at bounding box center [1005, 329] width 80 height 32
type input "0"
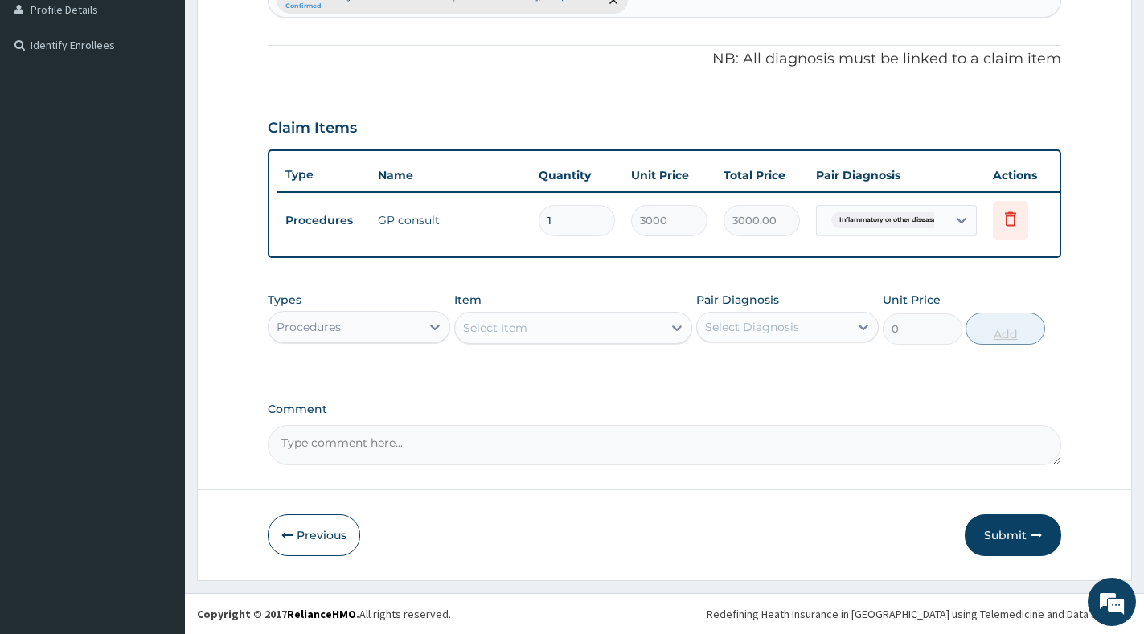
scroll to position [462, 0]
click at [1015, 540] on button "Submit" at bounding box center [1012, 535] width 96 height 42
